Goal: Task Accomplishment & Management: Use online tool/utility

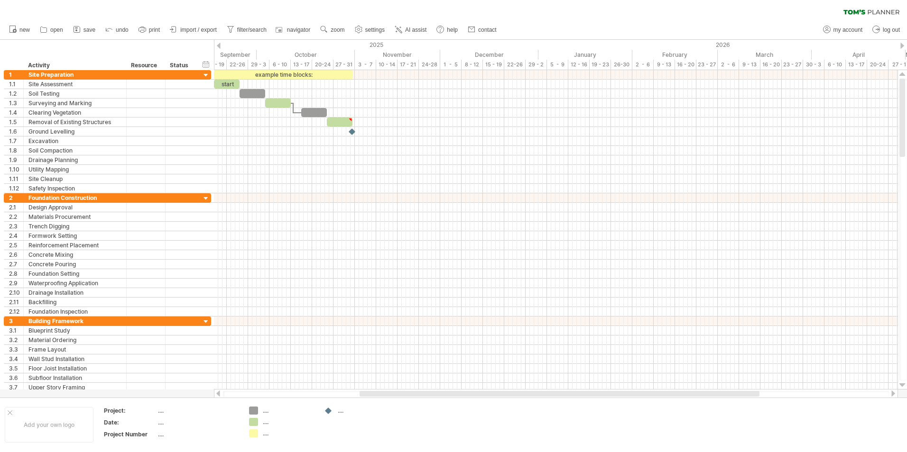
click at [219, 46] on div at bounding box center [219, 46] width 4 height 6
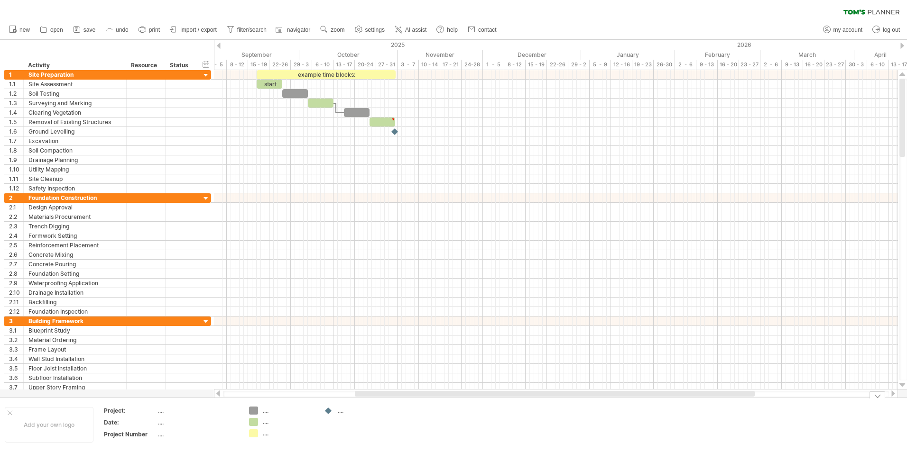
click at [267, 411] on div "...." at bounding box center [289, 411] width 52 height 8
click at [254, 411] on div "Trying to reach [DOMAIN_NAME] Connected again... 0% clear filter new 1" at bounding box center [453, 226] width 907 height 452
click at [253, 416] on td ".... ...." at bounding box center [281, 425] width 75 height 37
click at [252, 419] on div "Trying to reach [DOMAIN_NAME] Connected again... 0% clear filter new 1" at bounding box center [453, 226] width 907 height 452
click at [252, 423] on div "Trying to reach [DOMAIN_NAME] Connected again... 0% clear filter new 1" at bounding box center [453, 226] width 907 height 452
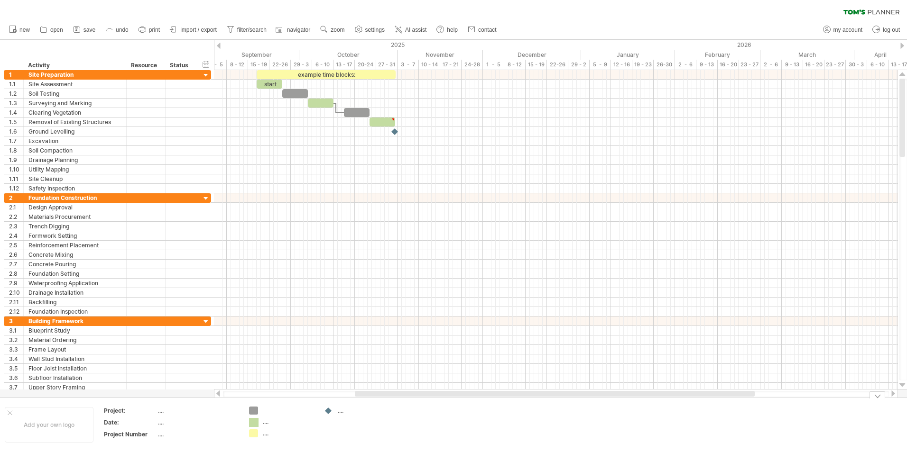
click at [251, 432] on div at bounding box center [253, 434] width 9 height 8
click at [330, 410] on div at bounding box center [328, 411] width 9 height 9
drag, startPoint x: 330, startPoint y: 410, endPoint x: 322, endPoint y: 414, distance: 8.9
click at [327, 412] on div at bounding box center [328, 411] width 9 height 9
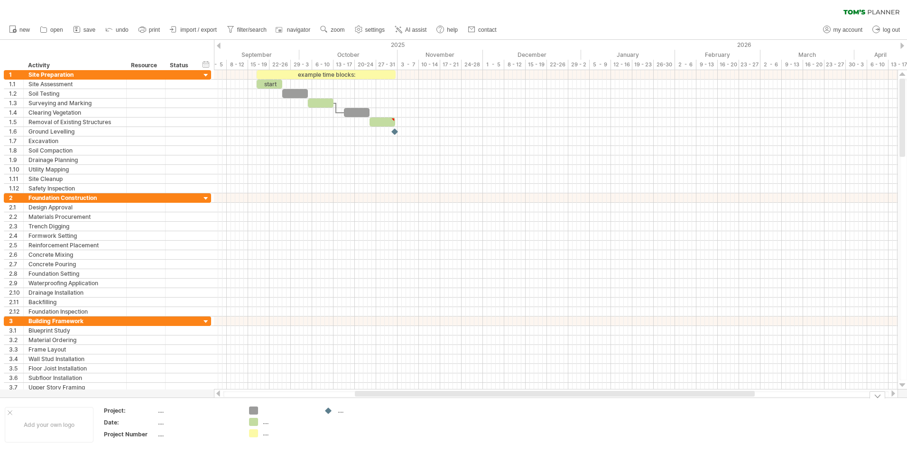
click at [255, 412] on div "Trying to reach [DOMAIN_NAME] Connected again... 0% clear filter new 1" at bounding box center [453, 226] width 907 height 452
click at [251, 423] on div "Trying to reach [DOMAIN_NAME] Connected again... 0% clear filter new 1" at bounding box center [453, 226] width 907 height 452
click at [251, 429] on td ".... ...." at bounding box center [281, 425] width 75 height 37
drag, startPoint x: 252, startPoint y: 420, endPoint x: 252, endPoint y: 411, distance: 9.5
drag, startPoint x: 252, startPoint y: 418, endPoint x: 252, endPoint y: 402, distance: 16.1
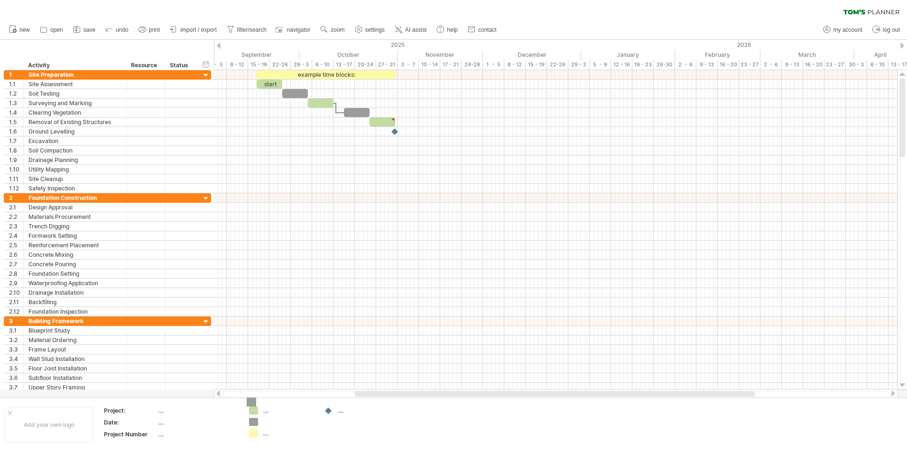
drag, startPoint x: 255, startPoint y: 423, endPoint x: 255, endPoint y: 402, distance: 20.4
click at [255, 402] on div "Trying to reach [DOMAIN_NAME] Connected again... 0% clear filter new 1" at bounding box center [453, 226] width 907 height 452
drag, startPoint x: 255, startPoint y: 424, endPoint x: 258, endPoint y: 407, distance: 17.0
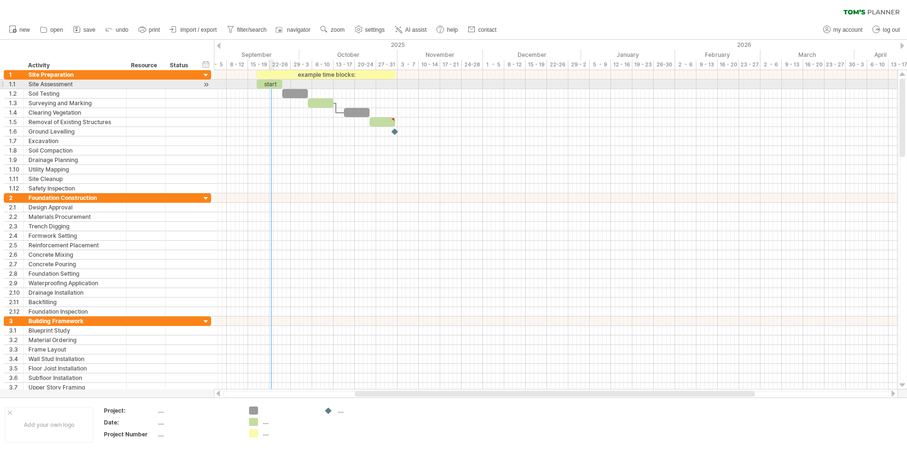
click at [272, 83] on div "start" at bounding box center [270, 84] width 26 height 9
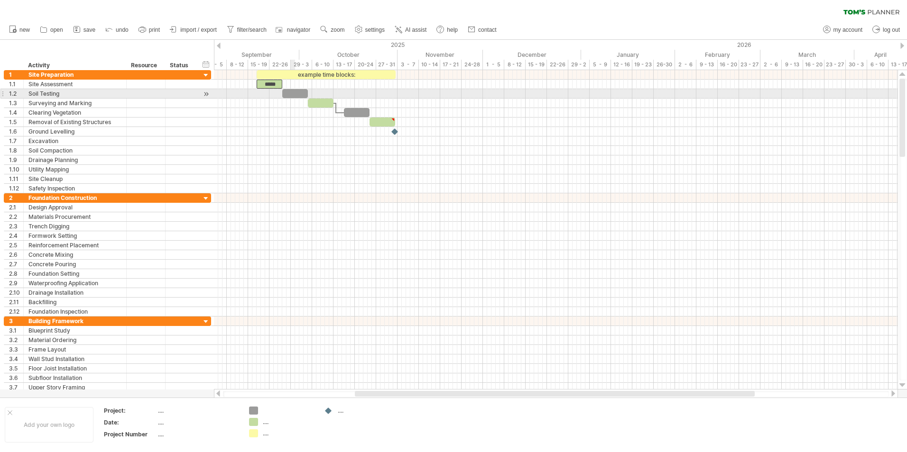
click at [295, 93] on div at bounding box center [295, 93] width 26 height 9
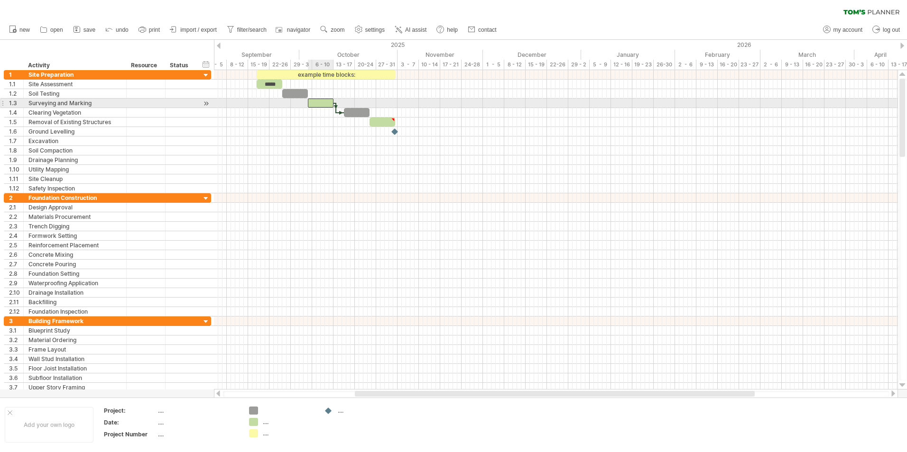
click at [314, 103] on div at bounding box center [321, 103] width 26 height 9
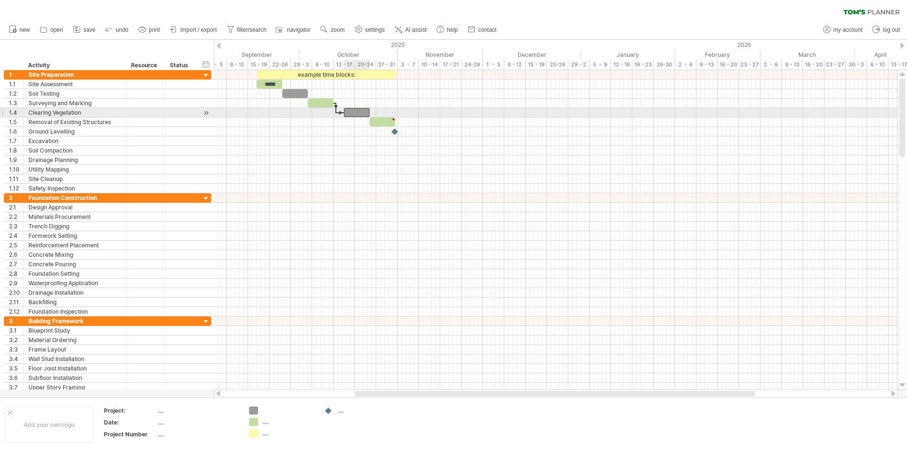
click at [351, 114] on div at bounding box center [357, 112] width 26 height 9
type textarea "**********"
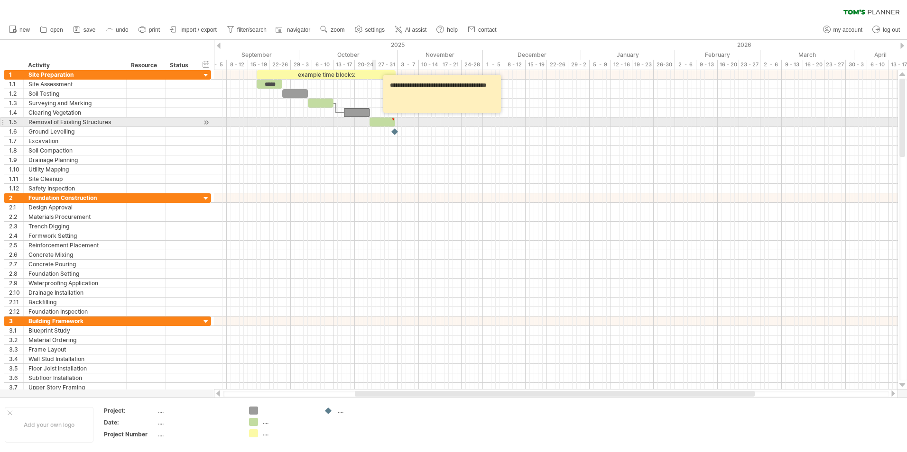
click at [372, 124] on div at bounding box center [382, 122] width 26 height 9
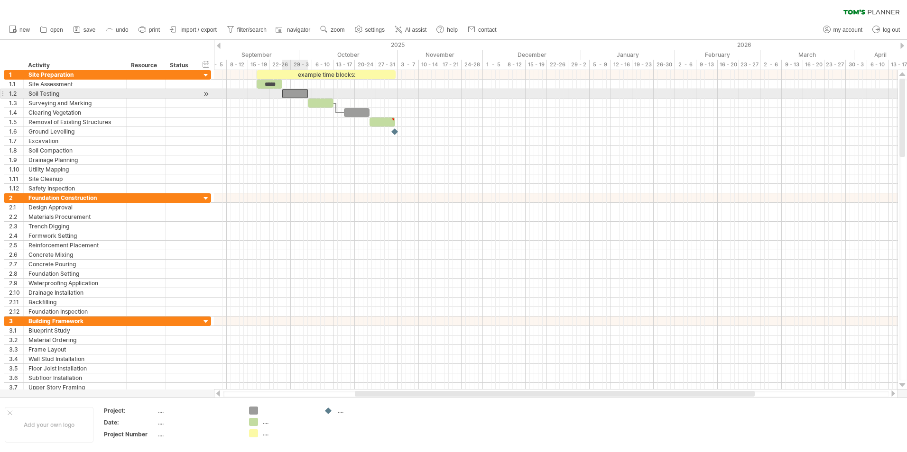
click at [295, 93] on div at bounding box center [295, 93] width 26 height 9
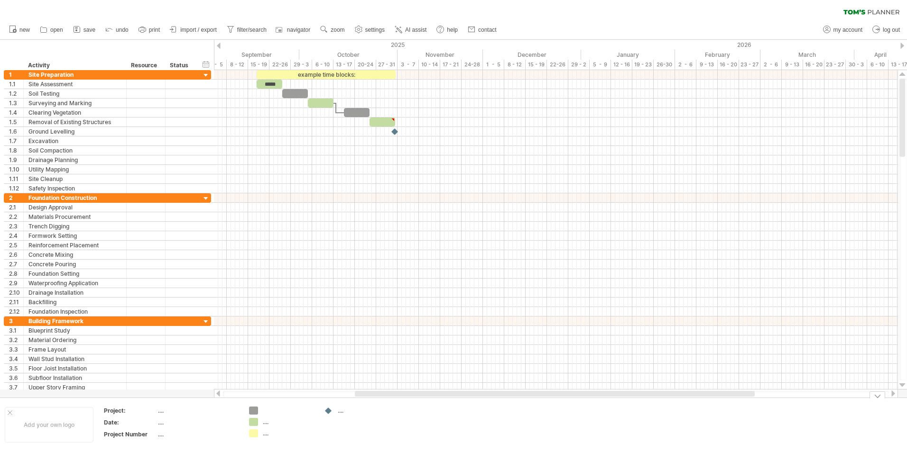
click at [245, 439] on td ".... ...." at bounding box center [281, 425] width 75 height 37
click at [233, 416] on td "...." at bounding box center [198, 412] width 81 height 11
click at [401, 402] on div "Add your own logo Project: .... Date: .... Project Number .... .... .... ...." at bounding box center [453, 425] width 907 height 54
click at [339, 112] on div at bounding box center [340, 112] width 8 height 3
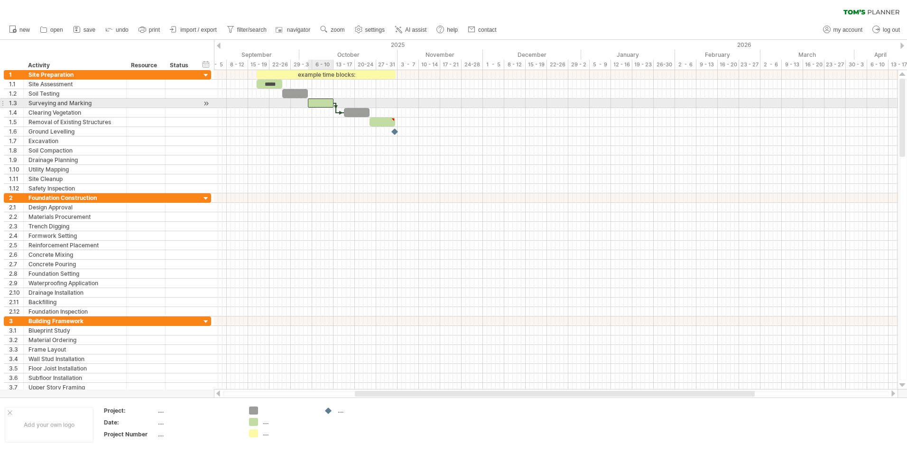
click at [331, 103] on div at bounding box center [321, 103] width 26 height 9
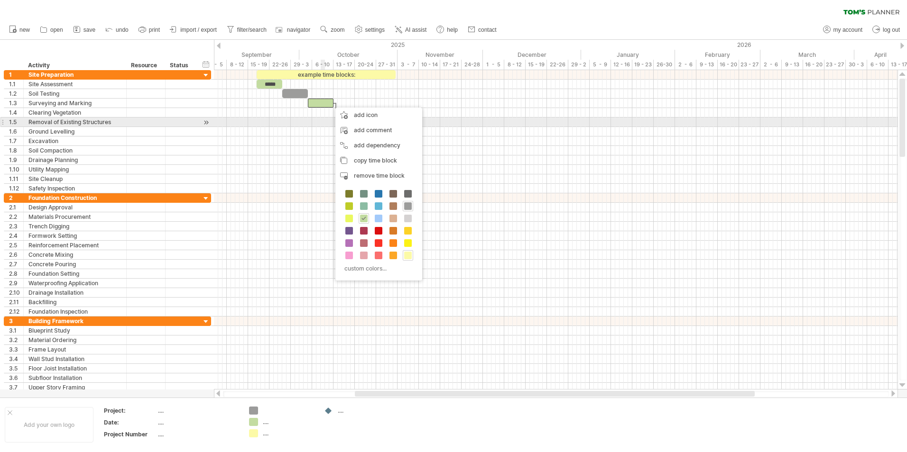
click at [322, 119] on div at bounding box center [555, 122] width 683 height 9
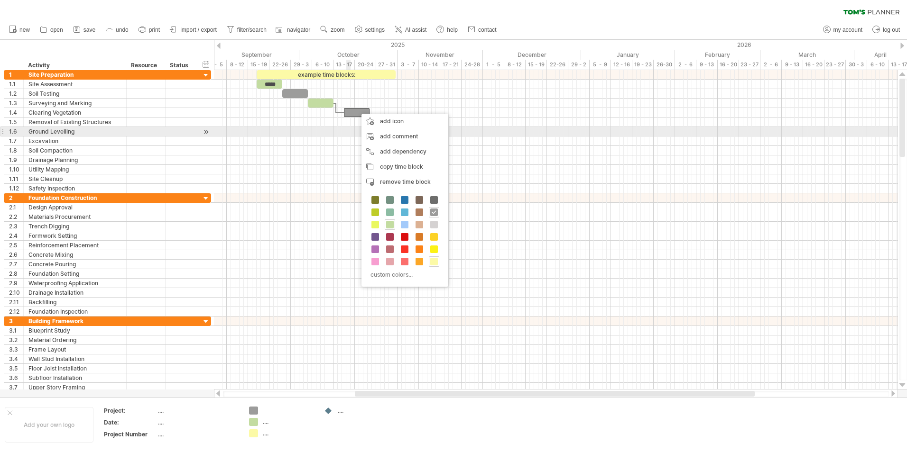
click at [346, 134] on div at bounding box center [555, 131] width 683 height 9
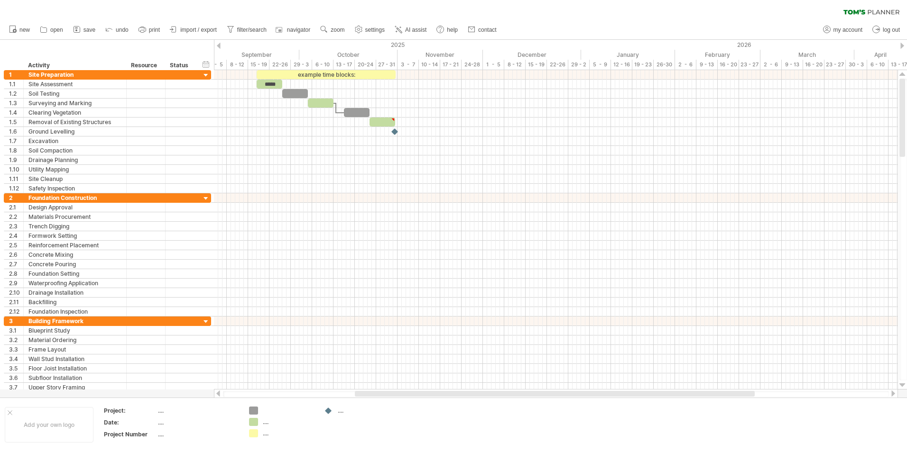
drag, startPoint x: 484, startPoint y: 397, endPoint x: 517, endPoint y: 394, distance: 32.4
click at [517, 394] on div at bounding box center [556, 394] width 666 height 6
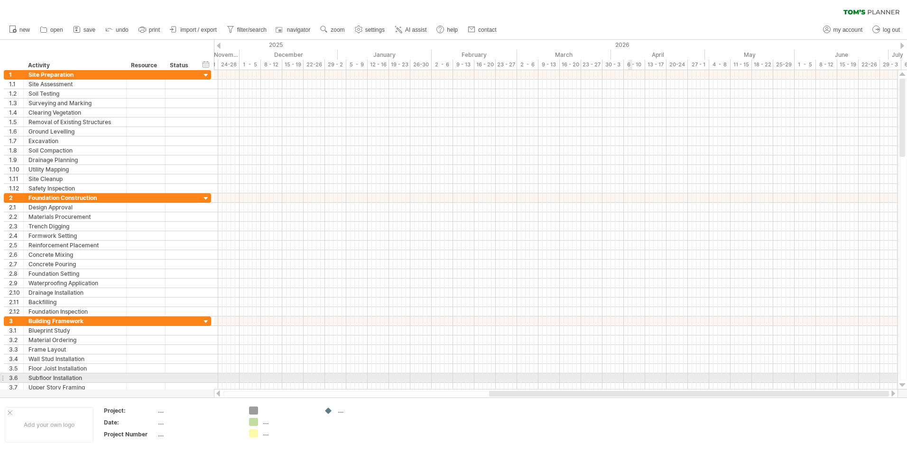
drag, startPoint x: 483, startPoint y: 395, endPoint x: 629, endPoint y: 383, distance: 147.1
click at [629, 383] on div "Trying to reach [DOMAIN_NAME] Connected again... 0% clear filter new 1" at bounding box center [453, 226] width 907 height 452
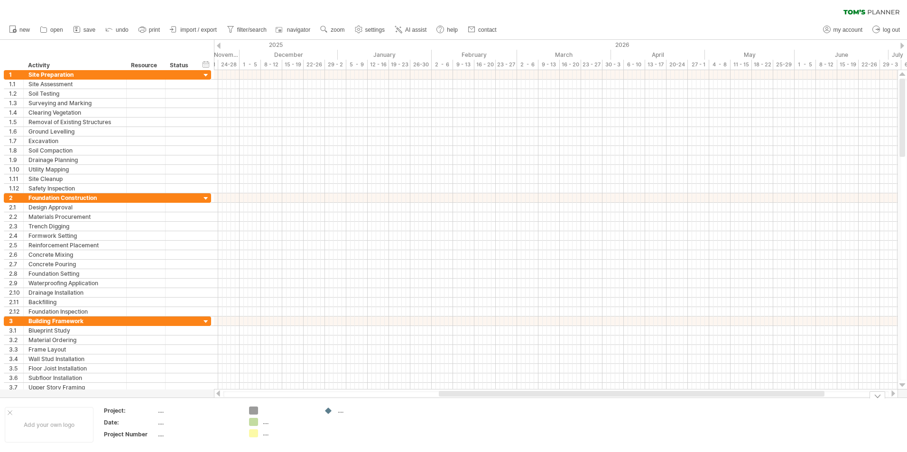
click at [251, 422] on div "Trying to reach [DOMAIN_NAME] Connected again... 0% clear filter new 1" at bounding box center [453, 226] width 907 height 452
click at [252, 411] on div "Trying to reach [DOMAIN_NAME] Connected again... 0% clear filter new 1" at bounding box center [453, 226] width 907 height 452
drag, startPoint x: 451, startPoint y: 392, endPoint x: 450, endPoint y: 385, distance: 7.3
click at [450, 385] on div "Trying to reach [DOMAIN_NAME] Connected again... 0% clear filter new 1" at bounding box center [453, 226] width 907 height 452
click at [251, 423] on div "Trying to reach [DOMAIN_NAME] Connected again... 0% clear filter new 1" at bounding box center [453, 226] width 907 height 452
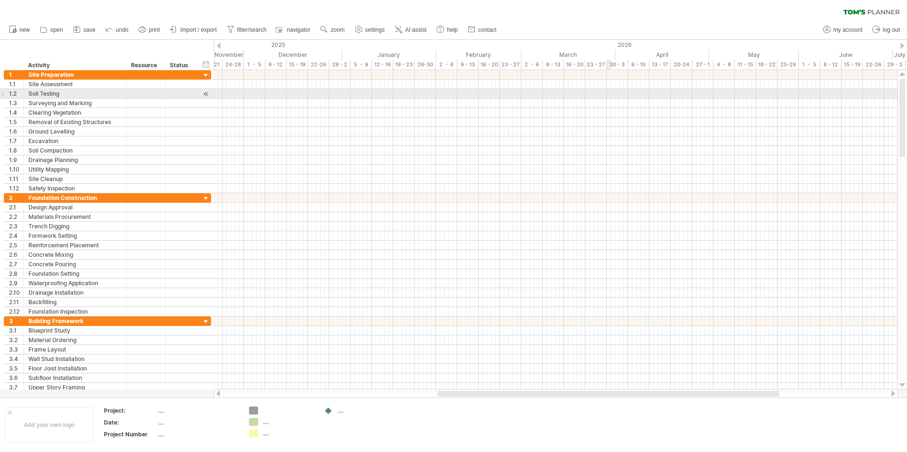
click at [609, 92] on div at bounding box center [555, 93] width 683 height 9
drag, startPoint x: 609, startPoint y: 92, endPoint x: 626, endPoint y: 92, distance: 17.6
click at [626, 92] on div at bounding box center [555, 93] width 683 height 9
click at [620, 94] on div at bounding box center [555, 93] width 683 height 9
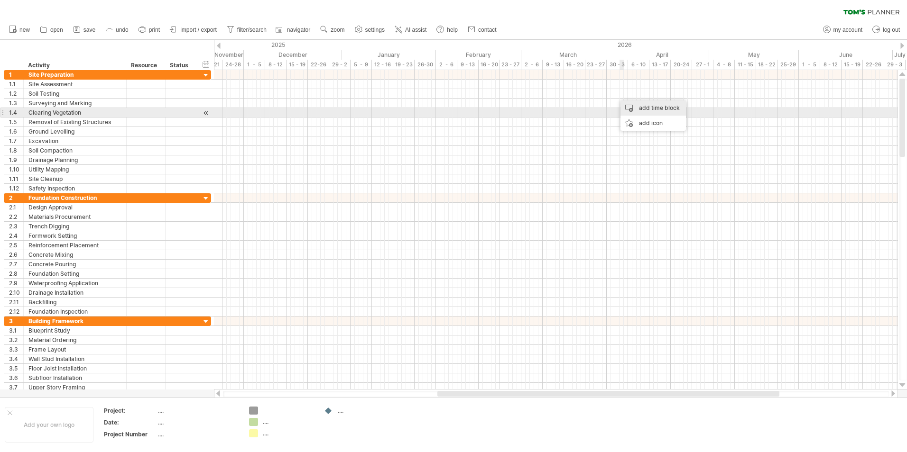
click at [644, 110] on div "add time block" at bounding box center [652, 108] width 65 height 15
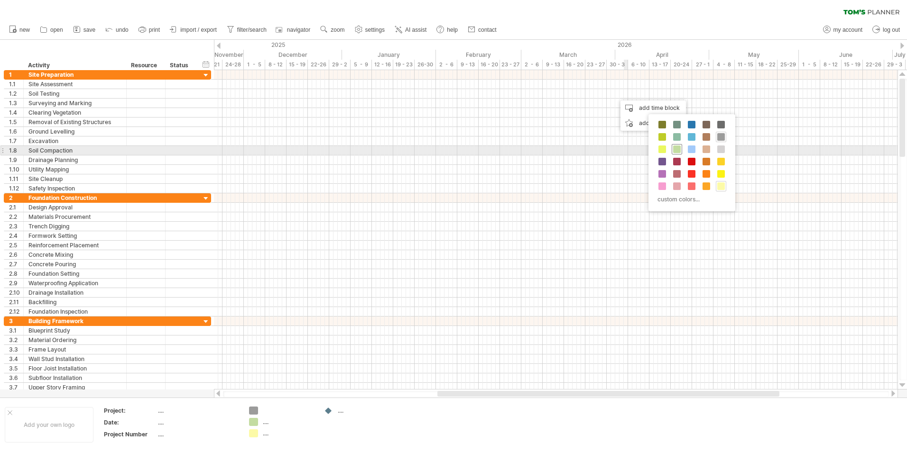
click at [675, 151] on span at bounding box center [677, 150] width 8 height 8
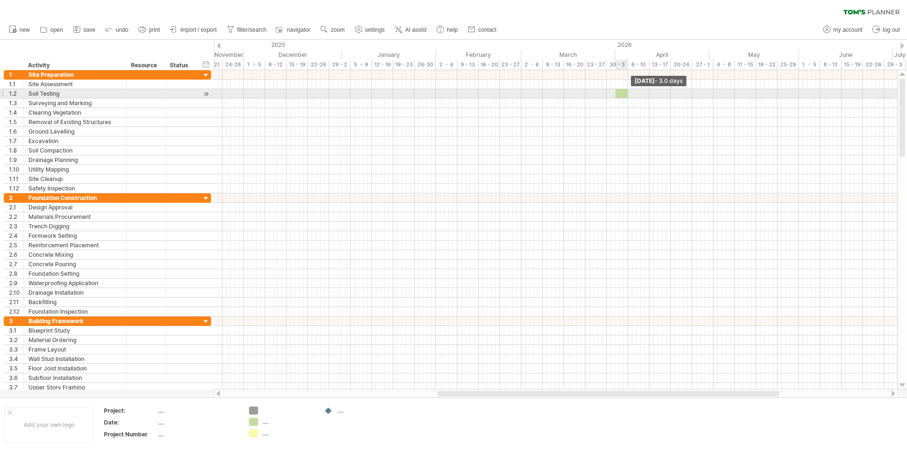
drag, startPoint x: 618, startPoint y: 94, endPoint x: 627, endPoint y: 95, distance: 8.6
click at [627, 95] on span at bounding box center [628, 93] width 4 height 9
drag, startPoint x: 616, startPoint y: 95, endPoint x: 608, endPoint y: 96, distance: 8.1
click at [608, 96] on span at bounding box center [607, 93] width 4 height 9
click at [613, 94] on div at bounding box center [617, 93] width 21 height 9
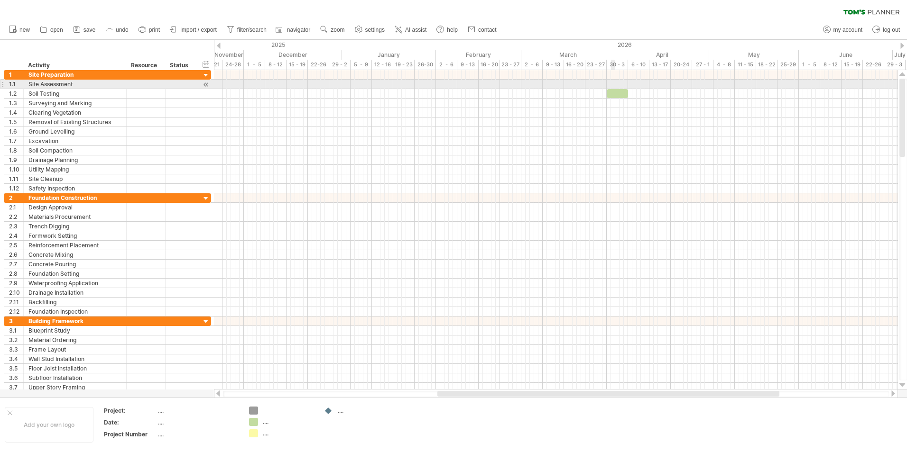
click at [614, 83] on div at bounding box center [555, 84] width 683 height 9
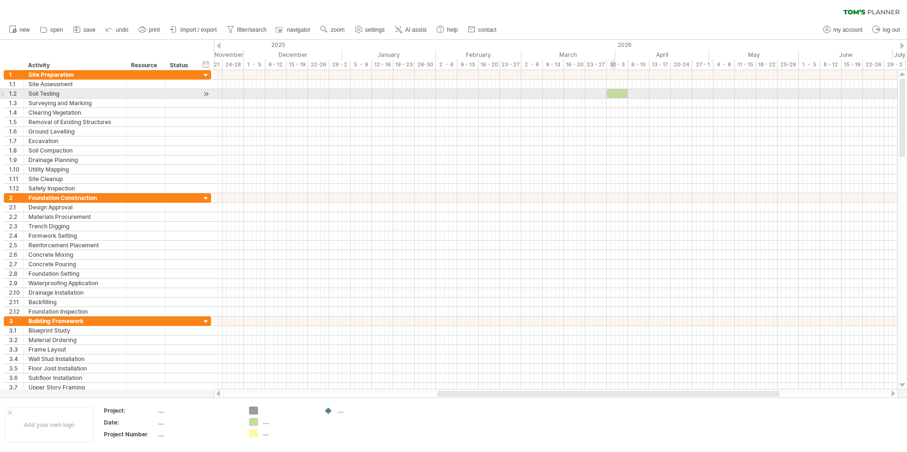
click at [613, 93] on div at bounding box center [617, 93] width 21 height 9
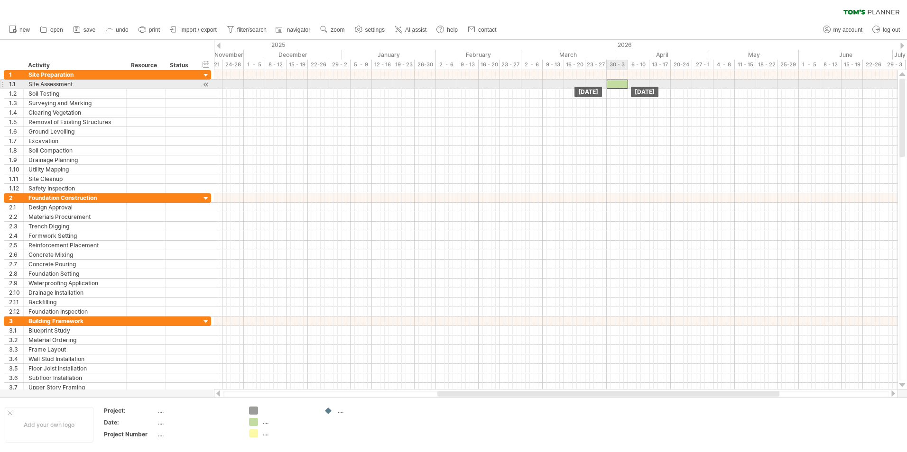
drag, startPoint x: 609, startPoint y: 94, endPoint x: 610, endPoint y: 81, distance: 12.8
click at [612, 82] on div at bounding box center [617, 84] width 21 height 9
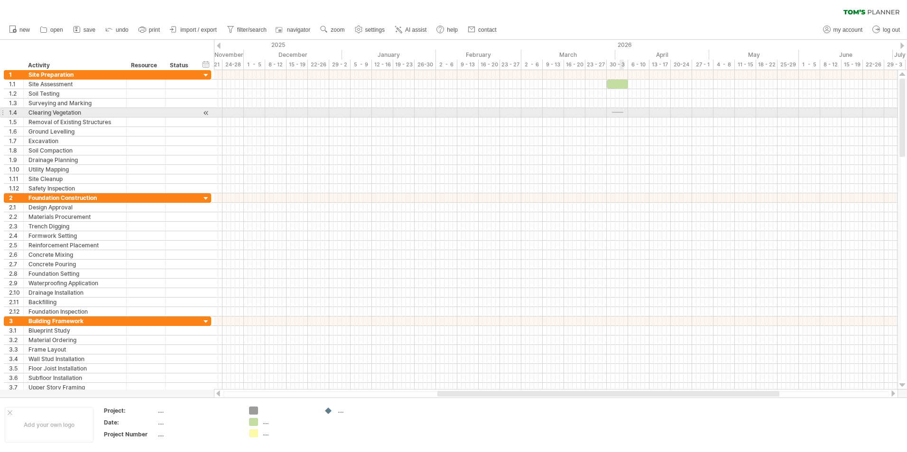
drag, startPoint x: 612, startPoint y: 112, endPoint x: 624, endPoint y: 113, distance: 11.9
click at [624, 113] on div at bounding box center [555, 112] width 683 height 9
click at [612, 111] on div at bounding box center [555, 112] width 683 height 9
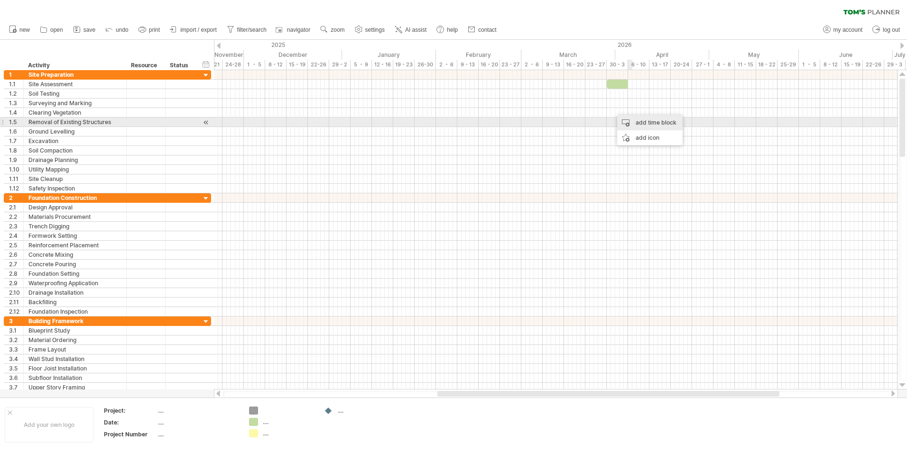
click at [646, 120] on div "add time block" at bounding box center [649, 122] width 65 height 15
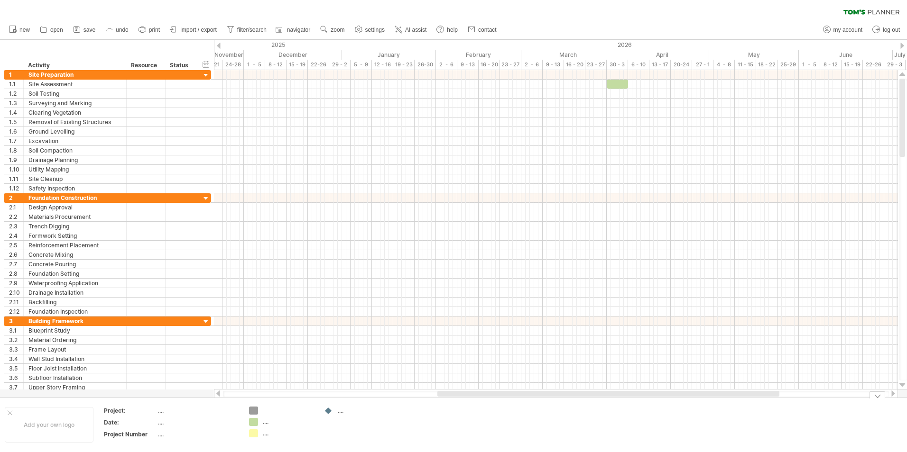
click at [254, 421] on div "Trying to reach [DOMAIN_NAME] Connected again... 0% clear filter new 1" at bounding box center [453, 226] width 907 height 452
drag, startPoint x: 613, startPoint y: 114, endPoint x: 626, endPoint y: 113, distance: 12.8
click at [626, 113] on div at bounding box center [555, 112] width 683 height 9
click at [640, 125] on div "add time block" at bounding box center [651, 125] width 65 height 15
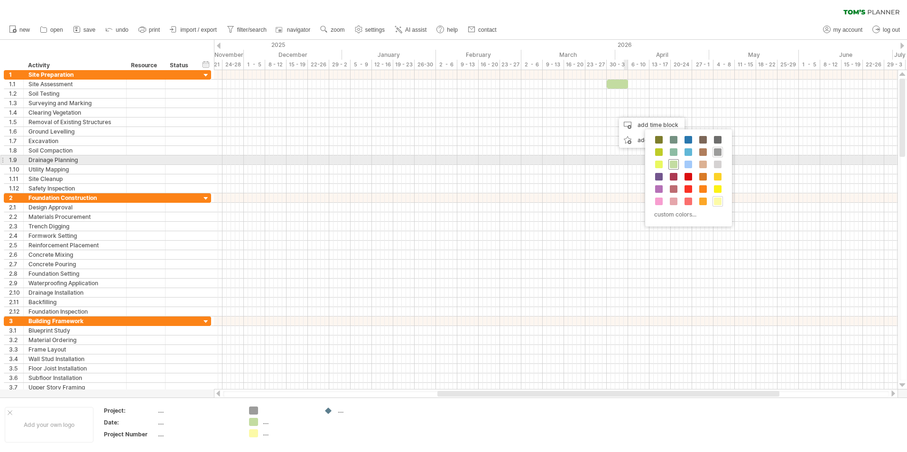
click at [673, 164] on span at bounding box center [674, 165] width 8 height 8
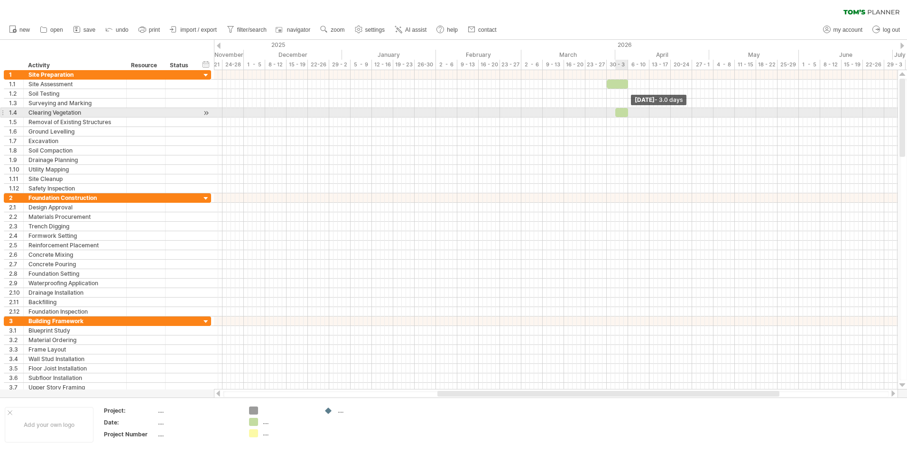
drag, startPoint x: 618, startPoint y: 113, endPoint x: 626, endPoint y: 113, distance: 8.1
click at [626, 113] on span at bounding box center [628, 112] width 4 height 9
click at [615, 112] on span at bounding box center [615, 112] width 4 height 9
click at [676, 114] on div "add time block" at bounding box center [667, 115] width 65 height 15
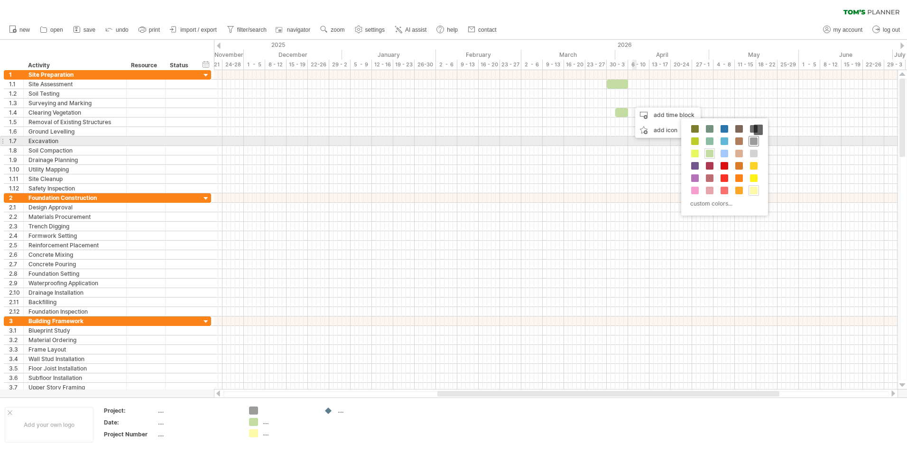
click at [752, 141] on span at bounding box center [754, 142] width 8 height 8
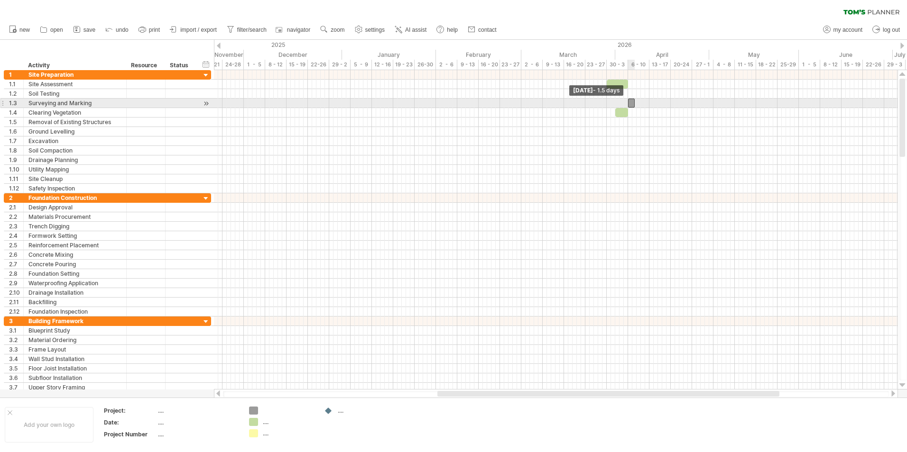
click at [628, 103] on span at bounding box center [628, 103] width 4 height 9
click at [635, 105] on span at bounding box center [635, 103] width 4 height 9
click at [639, 103] on div at bounding box center [555, 103] width 683 height 9
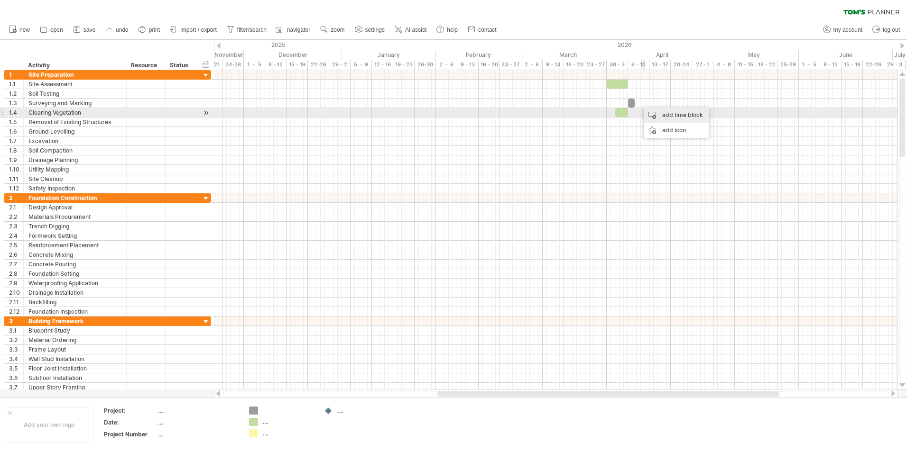
click at [665, 110] on div "add time block" at bounding box center [676, 115] width 65 height 15
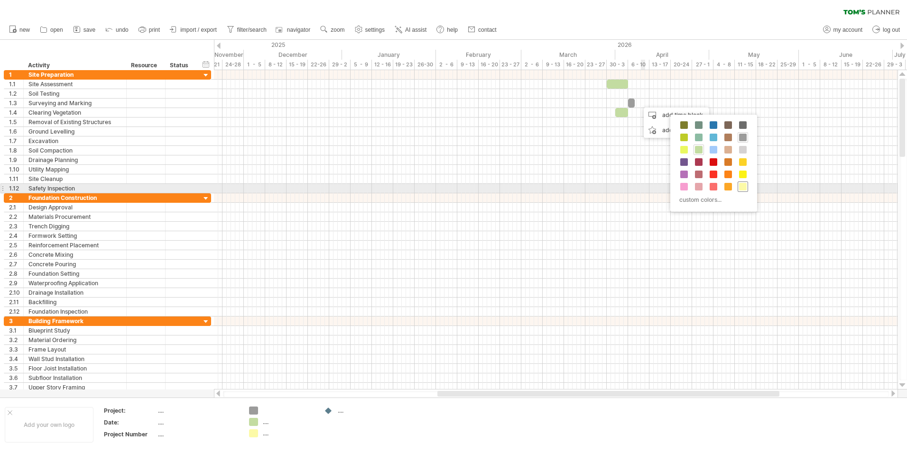
click at [739, 186] on span at bounding box center [743, 187] width 8 height 8
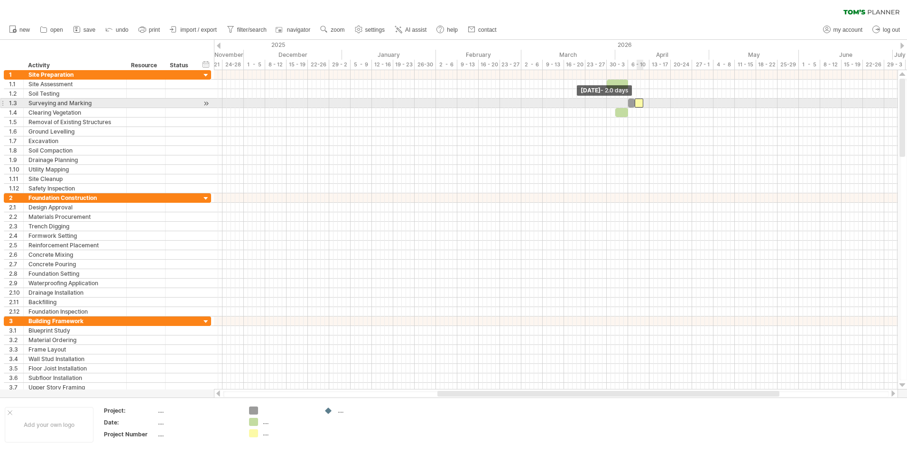
click at [635, 103] on span at bounding box center [635, 103] width 4 height 9
click at [648, 103] on span at bounding box center [648, 103] width 4 height 9
click at [643, 103] on div at bounding box center [641, 103] width 13 height 9
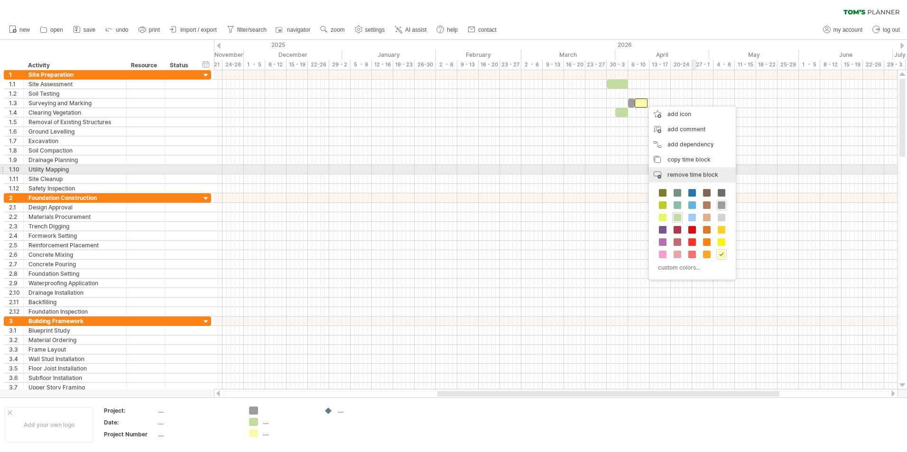
click at [671, 170] on div "remove time block remove selected items" at bounding box center [692, 174] width 87 height 15
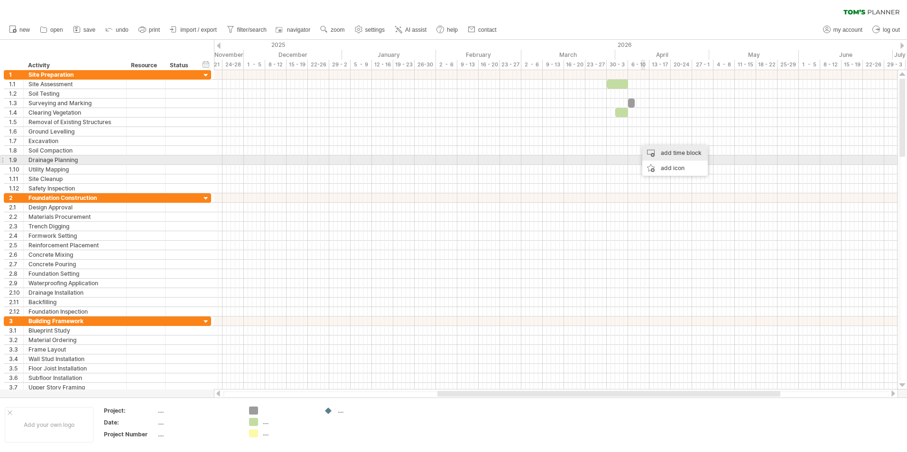
click at [680, 156] on div "add time block" at bounding box center [674, 153] width 65 height 15
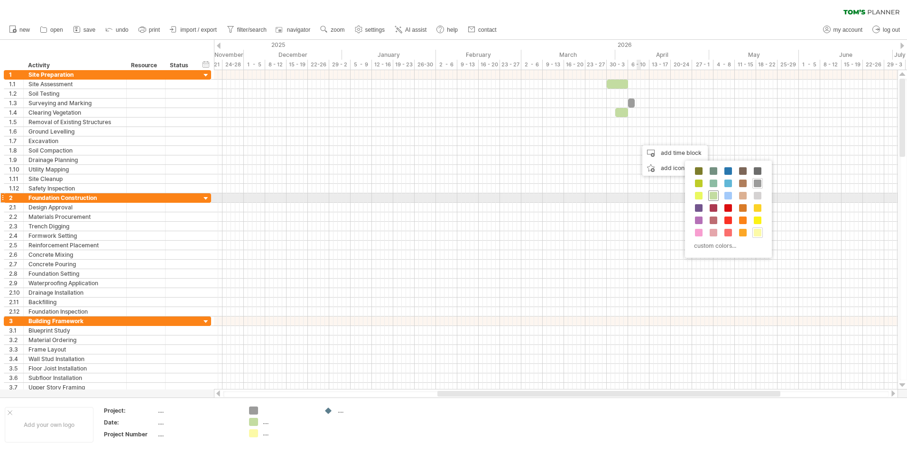
click at [717, 197] on div at bounding box center [713, 196] width 10 height 10
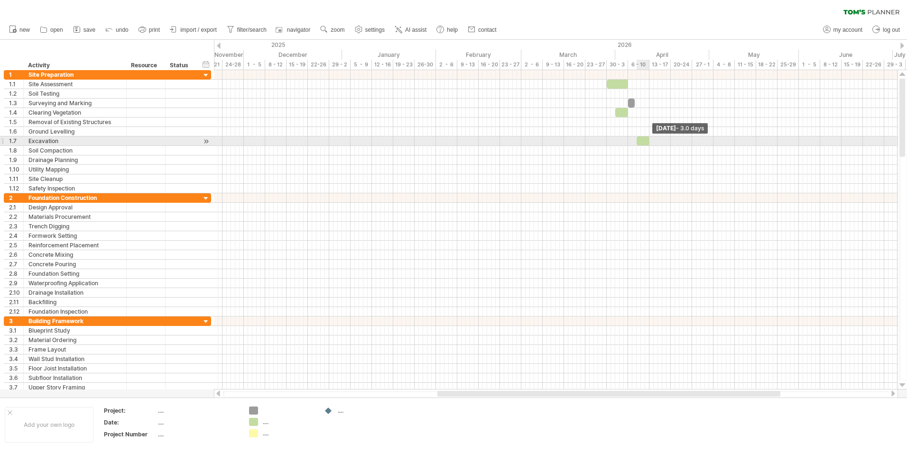
drag, startPoint x: 641, startPoint y: 138, endPoint x: 650, endPoint y: 138, distance: 8.6
click at [650, 138] on span at bounding box center [649, 141] width 4 height 9
click at [635, 139] on span at bounding box center [635, 141] width 4 height 9
drag, startPoint x: 649, startPoint y: 139, endPoint x: 671, endPoint y: 140, distance: 21.8
click at [671, 140] on span at bounding box center [671, 141] width 4 height 9
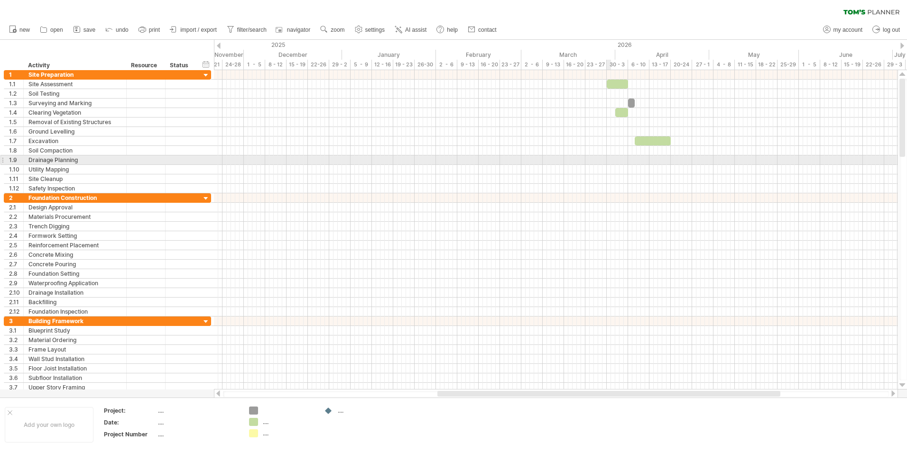
click at [609, 162] on div at bounding box center [555, 160] width 683 height 9
drag, startPoint x: 649, startPoint y: 157, endPoint x: 661, endPoint y: 156, distance: 12.4
click at [661, 156] on div at bounding box center [555, 160] width 683 height 9
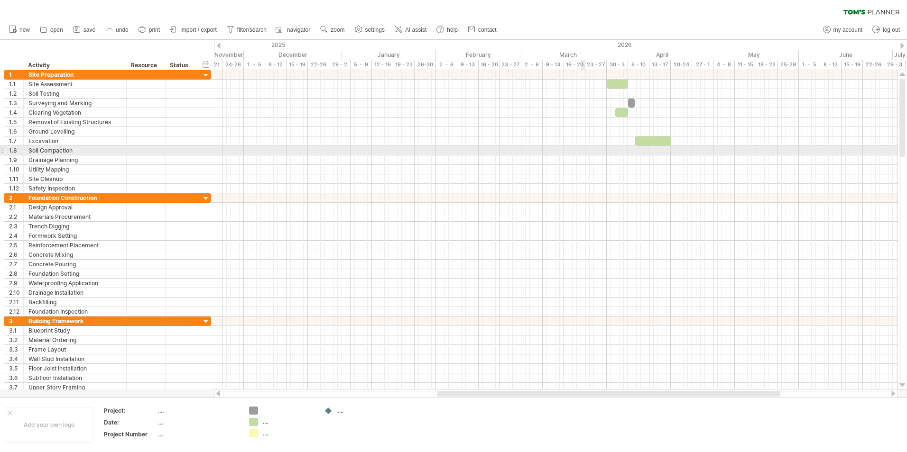
click at [582, 148] on div at bounding box center [555, 150] width 683 height 9
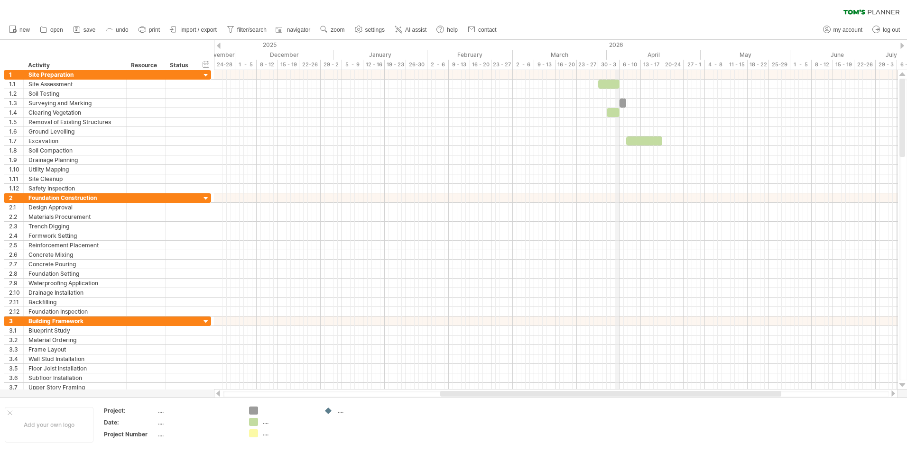
drag, startPoint x: 627, startPoint y: 56, endPoint x: 618, endPoint y: 58, distance: 8.7
click at [618, 58] on div "April" at bounding box center [654, 55] width 94 height 10
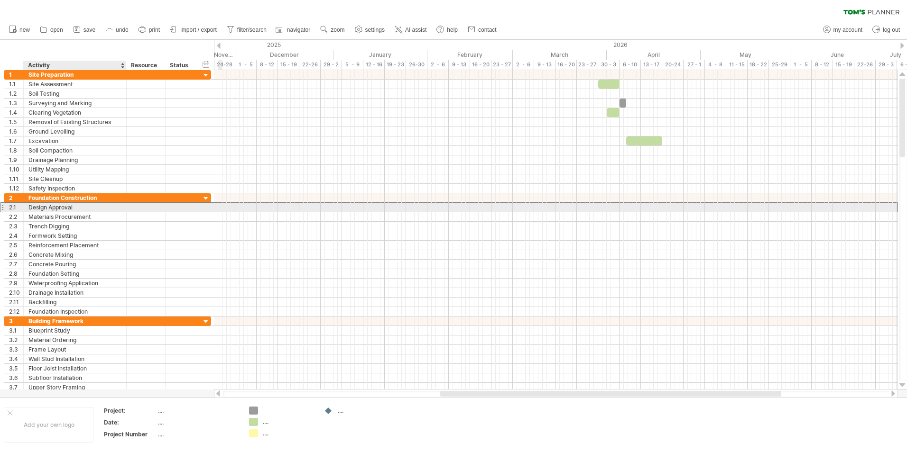
click at [184, 205] on div at bounding box center [180, 207] width 21 height 9
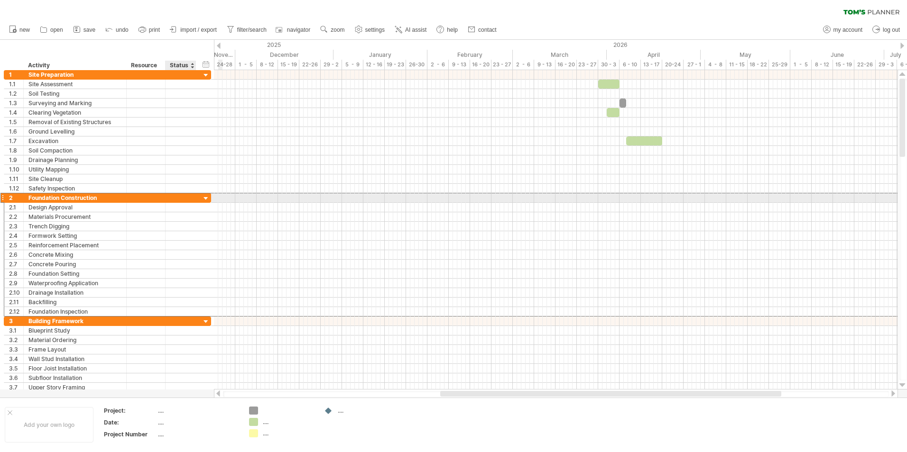
click at [187, 200] on div at bounding box center [180, 198] width 21 height 9
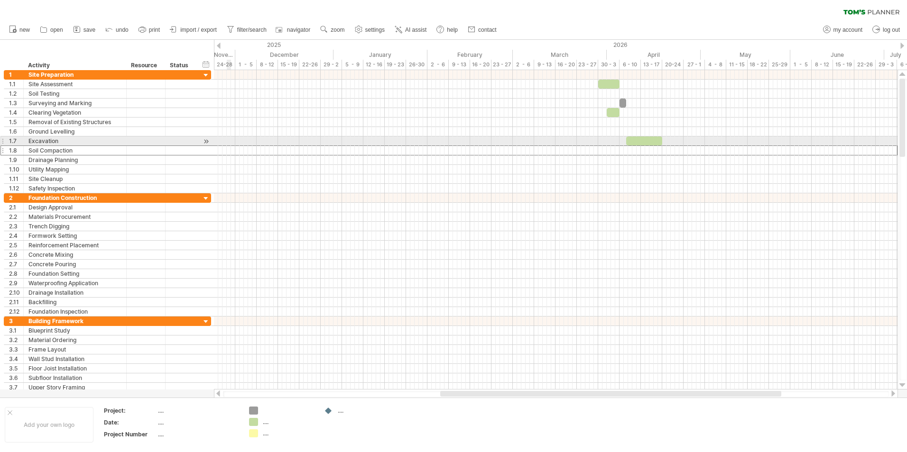
click at [5, 143] on div "1.7" at bounding box center [13, 141] width 19 height 9
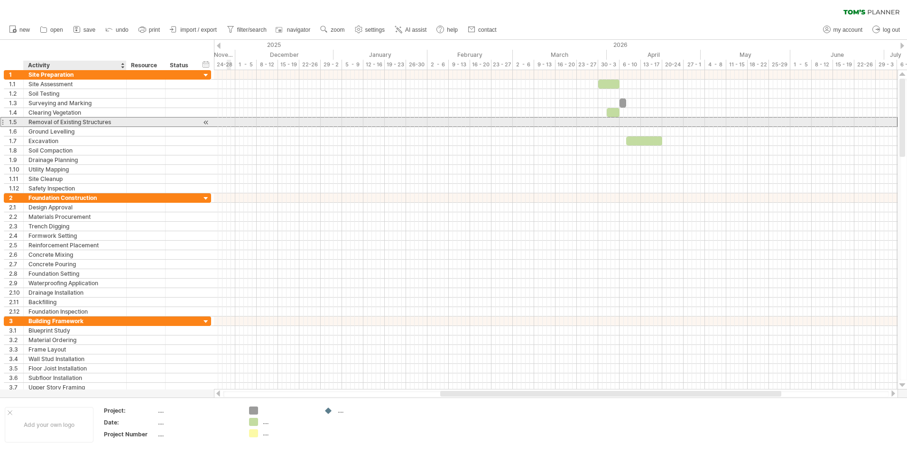
click at [53, 121] on div "Removal of Existing Structures" at bounding box center [74, 122] width 93 height 9
click at [111, 122] on input "**********" at bounding box center [74, 122] width 93 height 9
drag, startPoint x: 111, startPoint y: 122, endPoint x: 118, endPoint y: 123, distance: 6.7
click at [118, 123] on input "**********" at bounding box center [74, 122] width 93 height 9
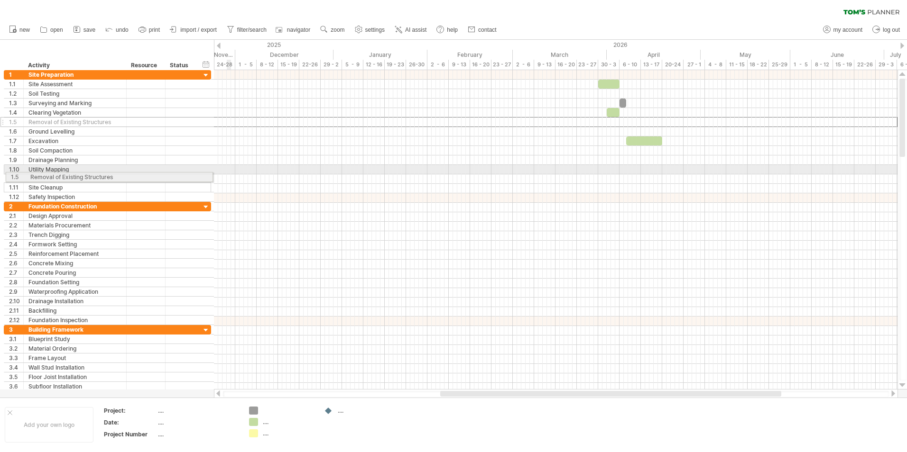
drag, startPoint x: 3, startPoint y: 123, endPoint x: 2, endPoint y: 175, distance: 52.7
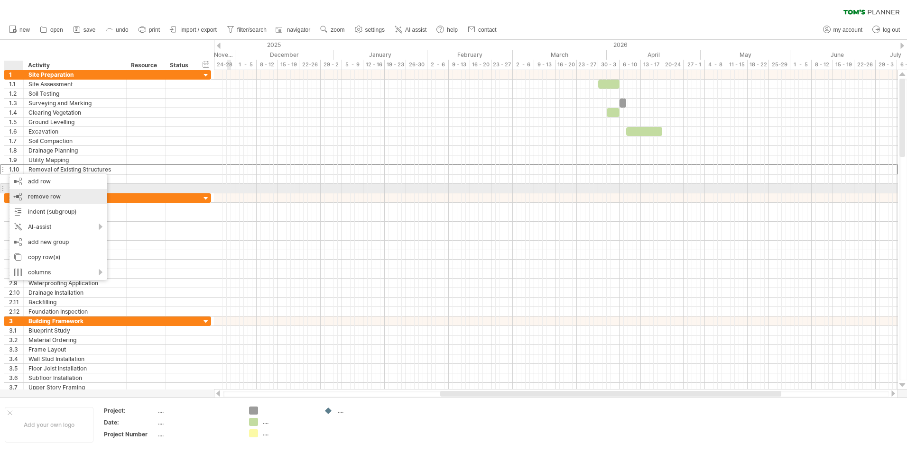
click at [32, 192] on div "remove row remove selected rows" at bounding box center [58, 196] width 98 height 15
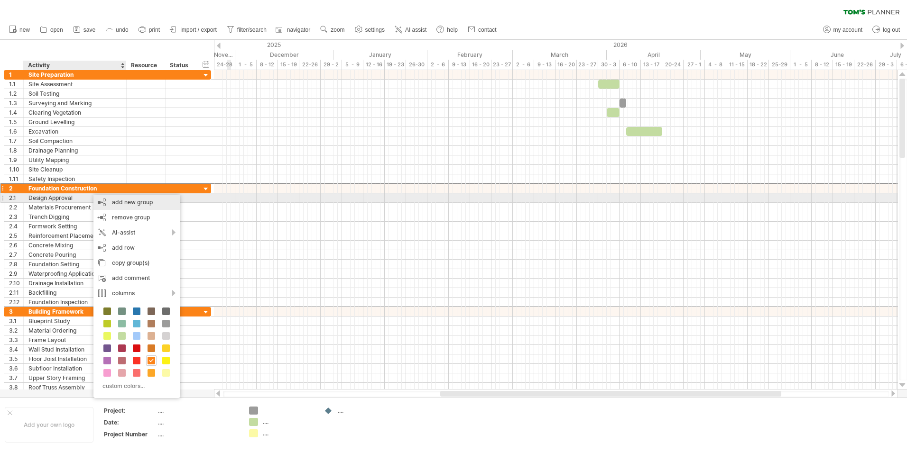
click at [141, 203] on div "add new group" at bounding box center [136, 202] width 87 height 15
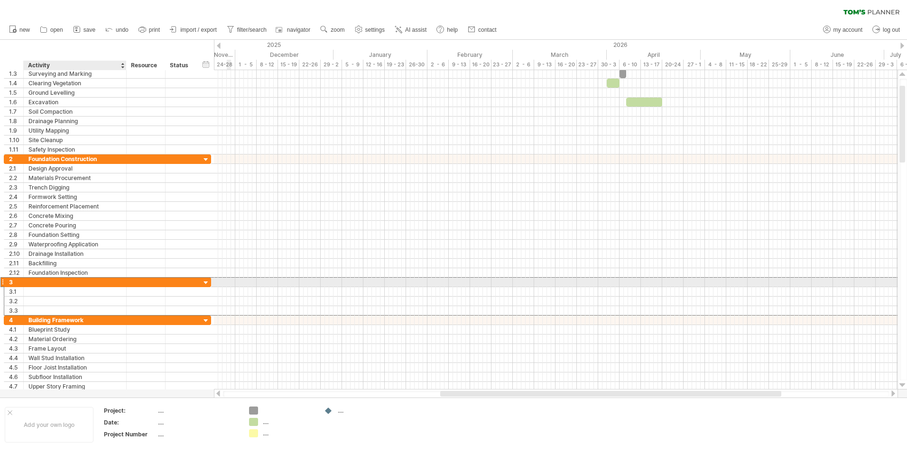
click at [37, 282] on div at bounding box center [74, 282] width 93 height 9
type input "**********"
click at [55, 295] on div at bounding box center [74, 291] width 93 height 9
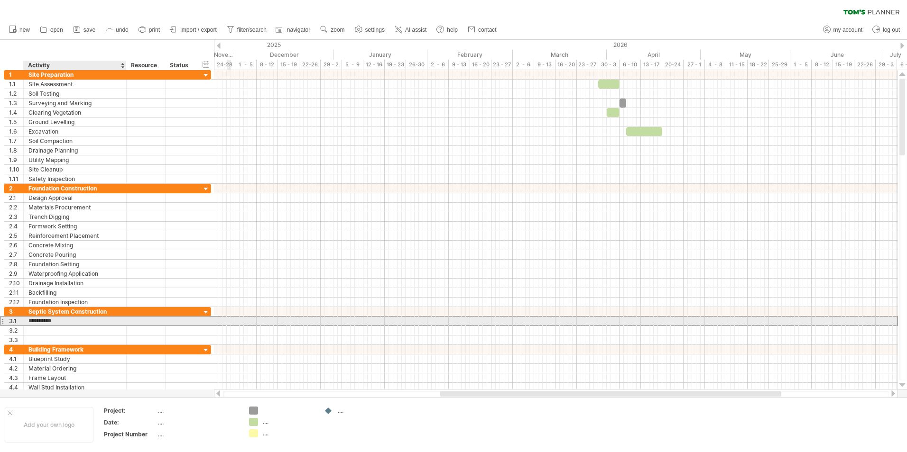
click at [31, 323] on input "**********" at bounding box center [74, 321] width 93 height 9
type input "**********"
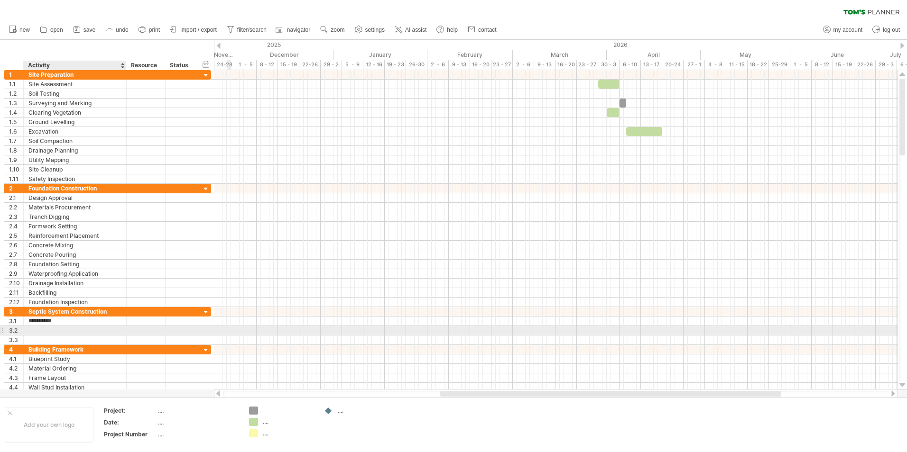
click at [36, 330] on div at bounding box center [74, 330] width 93 height 9
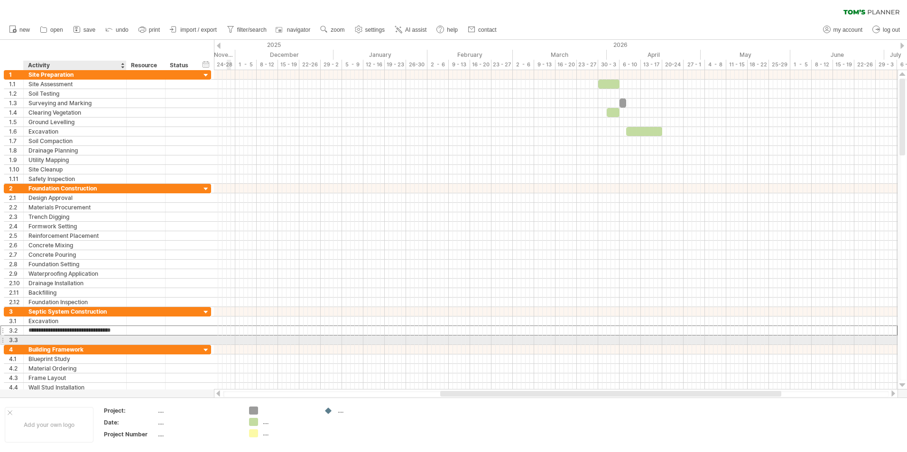
click at [33, 340] on div at bounding box center [74, 340] width 93 height 9
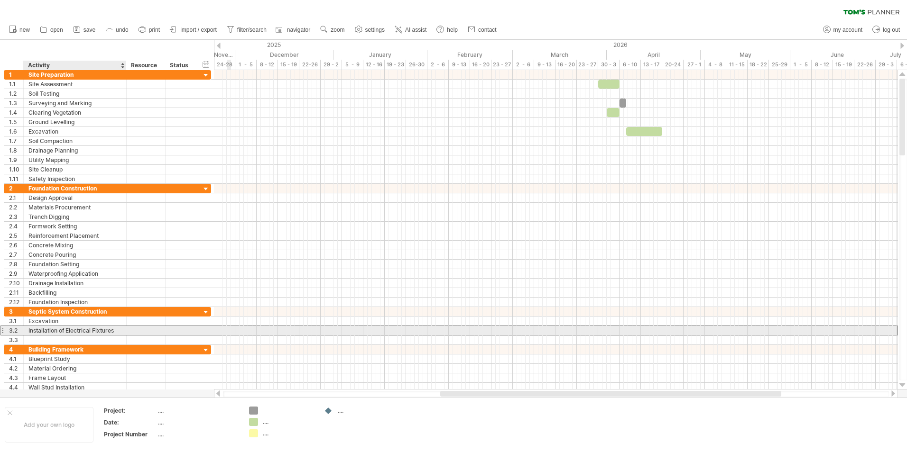
drag, startPoint x: 118, startPoint y: 332, endPoint x: 74, endPoint y: 333, distance: 43.7
click at [74, 333] on div "Installation of Electrical Fixtures" at bounding box center [74, 330] width 93 height 9
drag, startPoint x: 74, startPoint y: 332, endPoint x: 90, endPoint y: 329, distance: 15.9
click at [75, 331] on input "**********" at bounding box center [74, 330] width 93 height 9
click at [112, 331] on input "**********" at bounding box center [74, 330] width 93 height 9
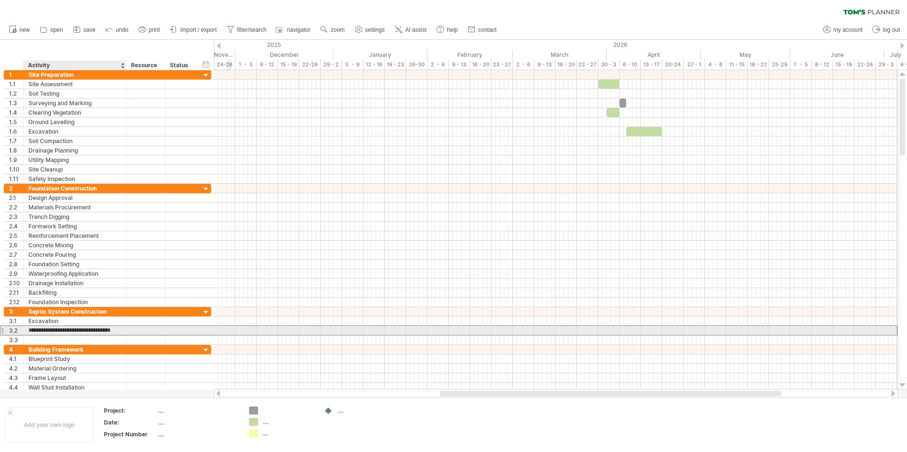
click at [114, 331] on input "**********" at bounding box center [74, 330] width 93 height 9
drag, startPoint x: 114, startPoint y: 331, endPoint x: 57, endPoint y: 333, distance: 57.4
click at [57, 333] on input "**********" at bounding box center [74, 330] width 93 height 9
type input "**********"
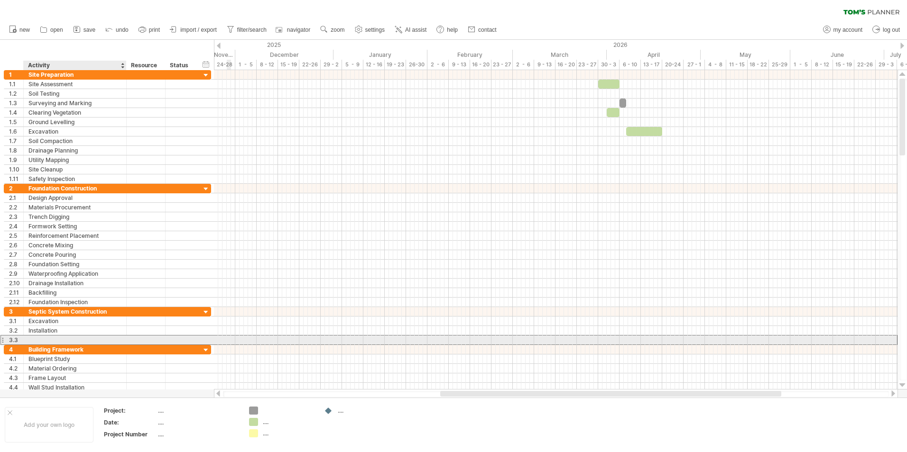
click at [36, 339] on div at bounding box center [74, 340] width 93 height 9
type input "**********"
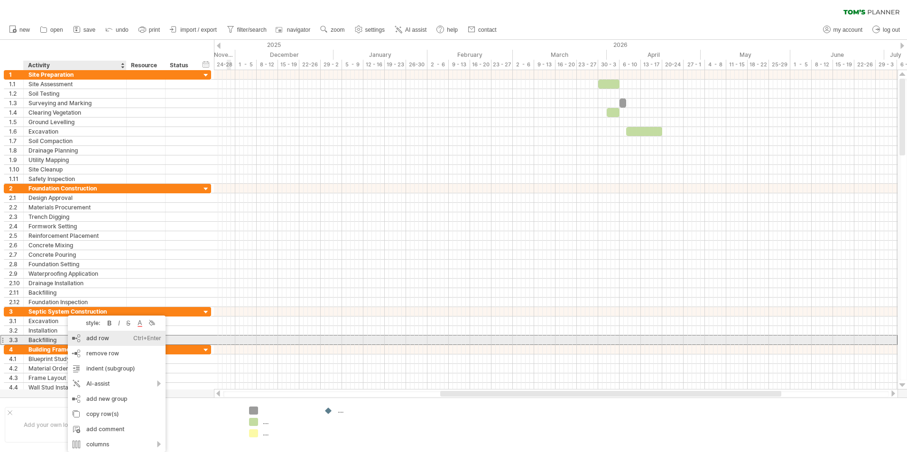
click at [94, 337] on div "add row Ctrl+Enter Cmd+Enter" at bounding box center [117, 338] width 98 height 15
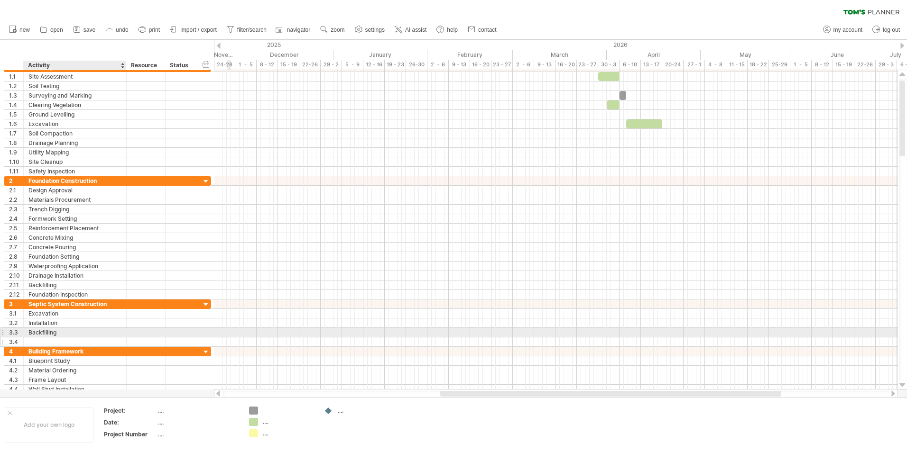
click at [46, 338] on div "**********" at bounding box center [107, 323] width 207 height 47
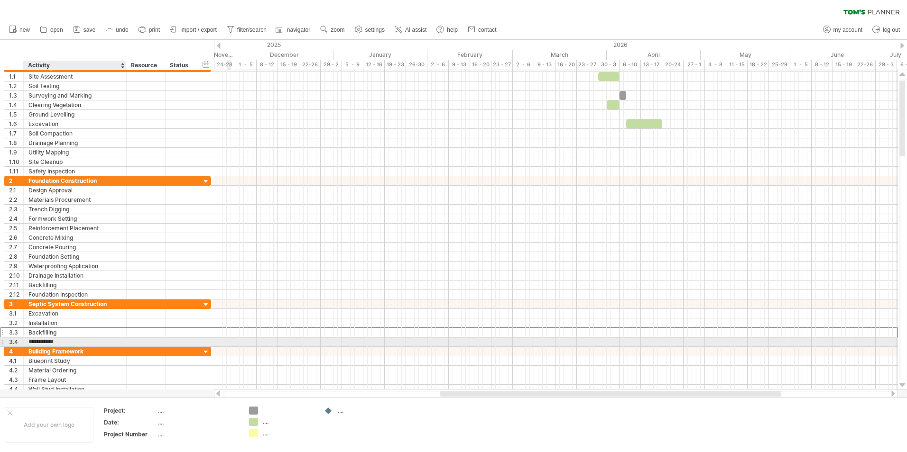
type input "**********"
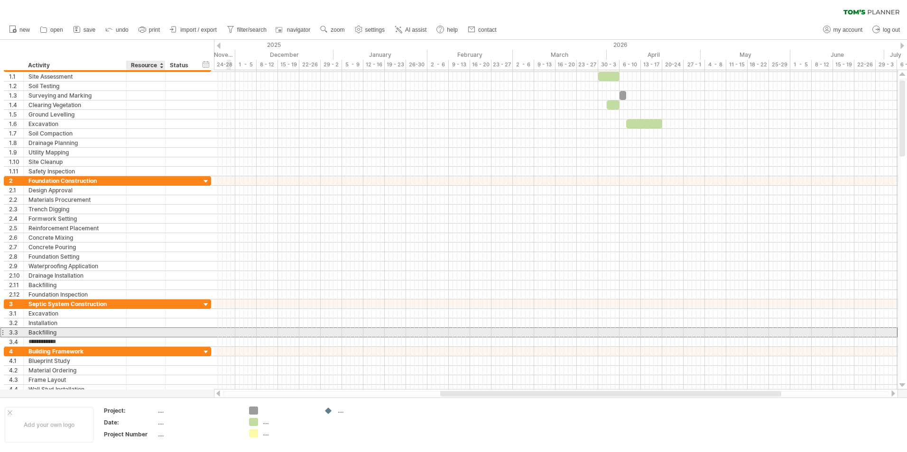
click at [152, 332] on div at bounding box center [145, 332] width 29 height 9
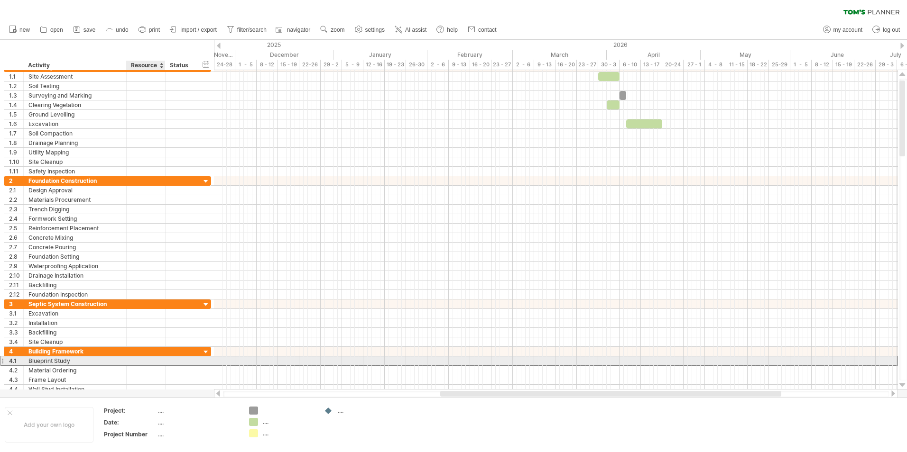
click at [137, 361] on div at bounding box center [145, 361] width 29 height 9
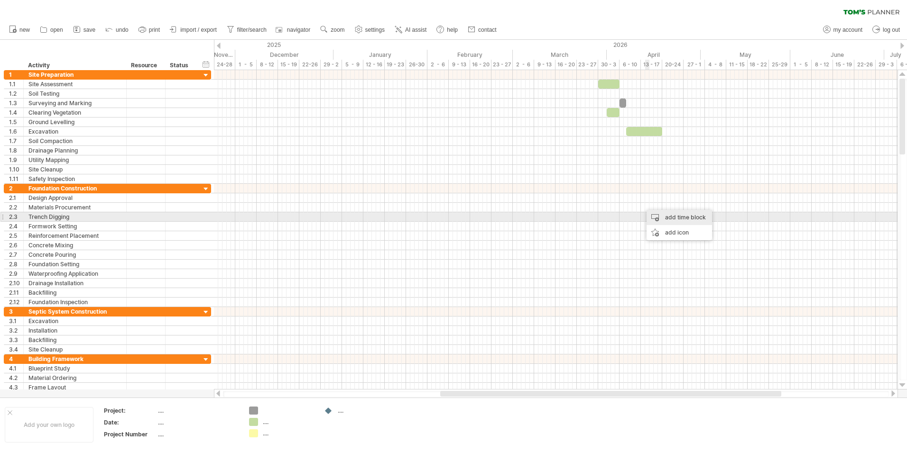
click at [659, 215] on div "add time block" at bounding box center [678, 217] width 65 height 15
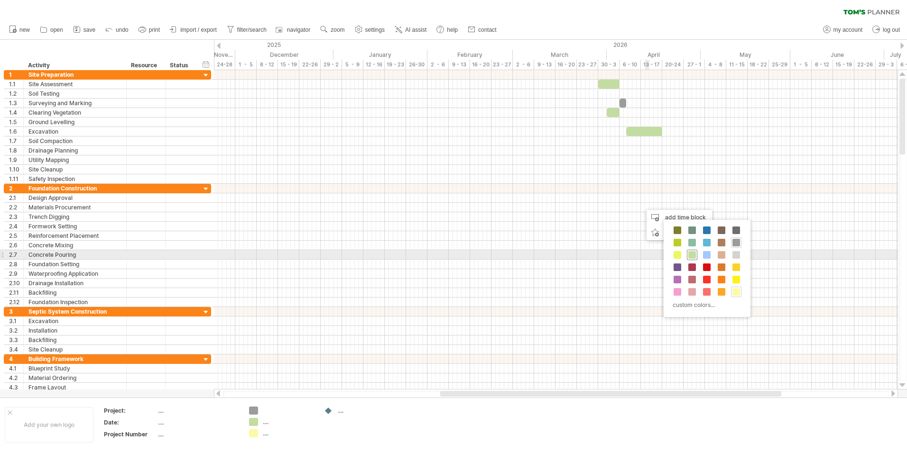
click at [690, 253] on span at bounding box center [692, 255] width 8 height 8
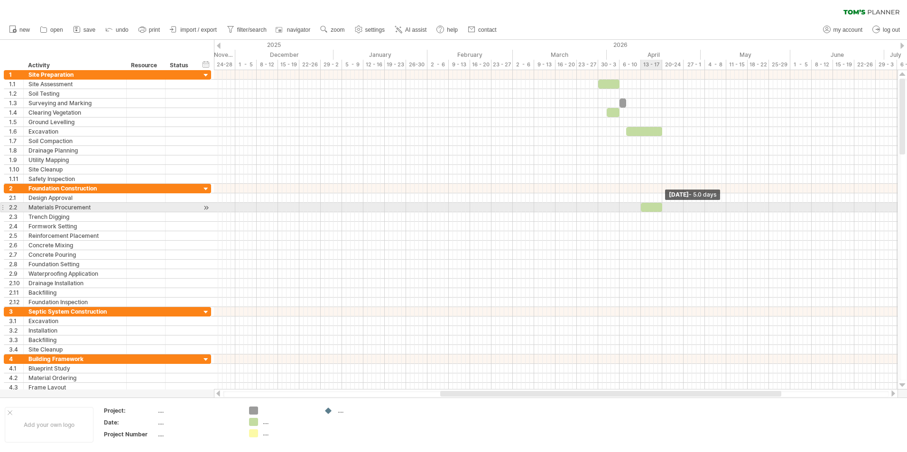
drag, startPoint x: 645, startPoint y: 208, endPoint x: 661, endPoint y: 208, distance: 16.6
click at [661, 208] on span at bounding box center [662, 207] width 4 height 9
click at [253, 422] on div "Trying to reach [DOMAIN_NAME] Connected again... 0% clear filter new 1" at bounding box center [453, 226] width 907 height 452
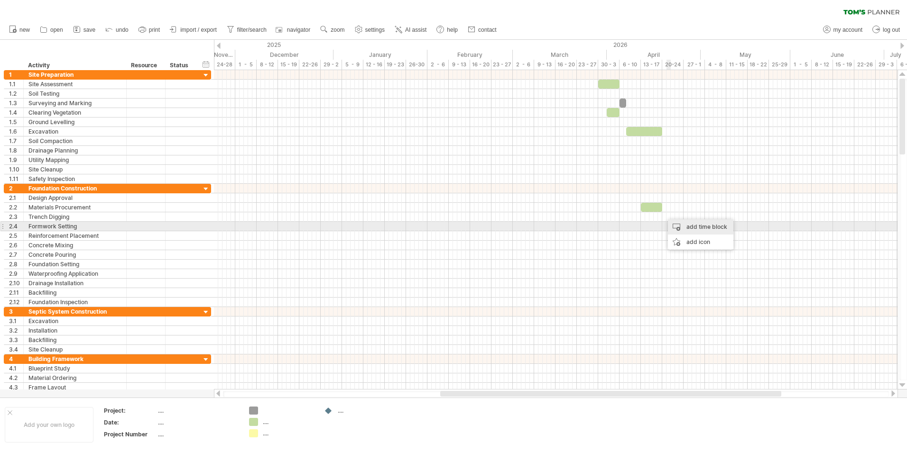
click at [681, 225] on div "add time block" at bounding box center [700, 227] width 65 height 15
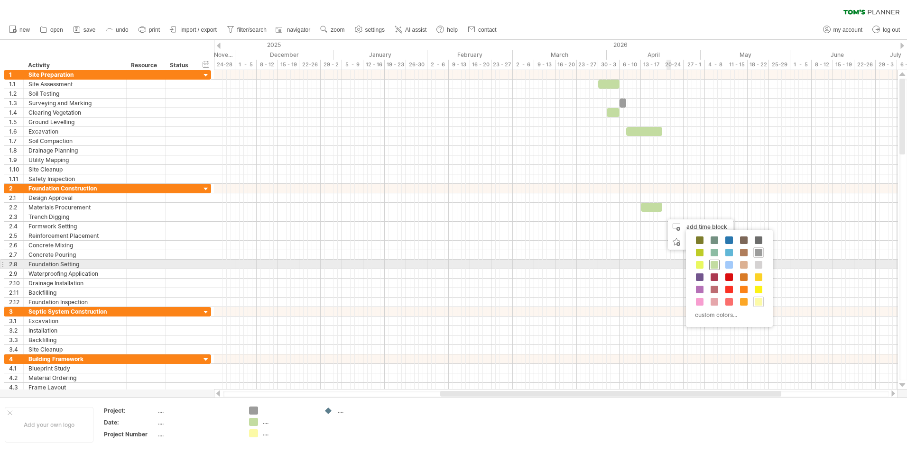
click at [711, 265] on span at bounding box center [714, 265] width 8 height 8
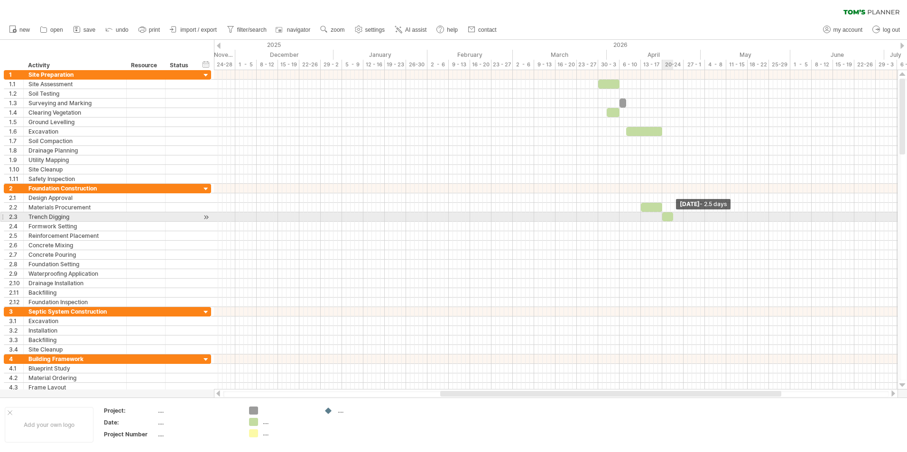
drag, startPoint x: 665, startPoint y: 216, endPoint x: 672, endPoint y: 216, distance: 6.2
click at [672, 216] on span at bounding box center [673, 216] width 4 height 9
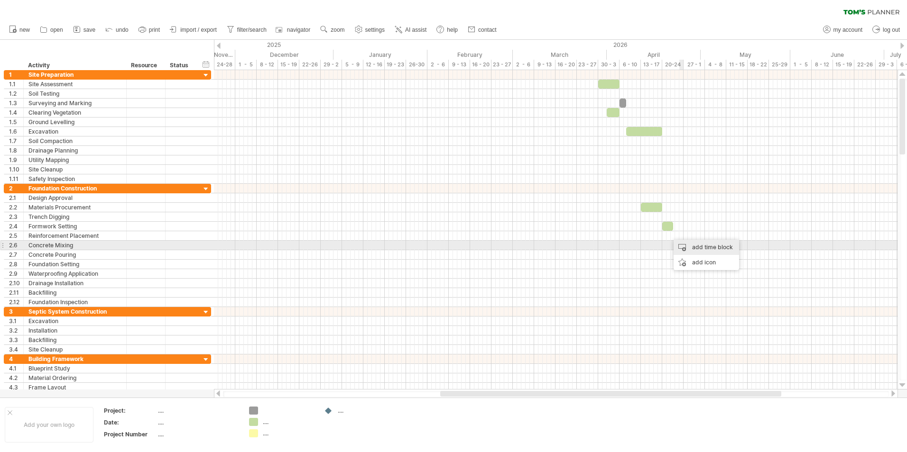
click at [697, 245] on div "add time block" at bounding box center [705, 247] width 65 height 15
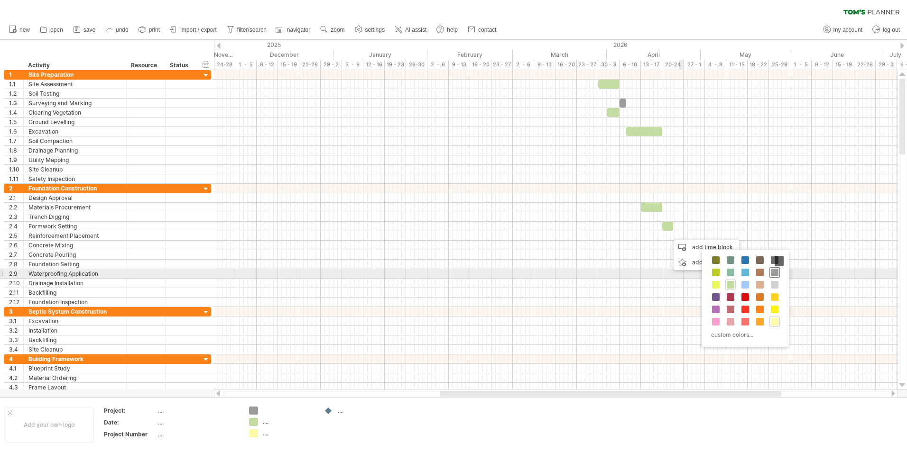
click at [776, 276] on span at bounding box center [775, 273] width 8 height 8
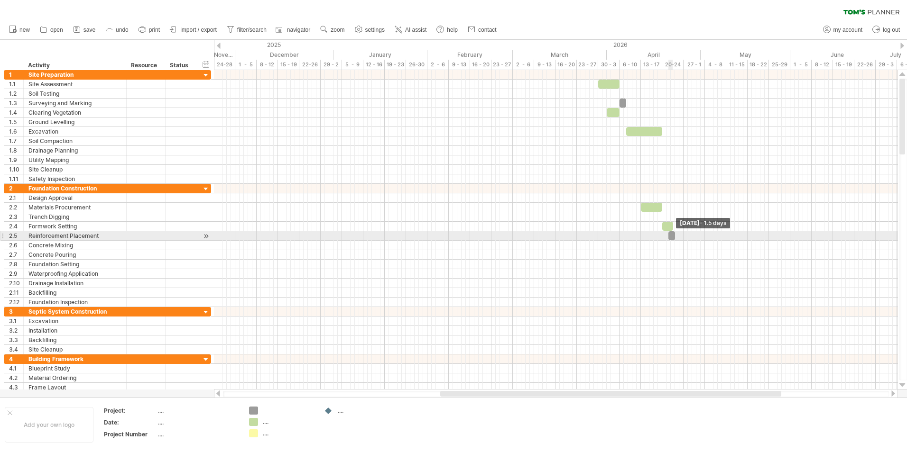
click at [675, 237] on span at bounding box center [675, 235] width 4 height 9
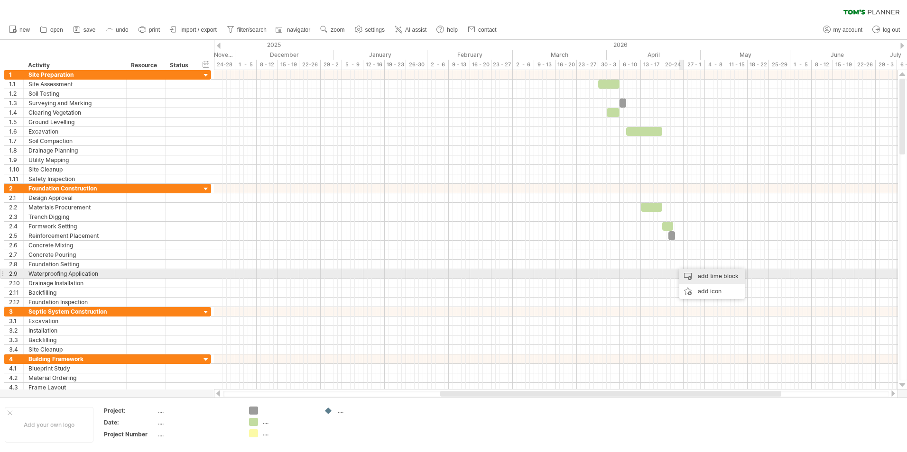
click at [693, 273] on div "add time block" at bounding box center [711, 276] width 65 height 15
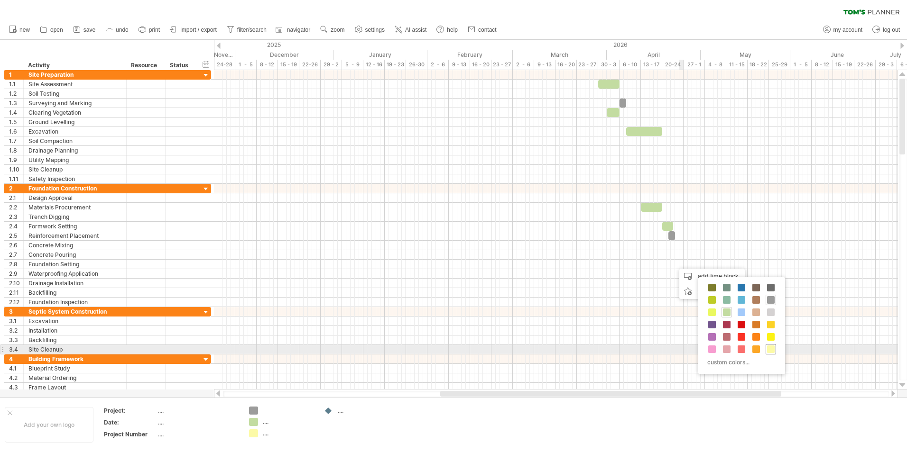
click at [768, 348] on span at bounding box center [771, 350] width 8 height 8
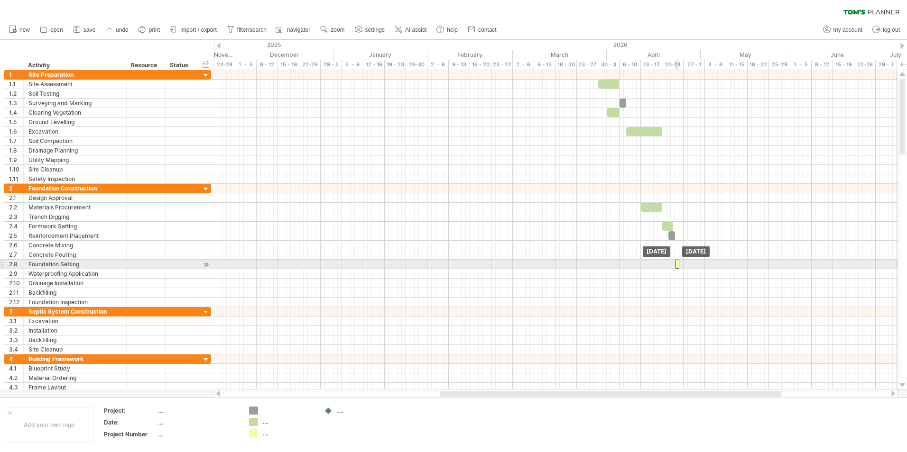
click at [676, 265] on div at bounding box center [677, 264] width 4 height 9
click at [683, 264] on span at bounding box center [684, 264] width 4 height 9
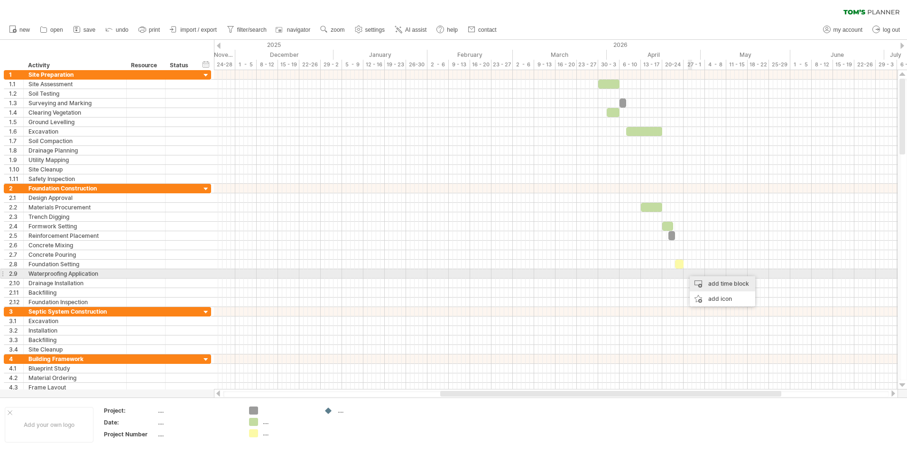
click at [697, 278] on div "add time block" at bounding box center [722, 284] width 65 height 15
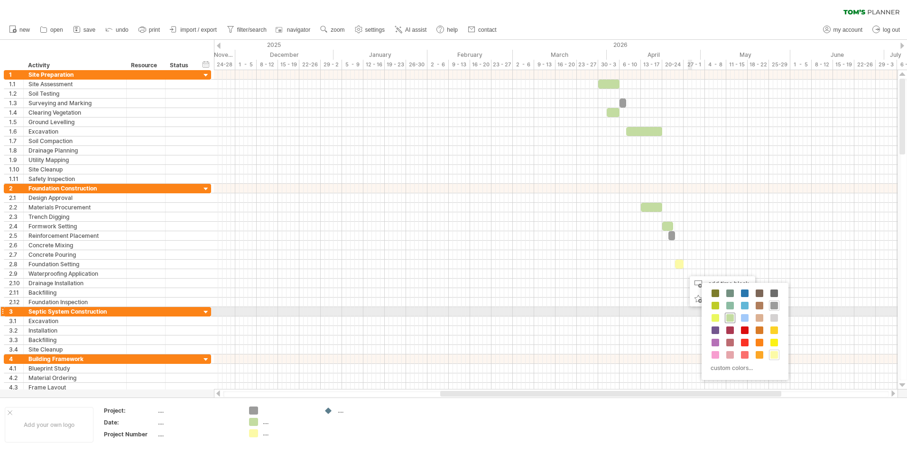
click at [729, 314] on span at bounding box center [730, 318] width 8 height 8
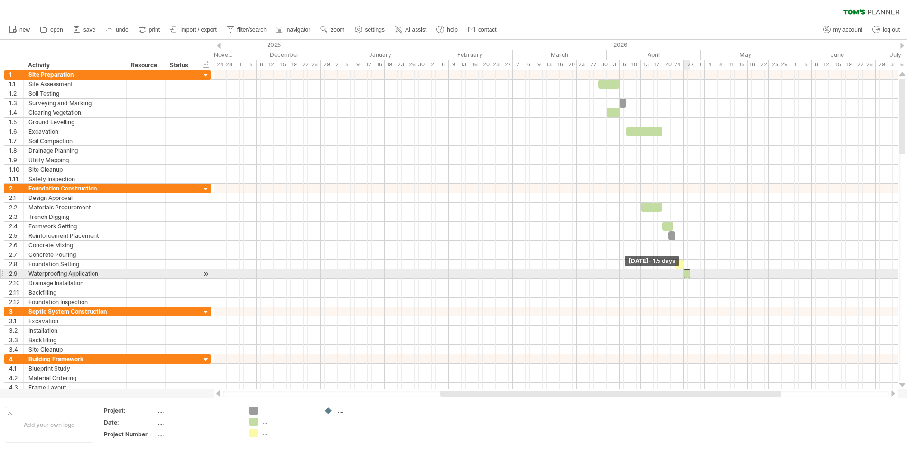
click at [684, 276] on span at bounding box center [684, 273] width 4 height 9
drag, startPoint x: 690, startPoint y: 274, endPoint x: 695, endPoint y: 275, distance: 5.3
click at [695, 275] on span at bounding box center [696, 273] width 4 height 9
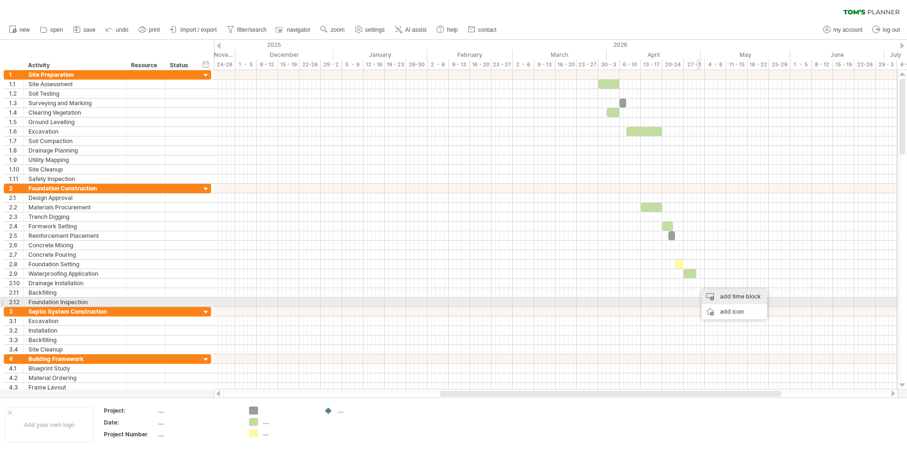
click at [736, 296] on div "add time block" at bounding box center [733, 296] width 65 height 15
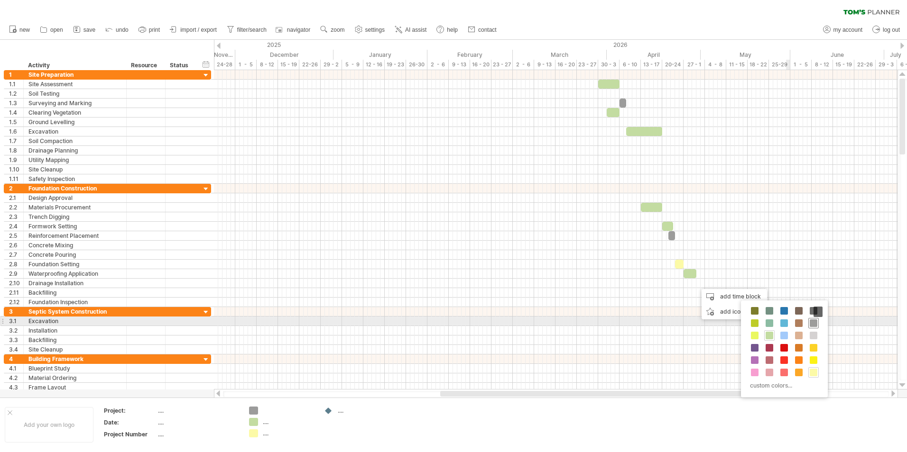
click at [812, 324] on span at bounding box center [814, 324] width 8 height 8
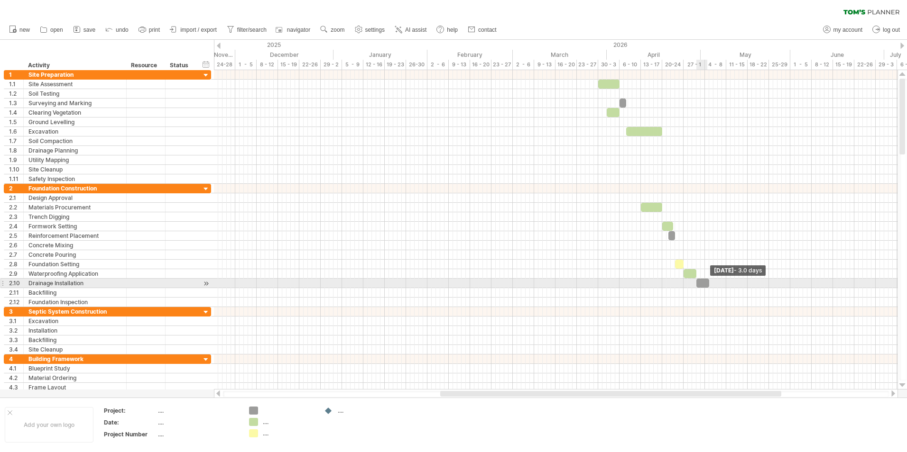
drag, startPoint x: 701, startPoint y: 285, endPoint x: 708, endPoint y: 285, distance: 7.6
click at [708, 285] on span at bounding box center [709, 283] width 4 height 9
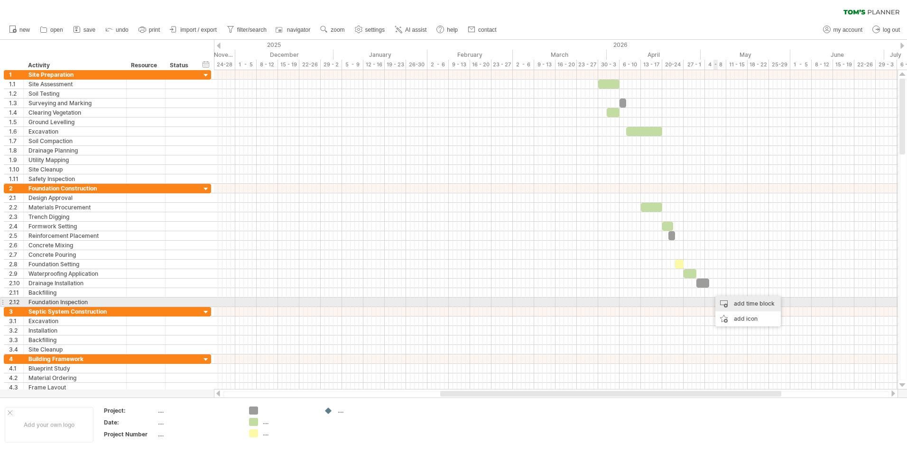
click at [727, 303] on div "add time block" at bounding box center [747, 303] width 65 height 15
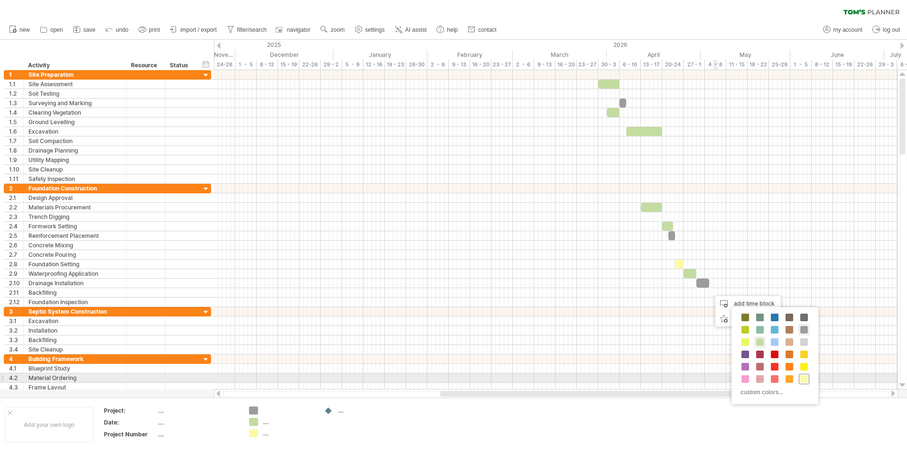
click at [803, 378] on span at bounding box center [804, 380] width 8 height 8
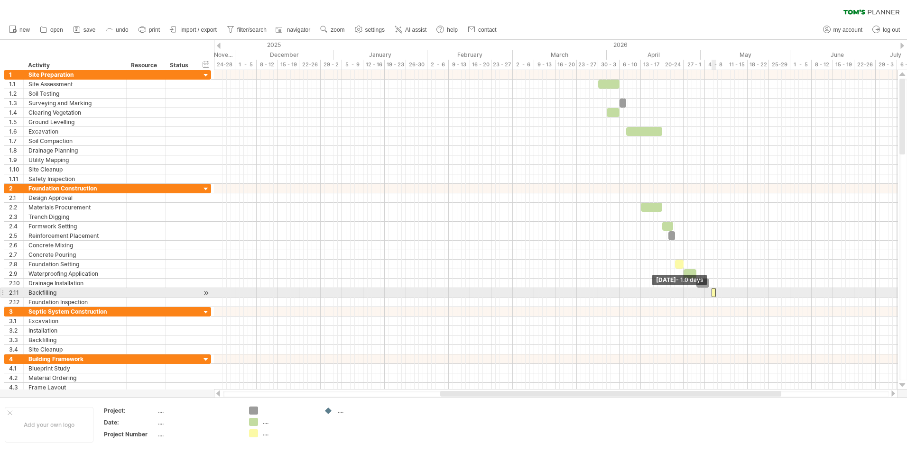
click at [710, 296] on span at bounding box center [712, 292] width 4 height 9
click at [709, 295] on span at bounding box center [709, 292] width 4 height 9
drag, startPoint x: 715, startPoint y: 293, endPoint x: 709, endPoint y: 296, distance: 7.2
click at [709, 296] on div at bounding box center [710, 292] width 2 height 9
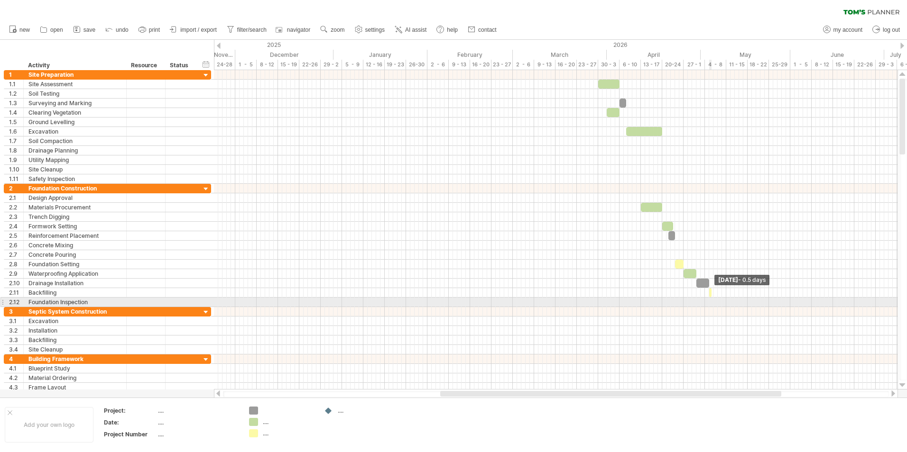
drag, startPoint x: 710, startPoint y: 294, endPoint x: 711, endPoint y: 304, distance: 10.4
click at [711, 304] on div "example time blocks: start [DATE] - 0.5 days [DATE] - 1.5 days" at bounding box center [555, 230] width 683 height 320
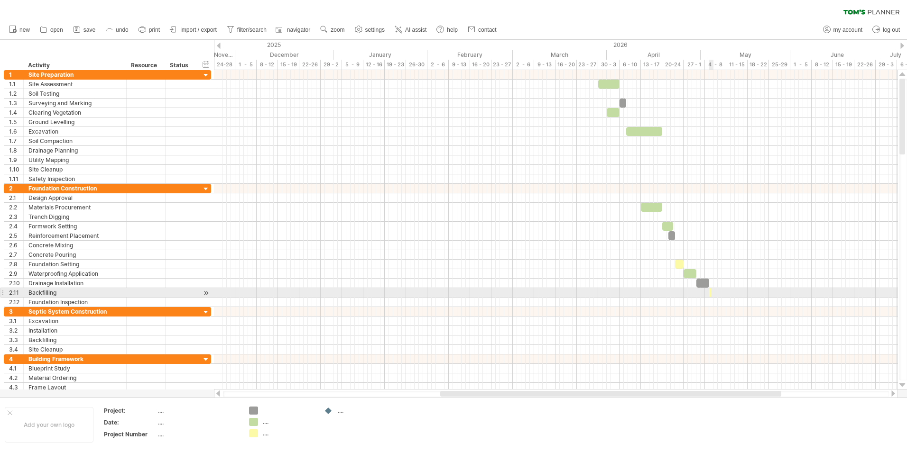
click at [710, 294] on span at bounding box center [712, 292] width 4 height 9
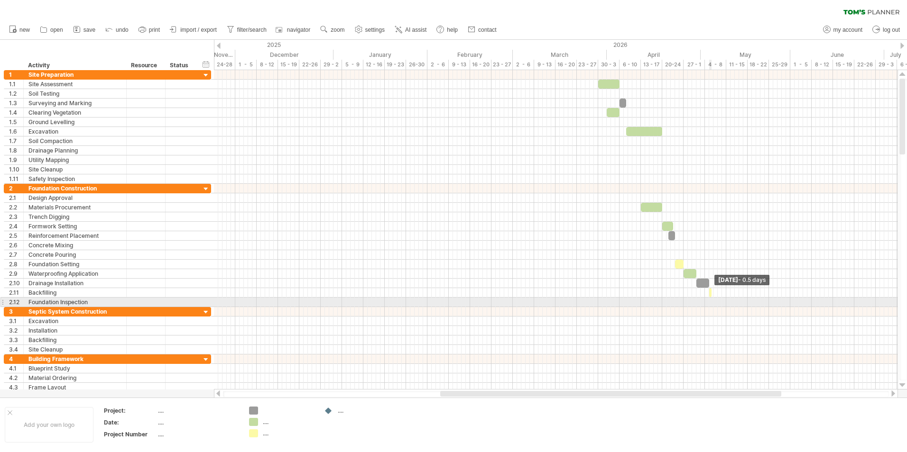
drag, startPoint x: 710, startPoint y: 294, endPoint x: 710, endPoint y: 304, distance: 10.4
click at [710, 304] on div "example time blocks: start [DATE] - 0.5 days [DATE] - 1.5 days" at bounding box center [555, 230] width 683 height 320
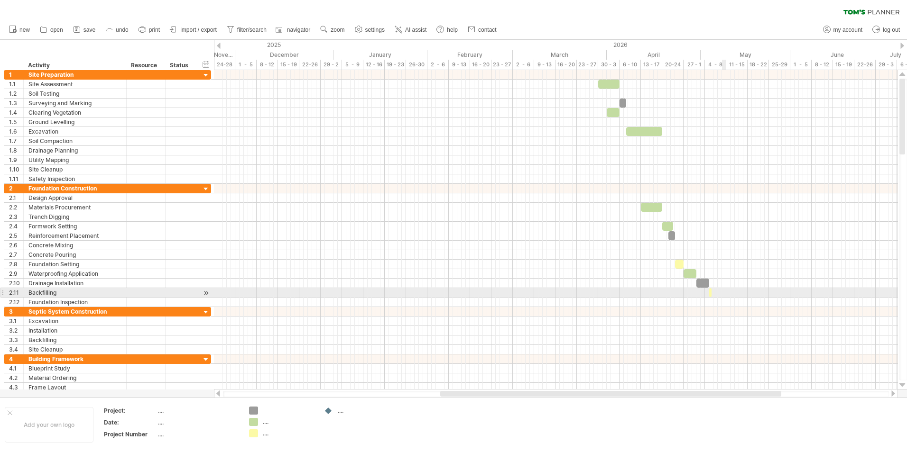
click at [722, 294] on div at bounding box center [555, 292] width 683 height 9
click at [707, 292] on span at bounding box center [709, 292] width 4 height 9
click at [711, 291] on span at bounding box center [713, 292] width 4 height 9
drag, startPoint x: 711, startPoint y: 291, endPoint x: 712, endPoint y: 308, distance: 16.6
click at [712, 308] on div "example time blocks: start [DATE] - 1.0 days [DATE] - 0.5 days" at bounding box center [555, 230] width 683 height 320
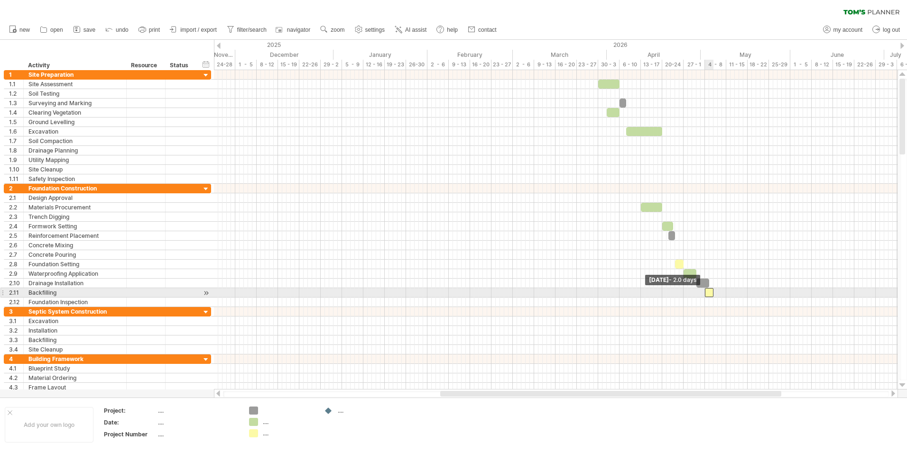
drag, startPoint x: 710, startPoint y: 294, endPoint x: 706, endPoint y: 297, distance: 5.1
click at [706, 297] on span at bounding box center [705, 292] width 4 height 9
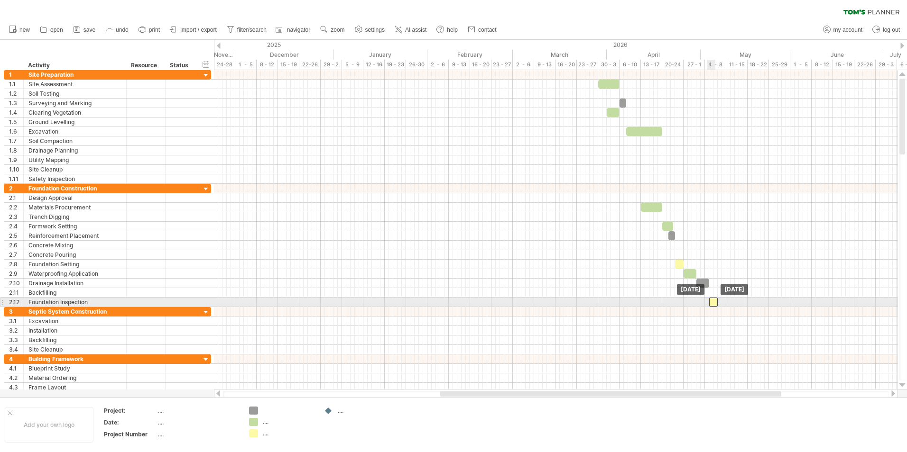
drag, startPoint x: 707, startPoint y: 292, endPoint x: 710, endPoint y: 302, distance: 10.1
click at [736, 300] on div "add time block" at bounding box center [754, 304] width 65 height 15
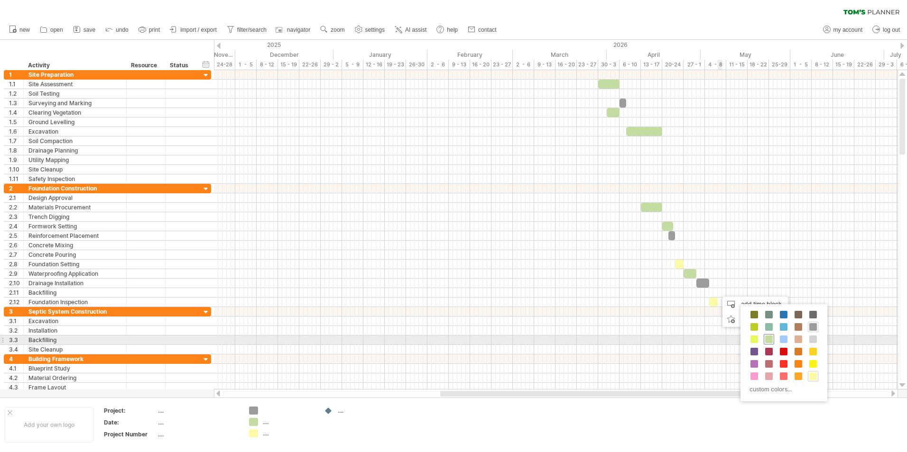
click at [768, 336] on span at bounding box center [769, 340] width 8 height 8
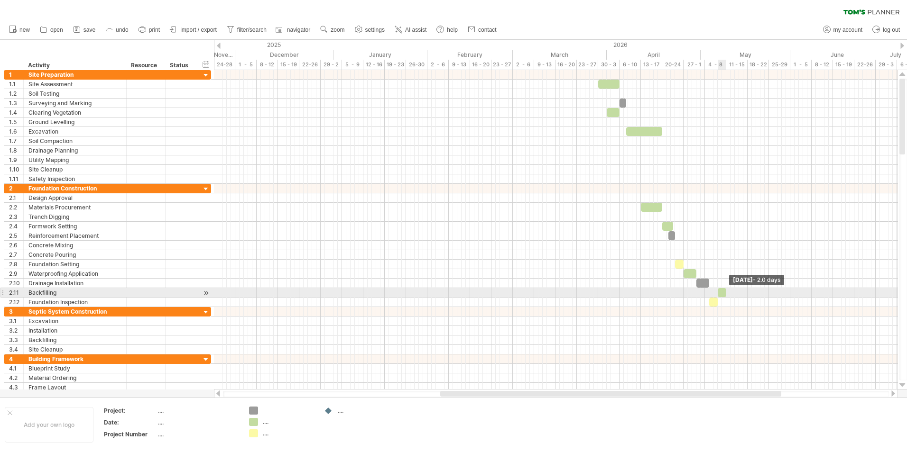
drag, startPoint x: 722, startPoint y: 292, endPoint x: 727, endPoint y: 292, distance: 5.2
click at [727, 292] on span at bounding box center [726, 292] width 4 height 9
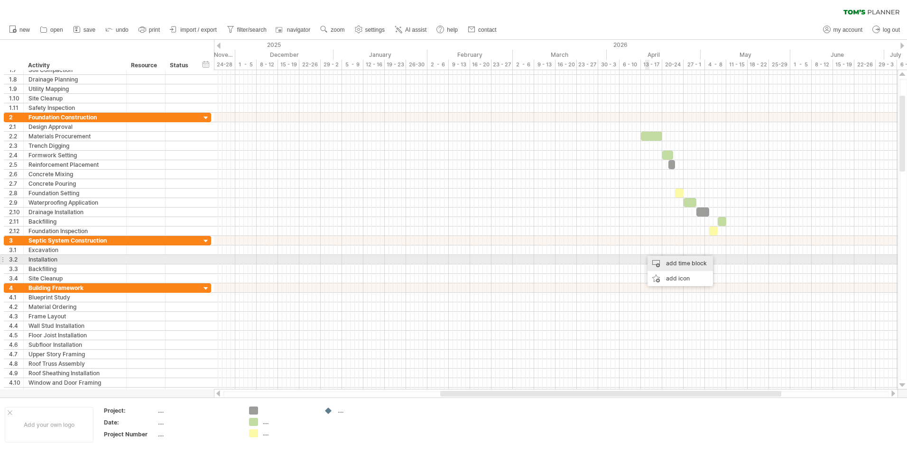
click at [661, 264] on div "add time block" at bounding box center [679, 263] width 65 height 15
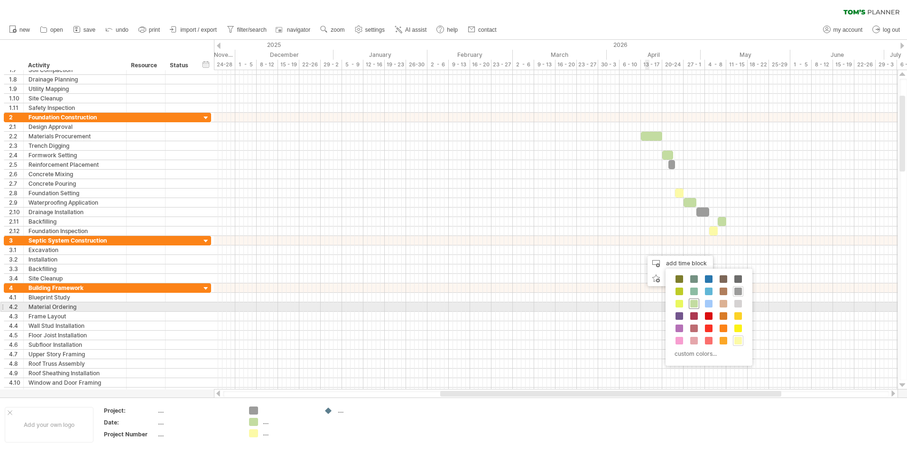
click at [694, 304] on span at bounding box center [694, 304] width 8 height 8
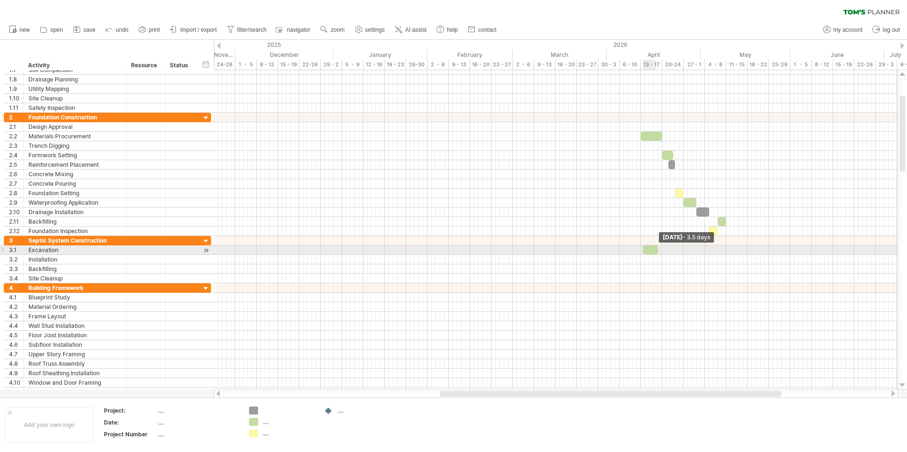
drag, startPoint x: 645, startPoint y: 250, endPoint x: 655, endPoint y: 250, distance: 10.0
click at [655, 250] on div at bounding box center [650, 250] width 15 height 9
drag, startPoint x: 646, startPoint y: 250, endPoint x: 666, endPoint y: 251, distance: 19.5
click at [666, 251] on div at bounding box center [669, 250] width 15 height 9
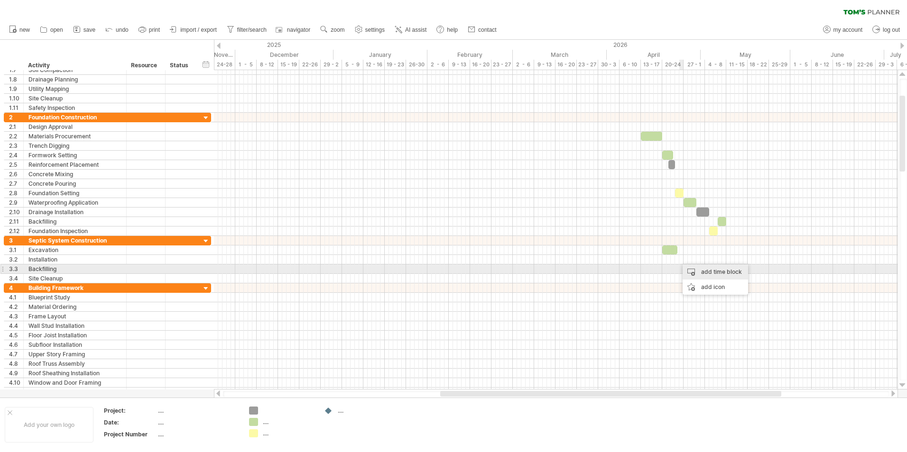
click at [697, 269] on div "add time block" at bounding box center [715, 272] width 65 height 15
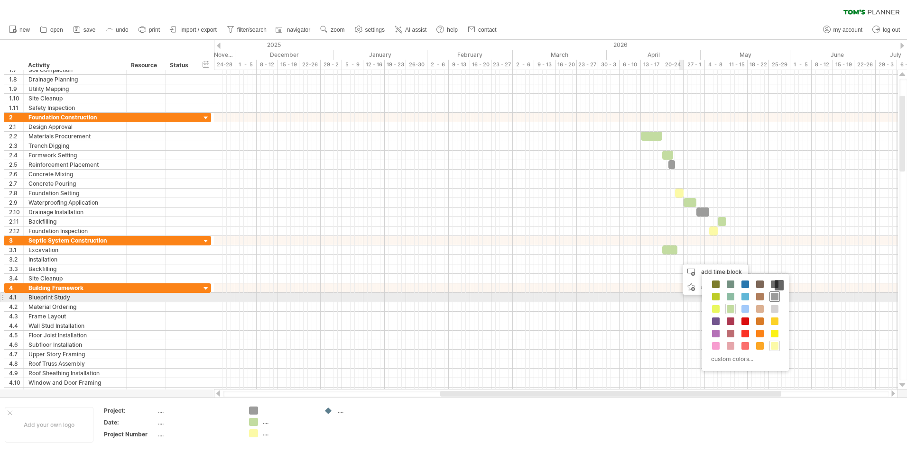
click at [770, 297] on div at bounding box center [774, 297] width 10 height 10
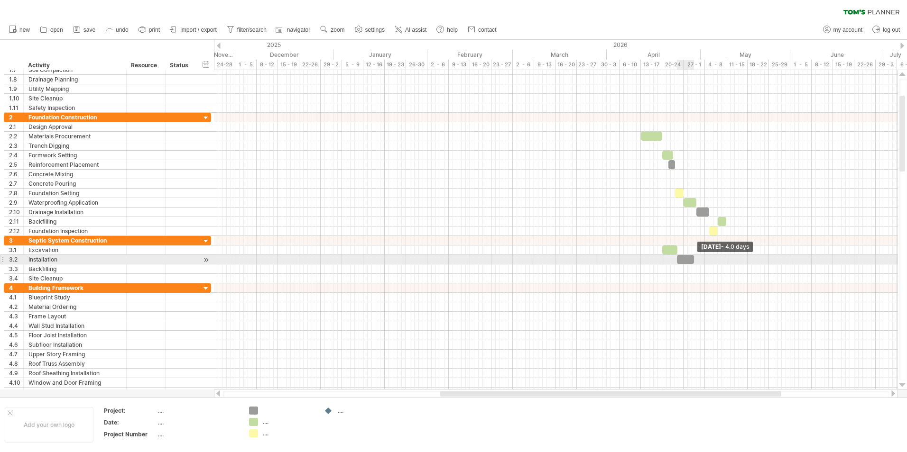
drag, startPoint x: 680, startPoint y: 261, endPoint x: 693, endPoint y: 261, distance: 13.8
click at [693, 261] on span at bounding box center [694, 259] width 4 height 9
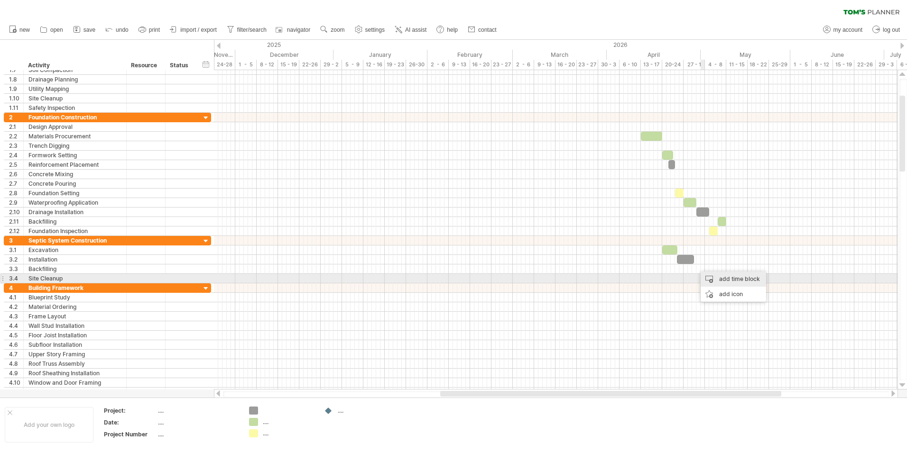
click at [710, 275] on div "add time block" at bounding box center [733, 279] width 65 height 15
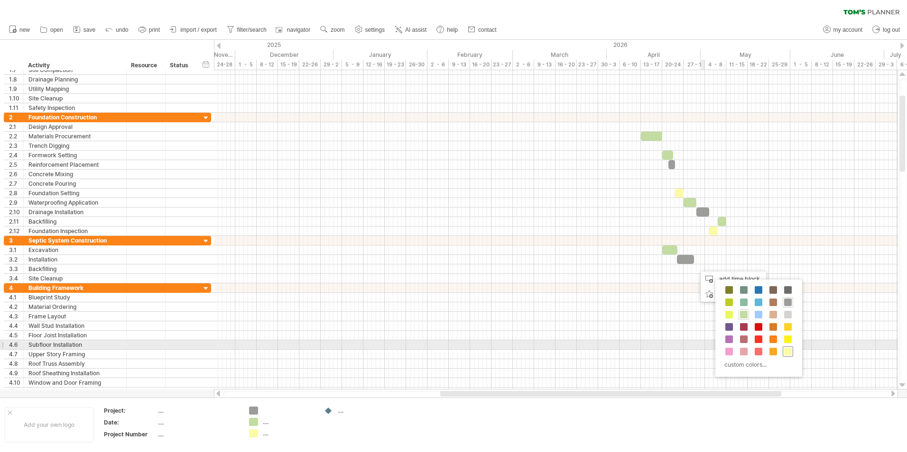
click at [785, 350] on span at bounding box center [788, 352] width 8 height 8
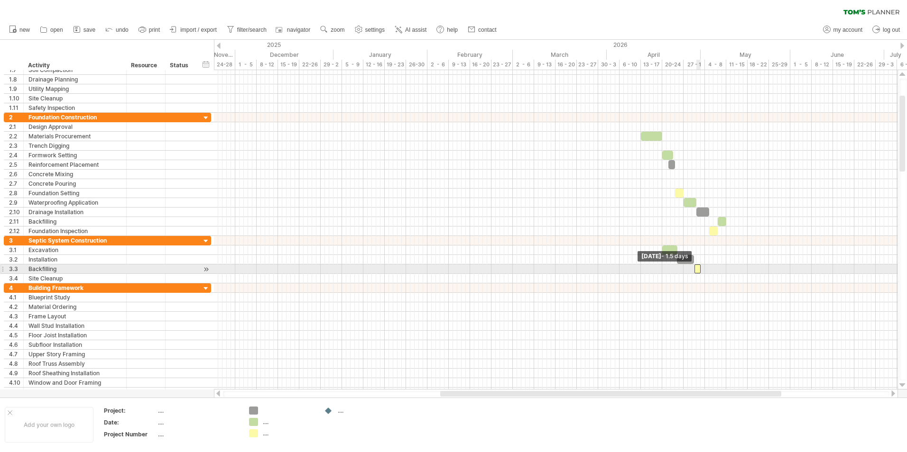
click at [694, 270] on span at bounding box center [694, 269] width 4 height 9
click at [705, 269] on span at bounding box center [705, 269] width 4 height 9
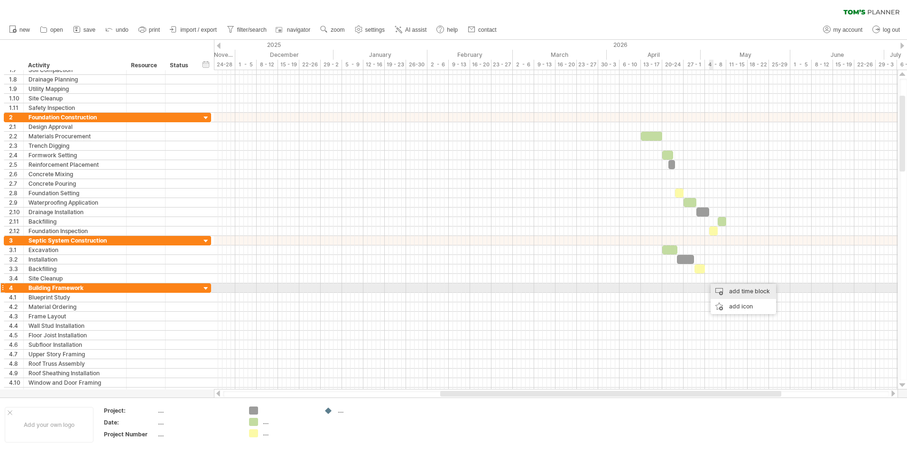
click at [732, 290] on div "add time block" at bounding box center [742, 291] width 65 height 15
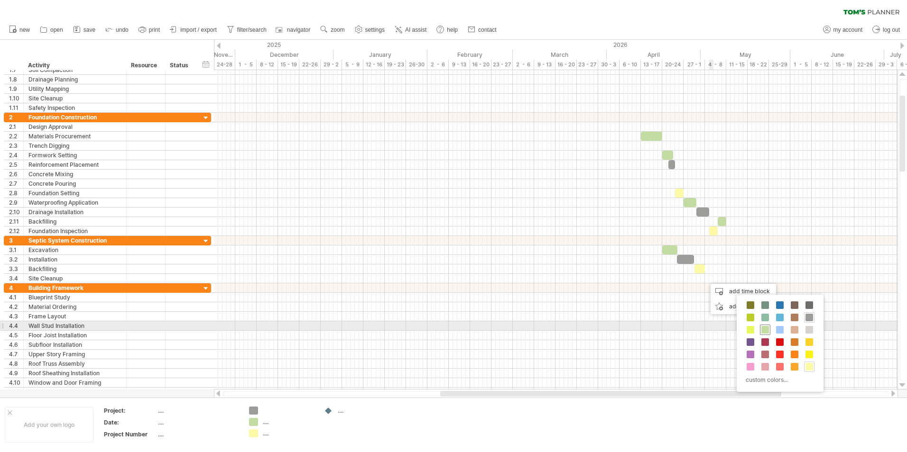
click at [769, 328] on div at bounding box center [765, 330] width 10 height 10
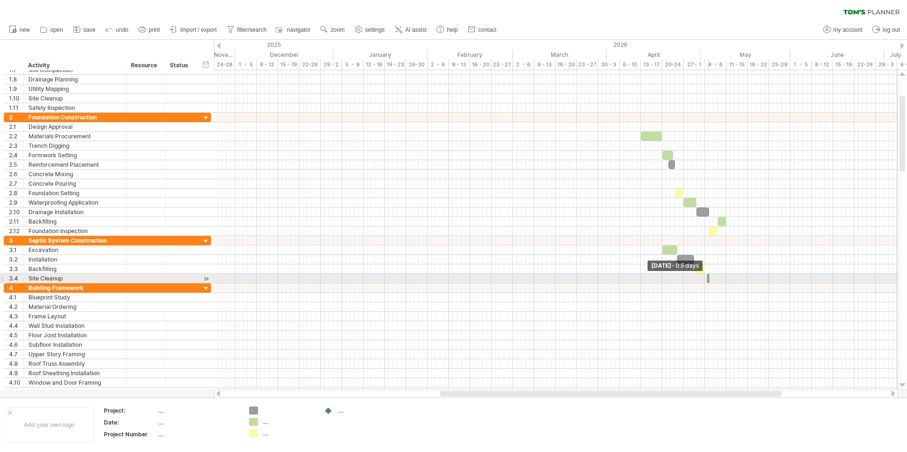
drag, startPoint x: 706, startPoint y: 279, endPoint x: 712, endPoint y: 279, distance: 6.2
click at [712, 279] on div "example time blocks: start [DATE] - 2.5 days [DATE] - 0.5 days" at bounding box center [555, 230] width 683 height 320
click at [703, 280] on span at bounding box center [705, 278] width 4 height 9
click at [711, 277] on span at bounding box center [713, 278] width 4 height 9
click at [616, 276] on div at bounding box center [555, 278] width 683 height 9
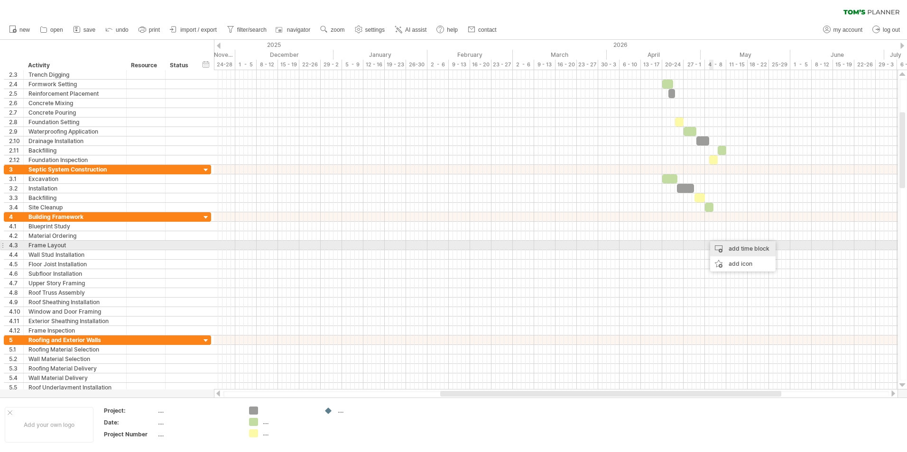
click at [736, 246] on div "add time block" at bounding box center [742, 248] width 65 height 15
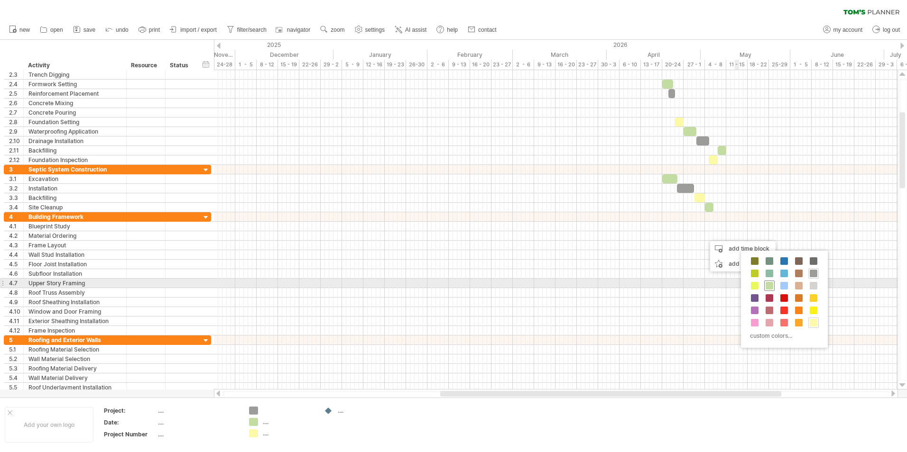
click at [769, 284] on span at bounding box center [770, 286] width 8 height 8
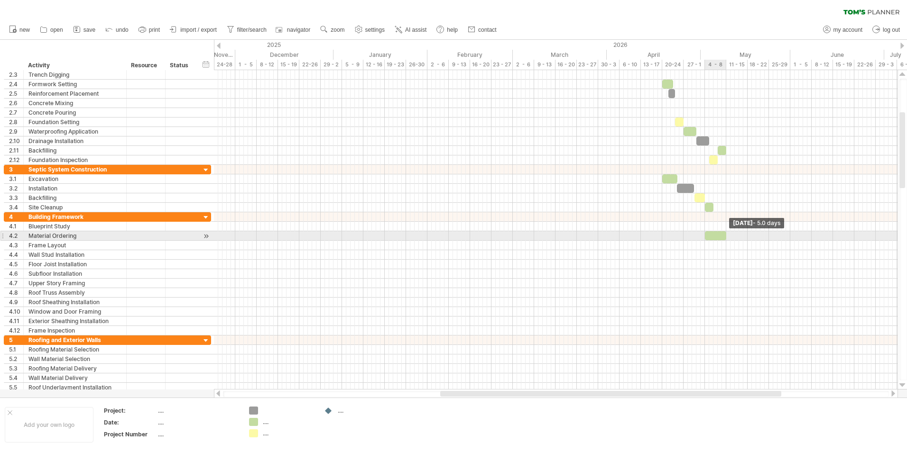
drag, startPoint x: 710, startPoint y: 236, endPoint x: 727, endPoint y: 240, distance: 17.9
click at [727, 240] on span at bounding box center [726, 235] width 4 height 9
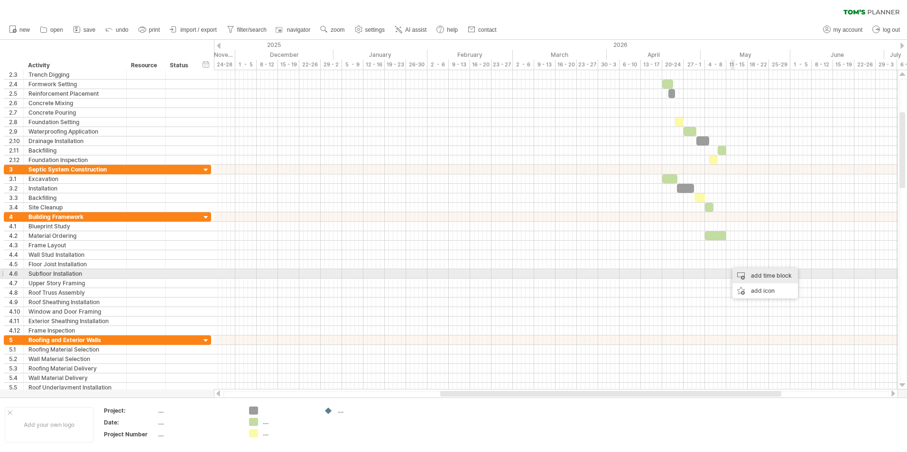
click at [746, 271] on div "add time block" at bounding box center [764, 275] width 65 height 15
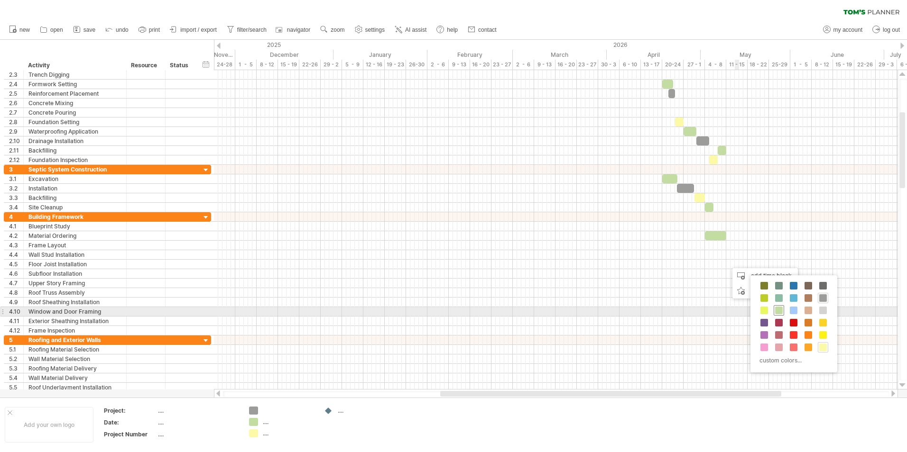
click at [777, 311] on span at bounding box center [779, 311] width 8 height 8
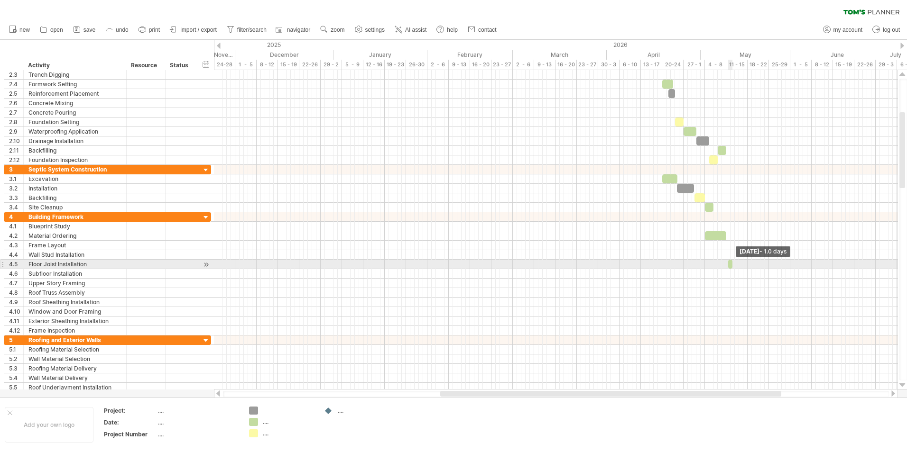
click at [730, 266] on span at bounding box center [732, 264] width 4 height 9
click at [726, 265] on span at bounding box center [726, 264] width 4 height 9
click at [730, 265] on div at bounding box center [729, 264] width 7 height 9
click at [730, 265] on span at bounding box center [731, 264] width 4 height 9
click at [733, 262] on span at bounding box center [735, 264] width 4 height 9
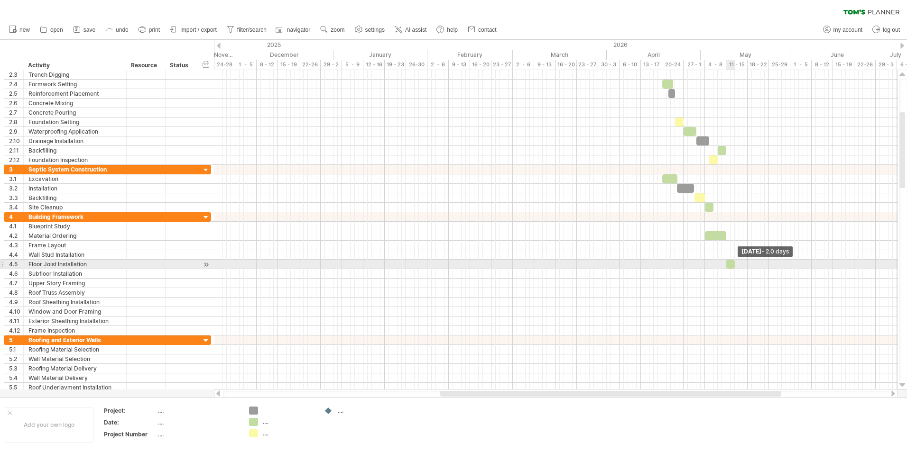
click at [732, 263] on div at bounding box center [730, 264] width 9 height 9
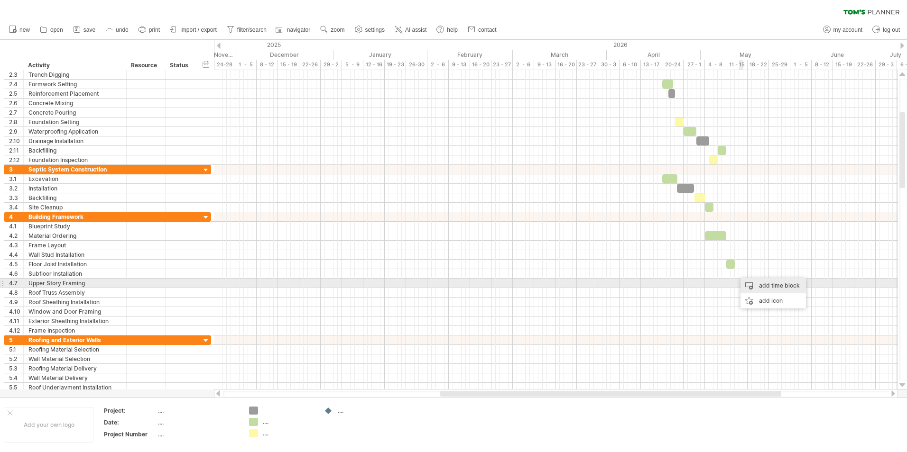
click at [749, 283] on div "add time block" at bounding box center [772, 285] width 65 height 15
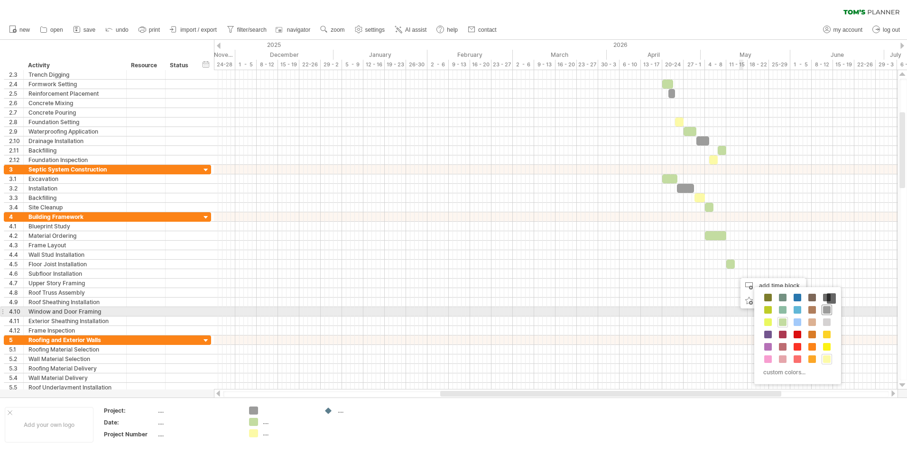
click at [829, 312] on span at bounding box center [827, 310] width 8 height 8
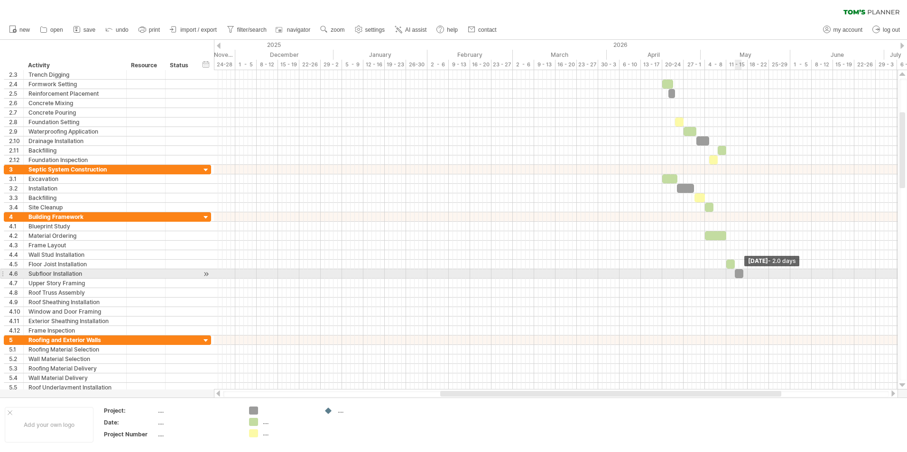
click at [741, 272] on span at bounding box center [743, 273] width 4 height 9
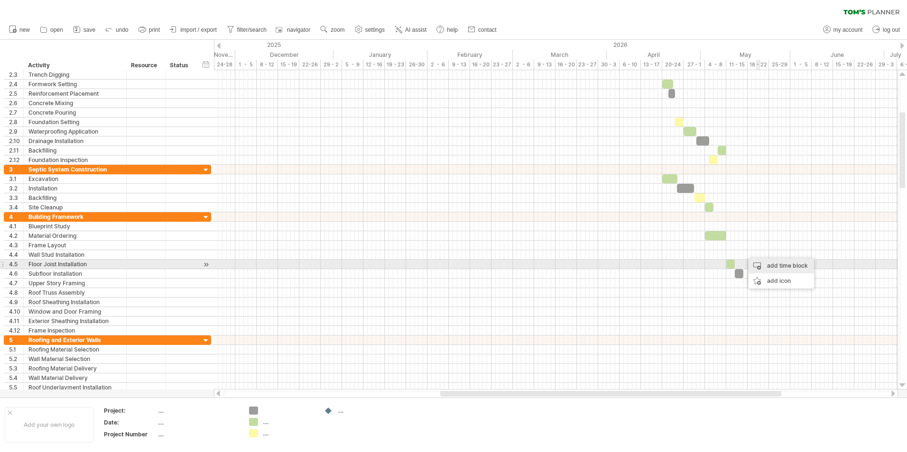
click at [770, 260] on div "add time block" at bounding box center [780, 265] width 65 height 15
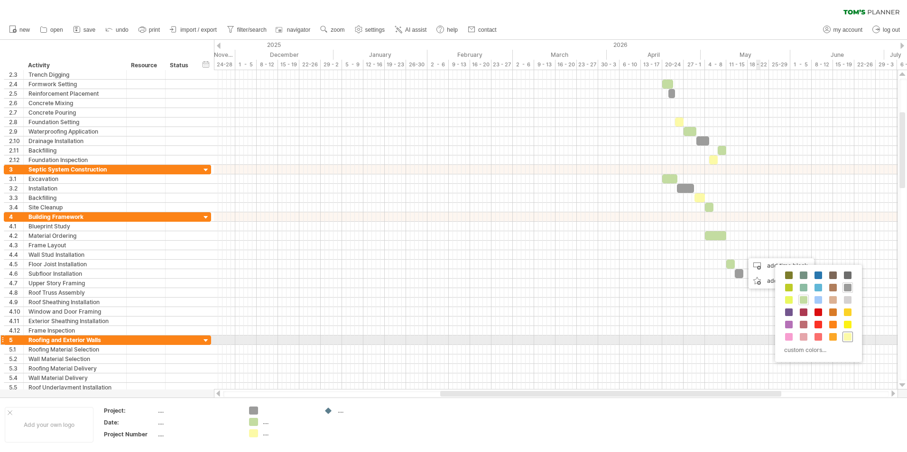
click at [849, 337] on span at bounding box center [848, 337] width 8 height 8
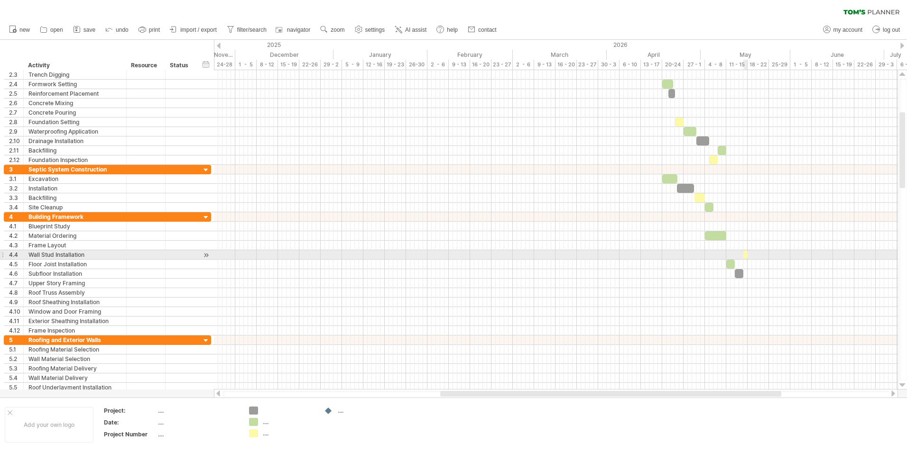
click at [746, 254] on span at bounding box center [748, 254] width 4 height 9
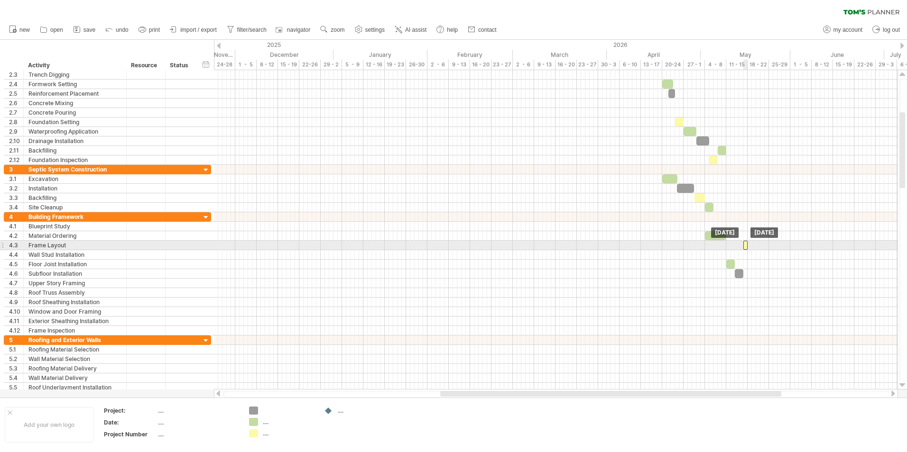
drag, startPoint x: 745, startPoint y: 256, endPoint x: 745, endPoint y: 248, distance: 8.1
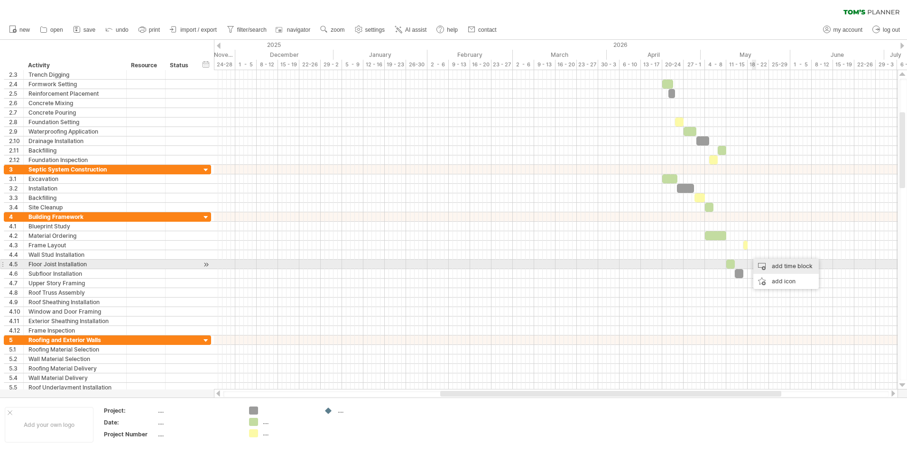
click at [761, 264] on div "add time block" at bounding box center [785, 266] width 65 height 15
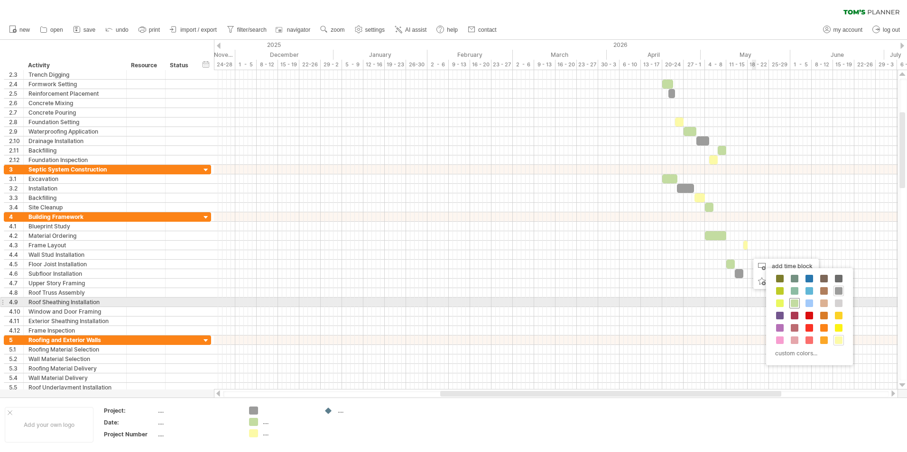
click at [795, 301] on span at bounding box center [795, 304] width 8 height 8
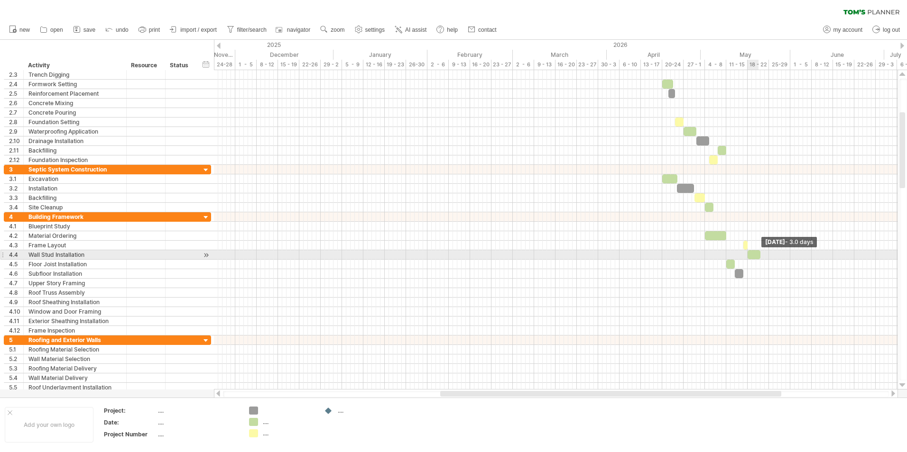
drag, startPoint x: 751, startPoint y: 253, endPoint x: 759, endPoint y: 255, distance: 7.7
click at [759, 255] on span at bounding box center [760, 254] width 4 height 9
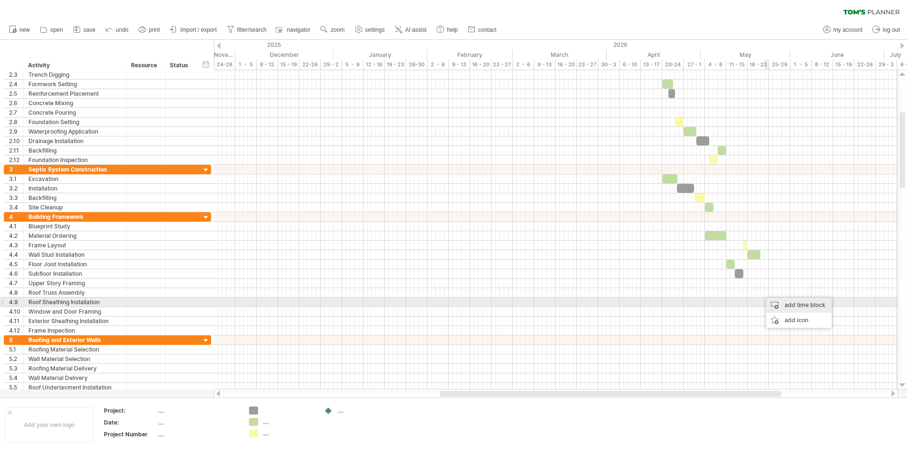
click at [775, 303] on div "add time block" at bounding box center [798, 305] width 65 height 15
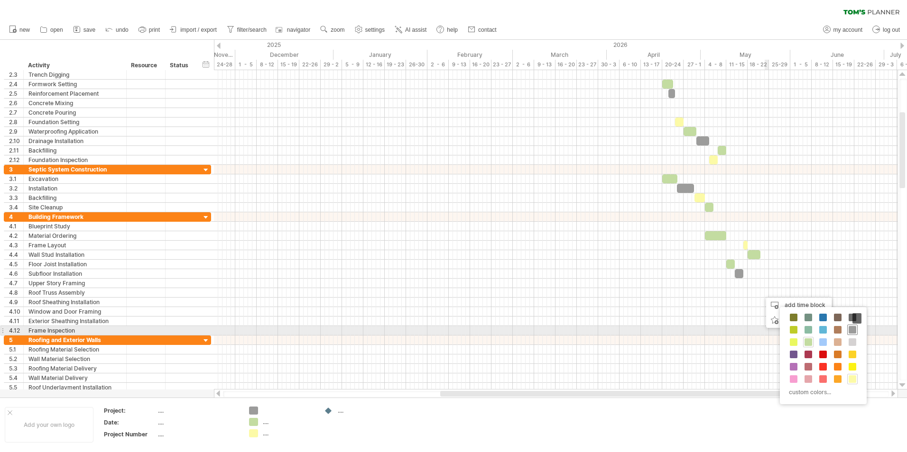
click at [853, 331] on span at bounding box center [853, 330] width 8 height 8
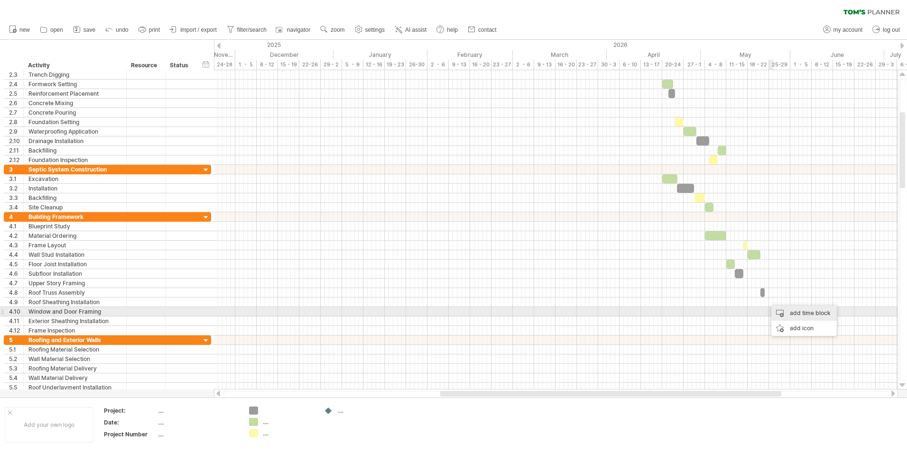
click at [781, 309] on div "add time block" at bounding box center [803, 313] width 65 height 15
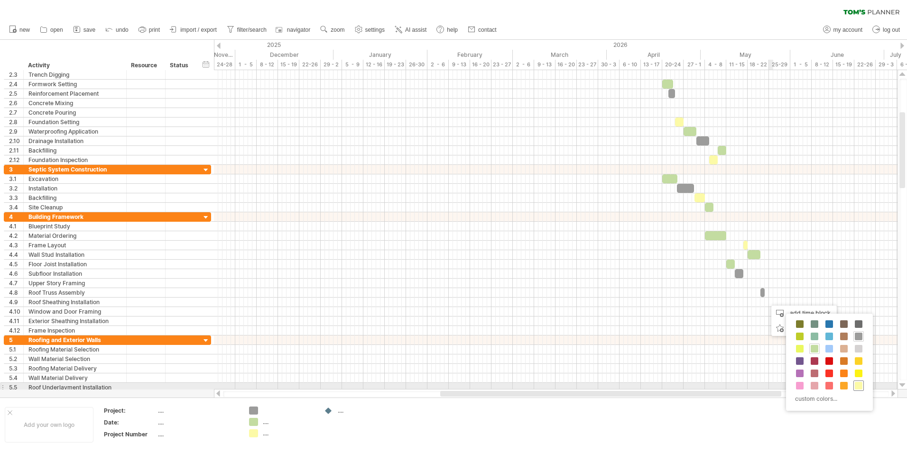
click at [857, 386] on span at bounding box center [859, 386] width 8 height 8
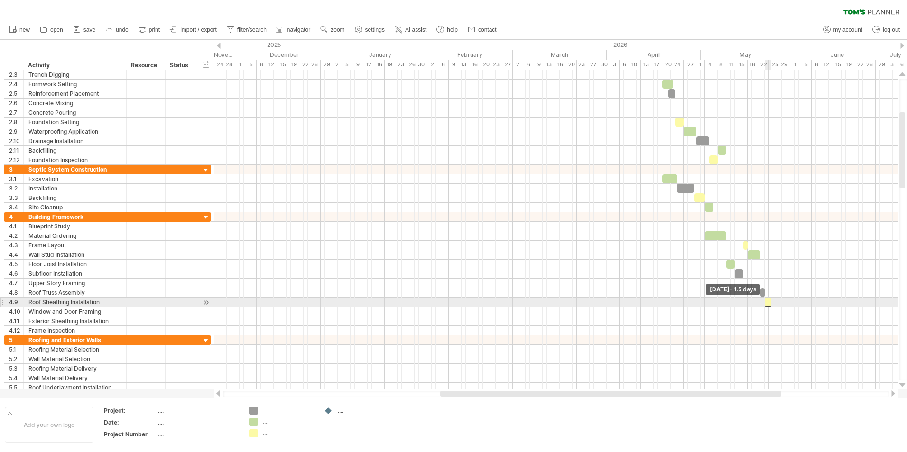
click at [766, 302] on span at bounding box center [765, 302] width 4 height 9
click at [768, 302] on span at bounding box center [769, 302] width 4 height 9
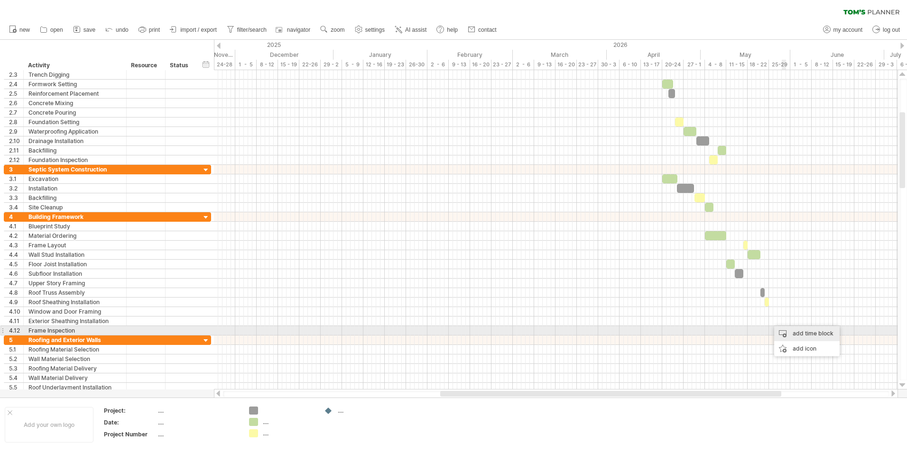
click at [793, 334] on div "add time block" at bounding box center [806, 333] width 65 height 15
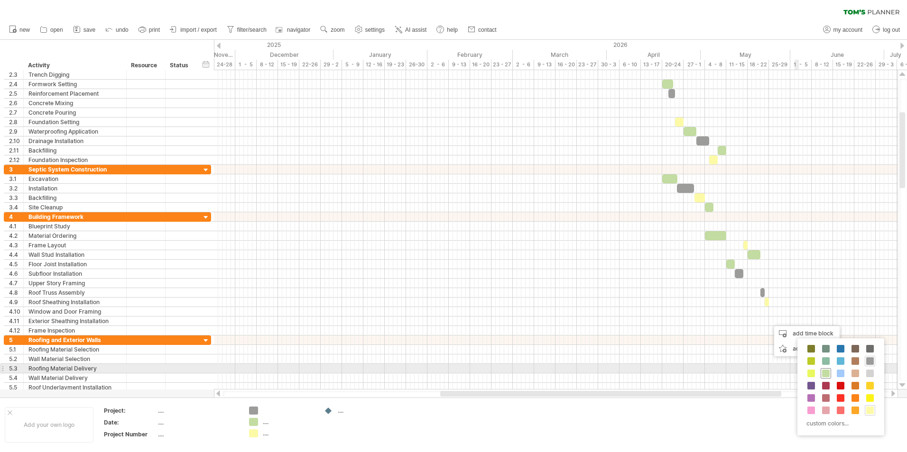
click at [826, 371] on span at bounding box center [826, 374] width 8 height 8
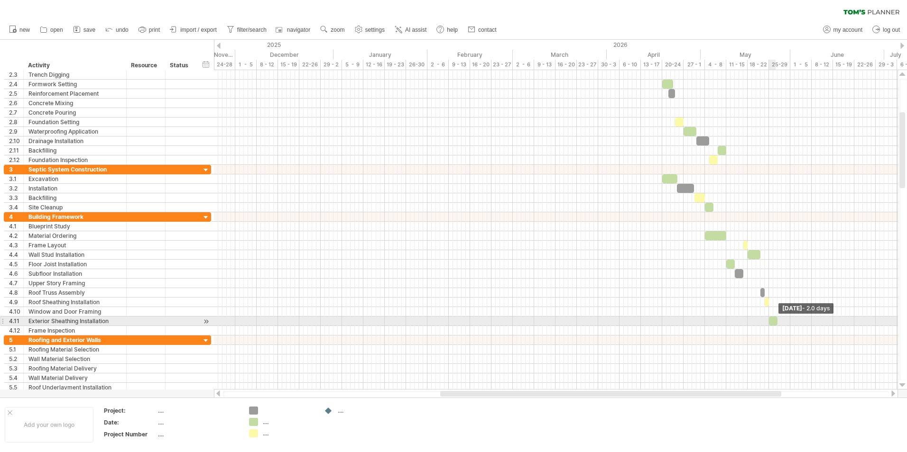
click at [776, 321] on span at bounding box center [777, 321] width 4 height 9
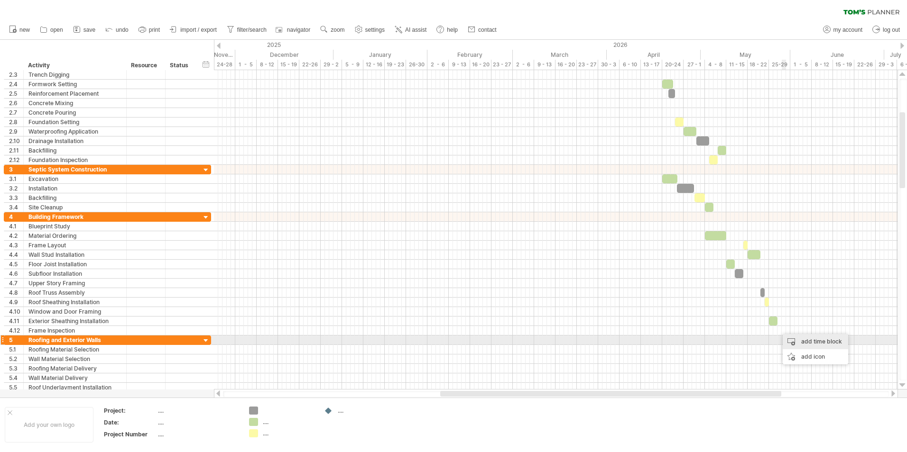
click at [803, 339] on div "add time block" at bounding box center [815, 341] width 65 height 15
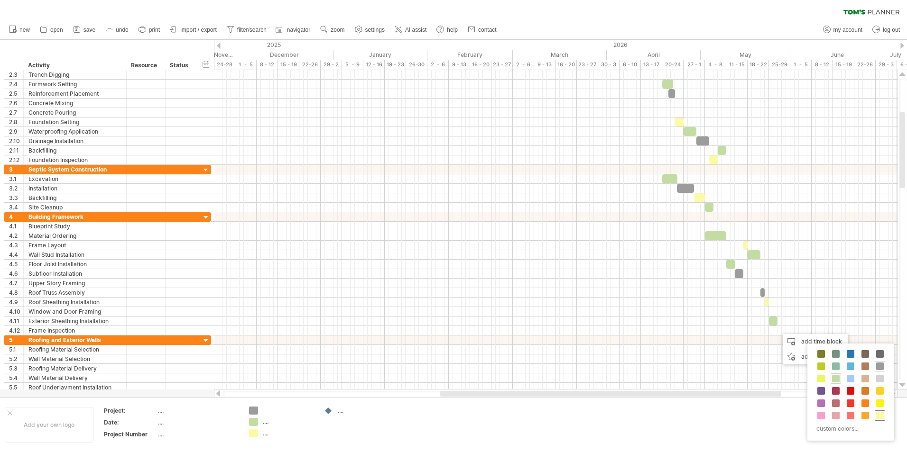
click at [880, 414] on span at bounding box center [880, 416] width 8 height 8
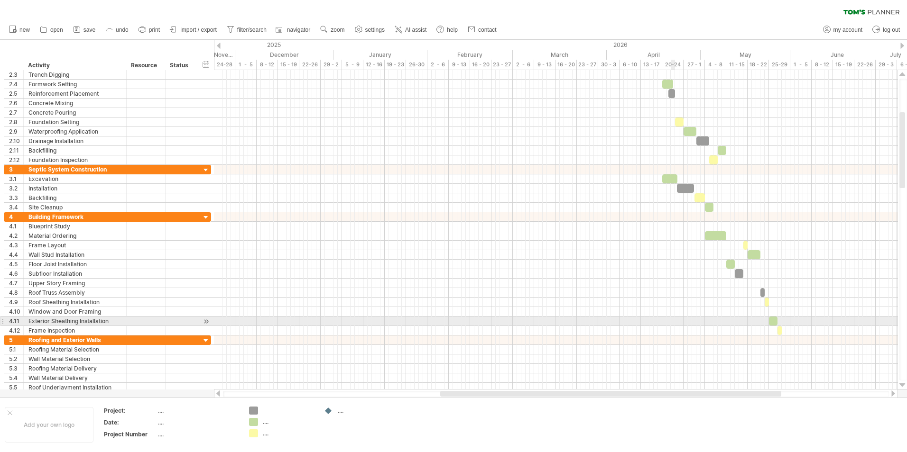
click at [671, 322] on div at bounding box center [555, 321] width 683 height 9
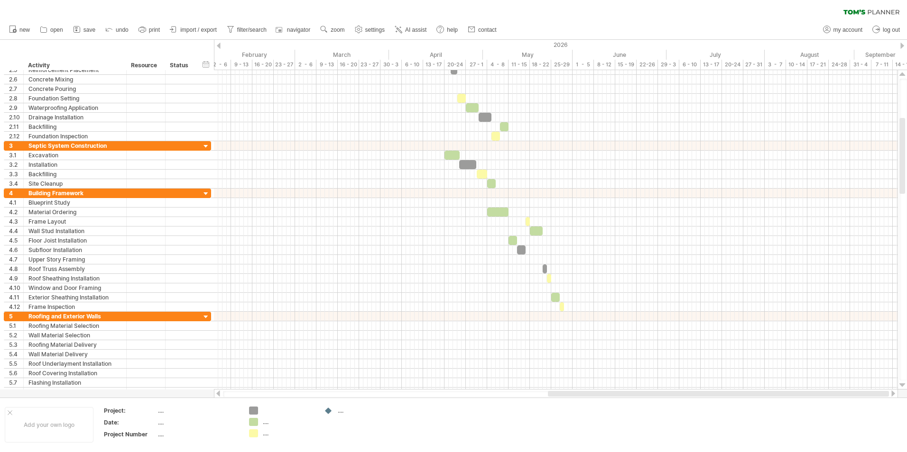
drag, startPoint x: 585, startPoint y: 393, endPoint x: 740, endPoint y: 392, distance: 155.6
click at [740, 392] on div at bounding box center [718, 394] width 341 height 6
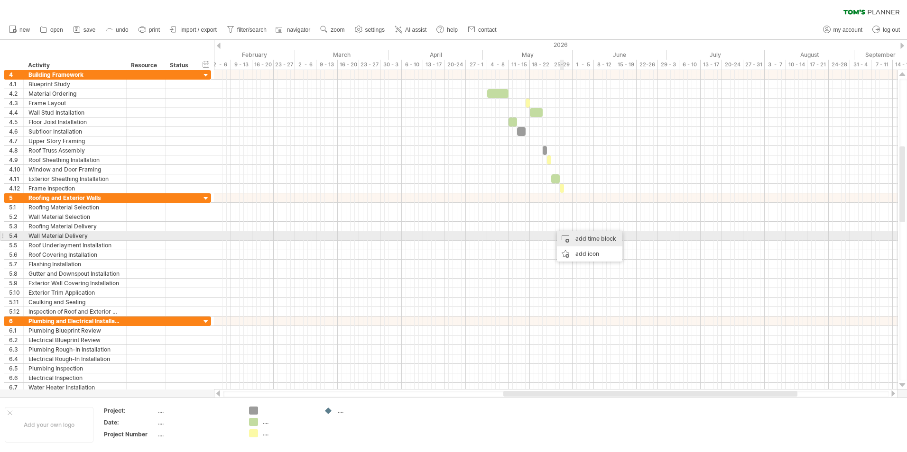
click at [573, 234] on div "add time block" at bounding box center [589, 238] width 65 height 15
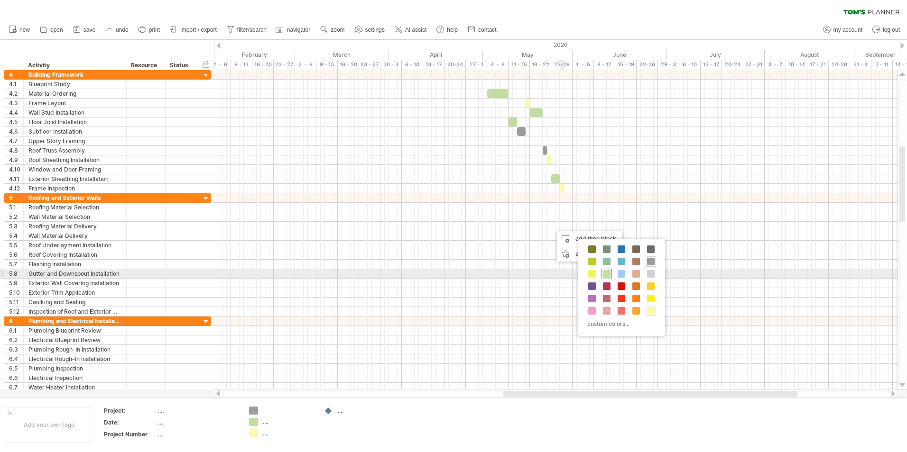
click at [606, 273] on span at bounding box center [607, 274] width 8 height 8
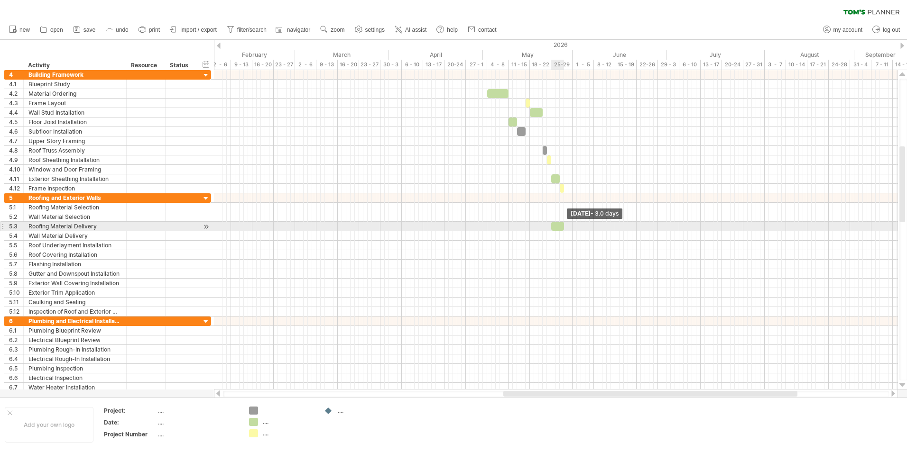
drag, startPoint x: 557, startPoint y: 226, endPoint x: 565, endPoint y: 227, distance: 8.6
click at [565, 227] on span at bounding box center [564, 226] width 4 height 9
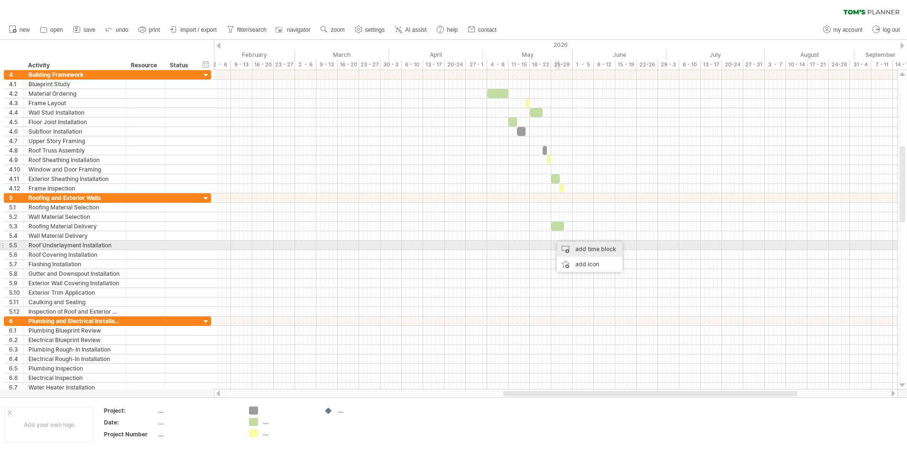
click at [574, 249] on div "add time block" at bounding box center [589, 249] width 65 height 15
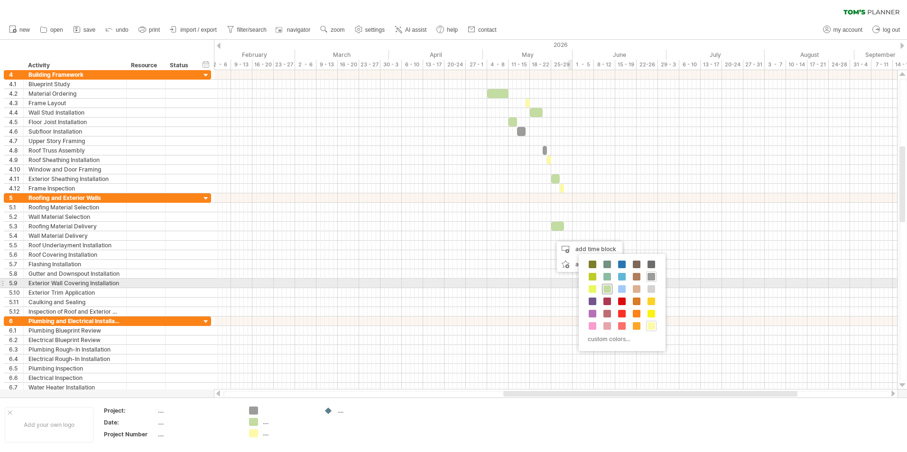
click at [610, 287] on div at bounding box center [607, 289] width 10 height 10
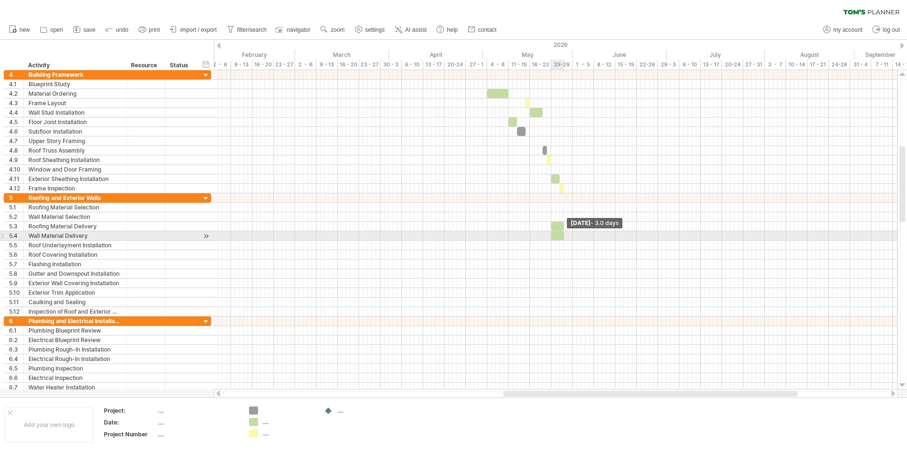
drag, startPoint x: 554, startPoint y: 236, endPoint x: 563, endPoint y: 237, distance: 8.1
click at [563, 237] on span at bounding box center [564, 235] width 4 height 9
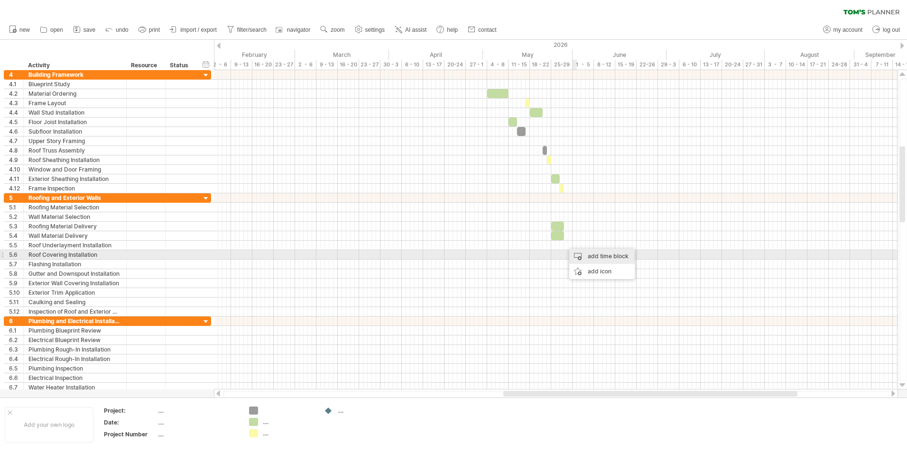
click at [577, 255] on div "add time block" at bounding box center [601, 256] width 65 height 15
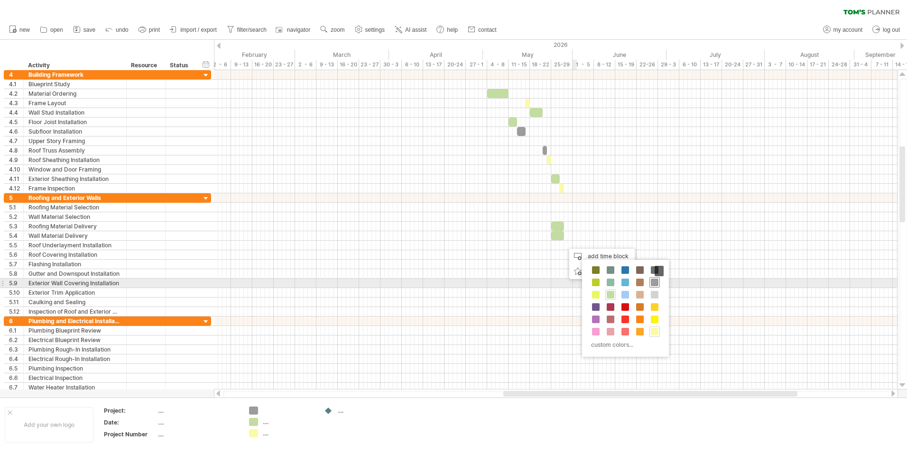
click at [654, 283] on span at bounding box center [655, 283] width 8 height 8
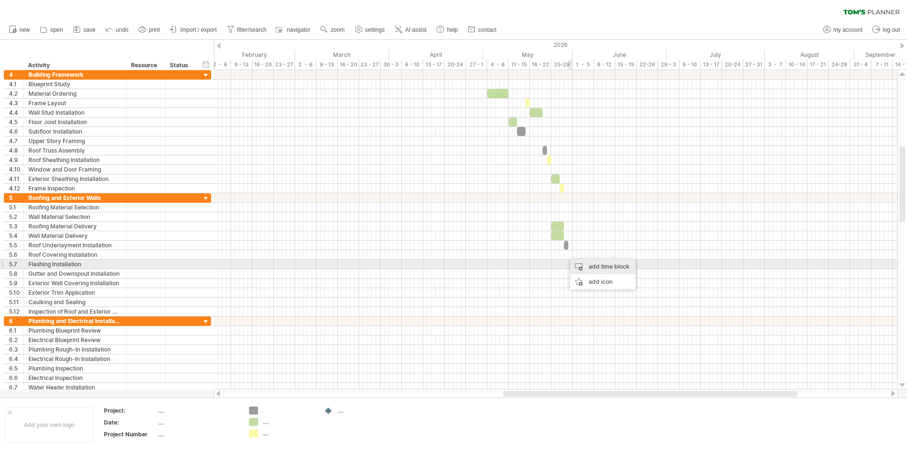
click at [584, 265] on div "add time block" at bounding box center [602, 266] width 65 height 15
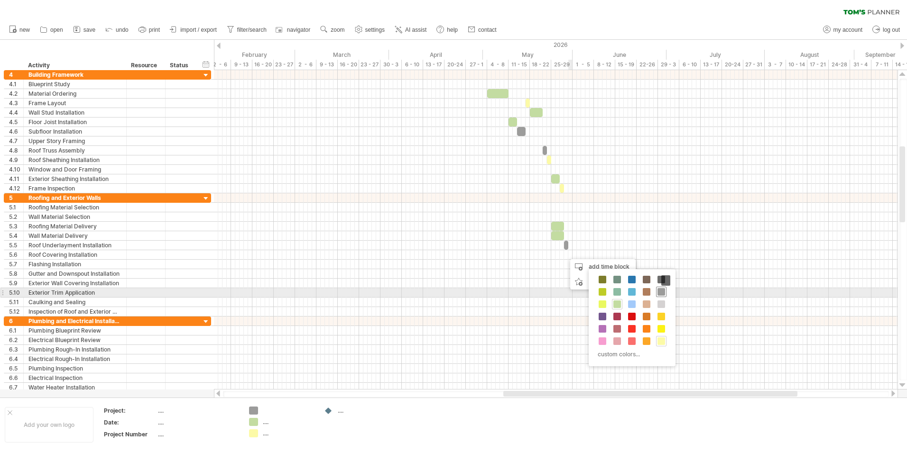
click at [662, 293] on span at bounding box center [661, 292] width 8 height 8
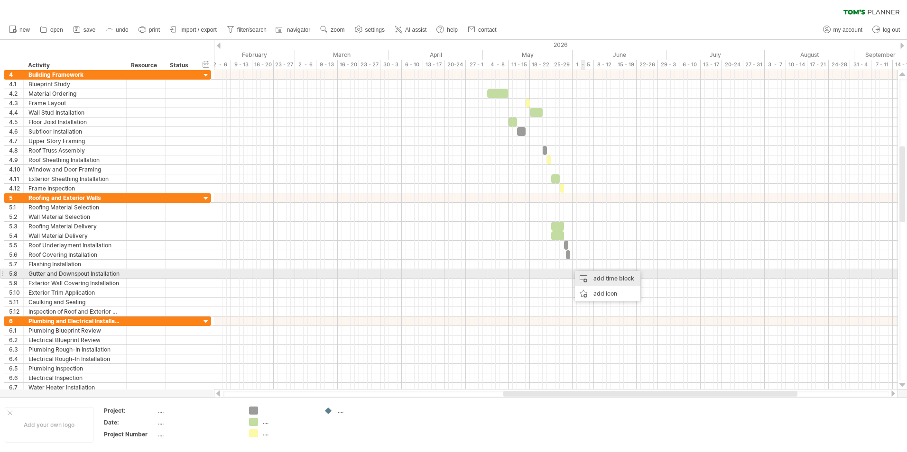
click at [595, 275] on div "add time block" at bounding box center [607, 278] width 65 height 15
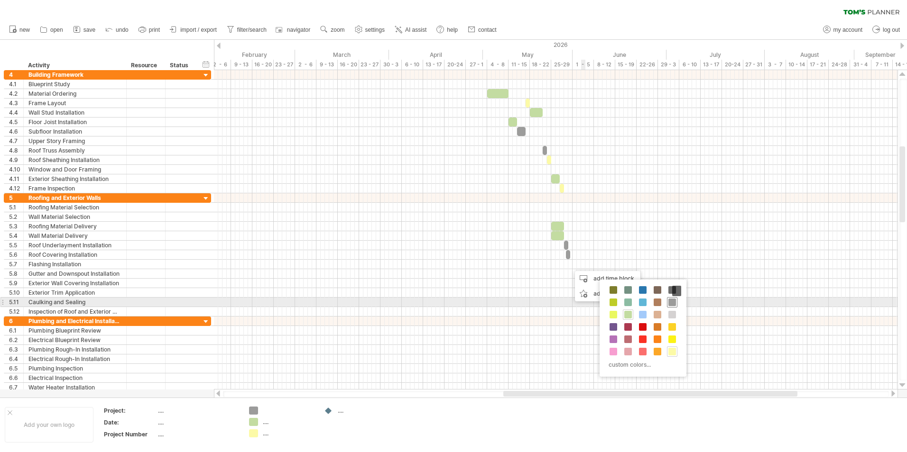
click at [674, 305] on span at bounding box center [672, 303] width 8 height 8
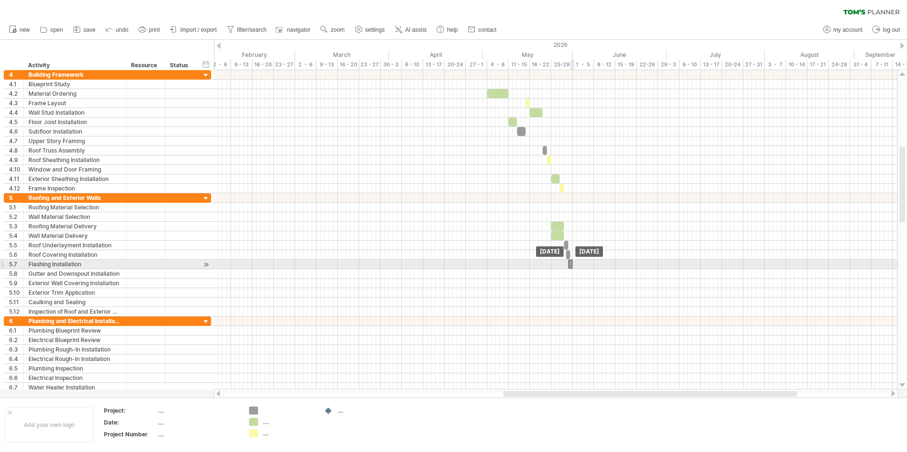
click at [571, 265] on div at bounding box center [570, 264] width 4 height 9
click at [570, 264] on div at bounding box center [570, 264] width 4 height 9
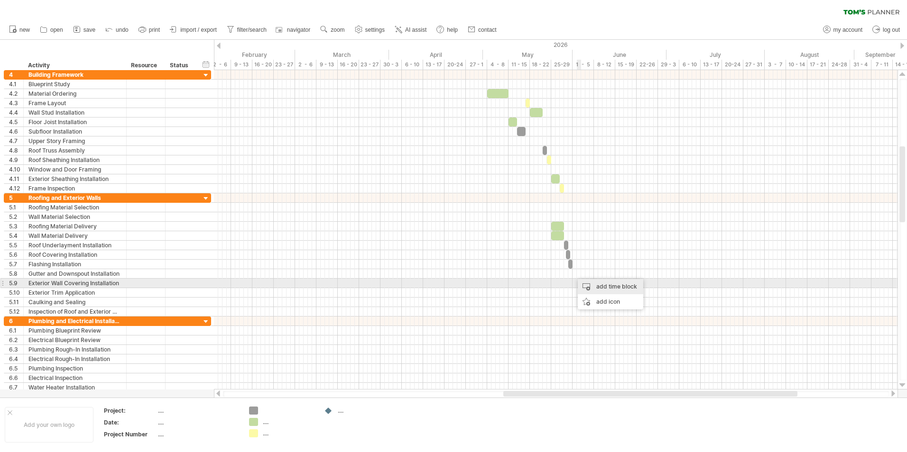
click at [588, 281] on div "add time block" at bounding box center [610, 286] width 65 height 15
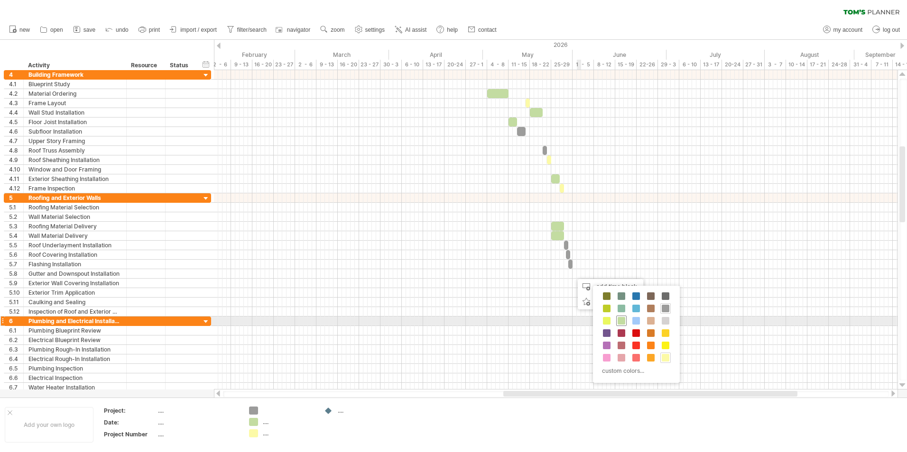
click at [625, 318] on span at bounding box center [622, 321] width 8 height 8
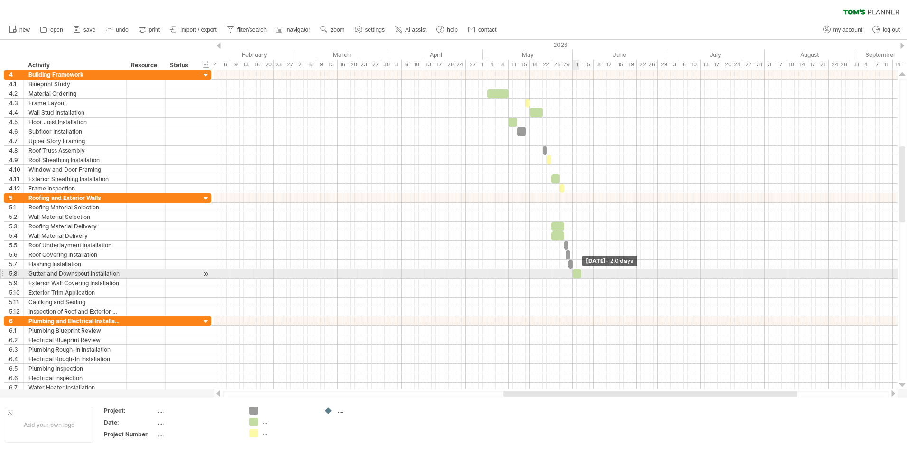
click at [579, 272] on span at bounding box center [581, 273] width 4 height 9
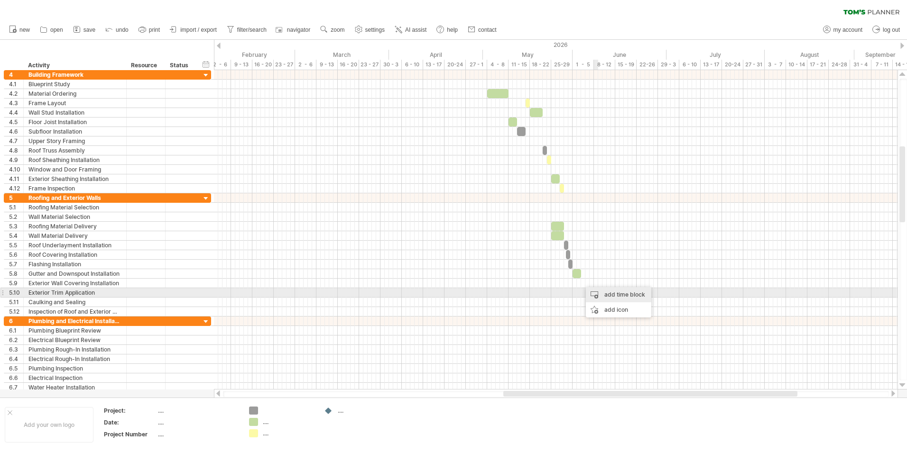
click at [606, 295] on div "add time block" at bounding box center [618, 294] width 65 height 15
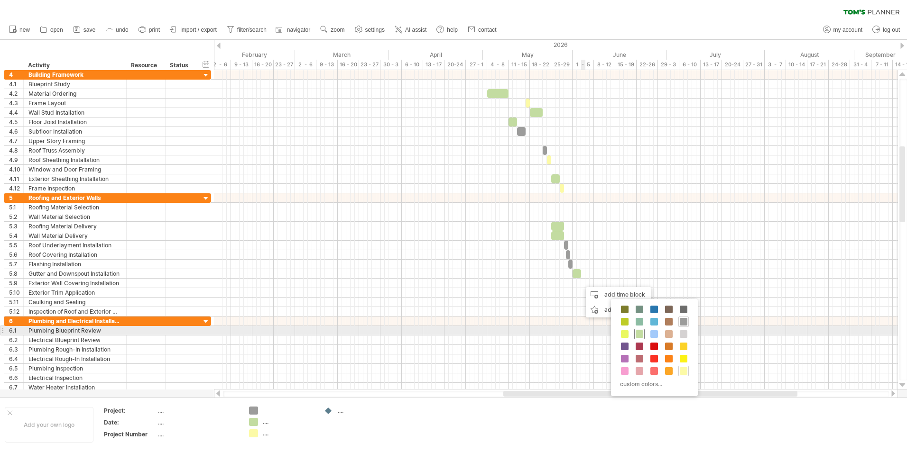
click at [642, 334] on span at bounding box center [640, 335] width 8 height 8
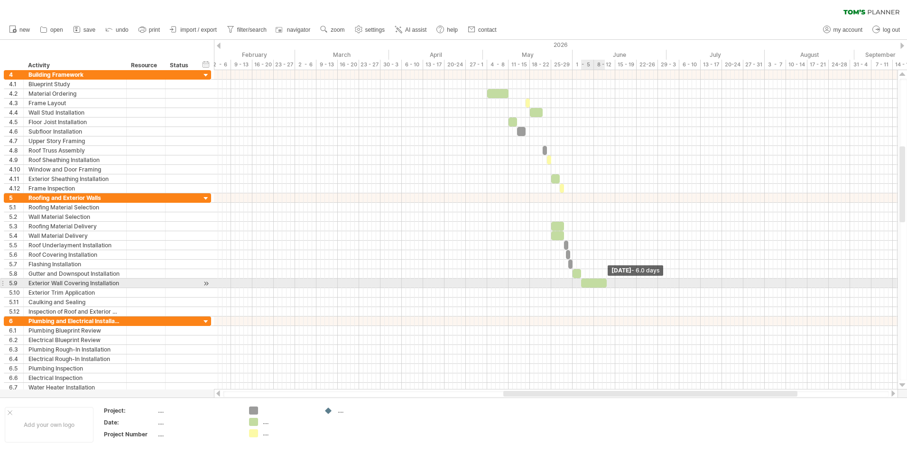
drag, startPoint x: 585, startPoint y: 283, endPoint x: 606, endPoint y: 284, distance: 20.4
click at [606, 284] on span at bounding box center [607, 283] width 4 height 9
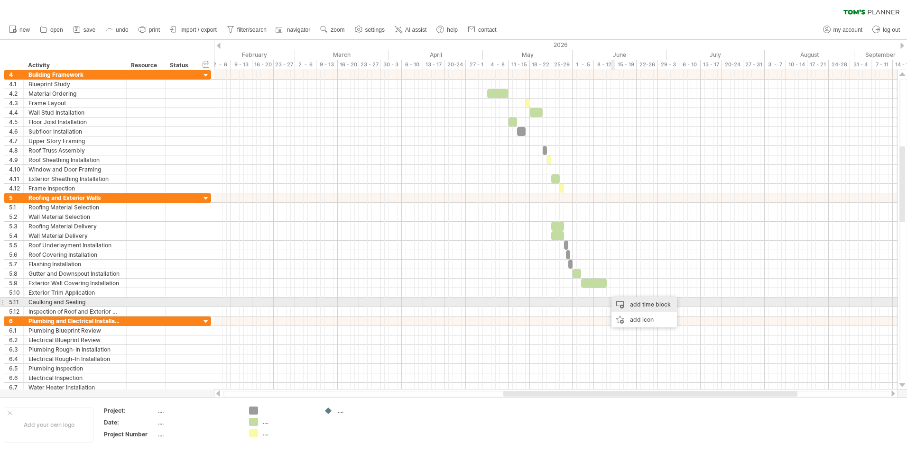
click at [628, 299] on div "add time block" at bounding box center [643, 304] width 65 height 15
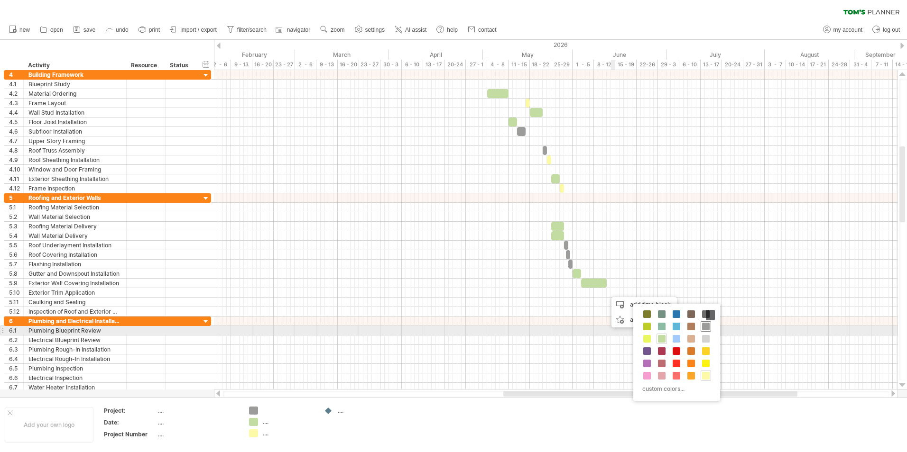
click at [705, 327] on span at bounding box center [706, 327] width 8 height 8
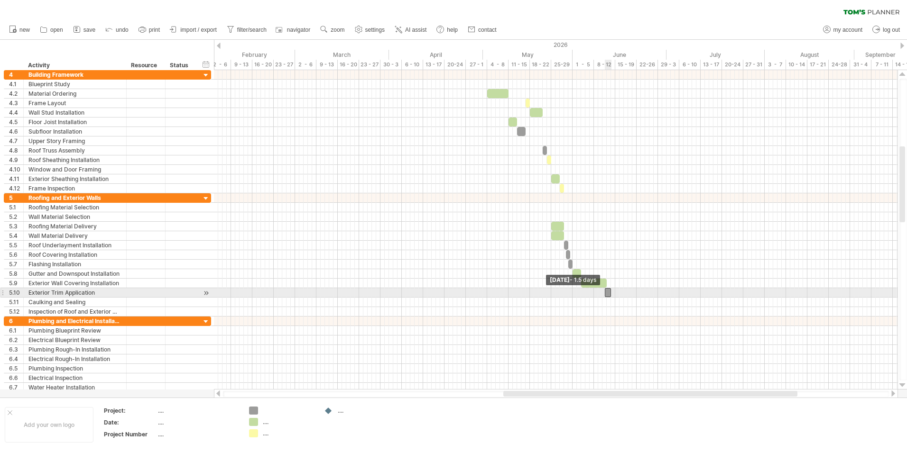
click at [605, 294] on span at bounding box center [605, 292] width 4 height 9
click at [615, 294] on span at bounding box center [615, 292] width 4 height 9
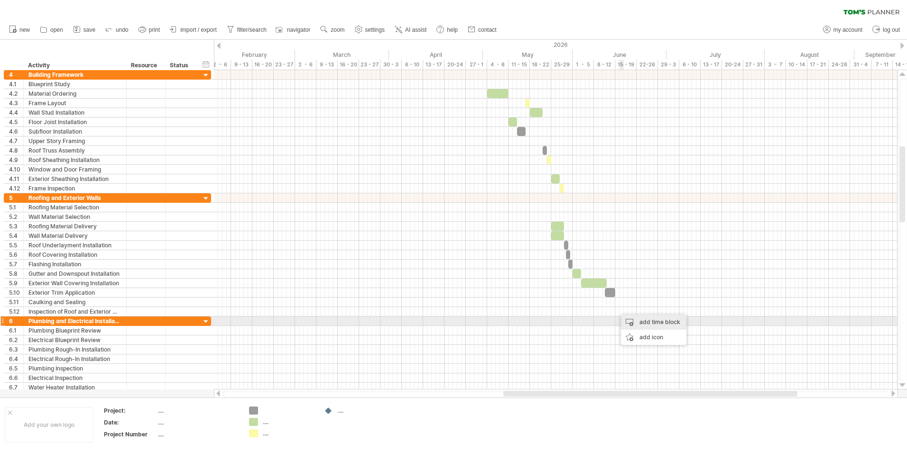
click at [644, 321] on div "add time block" at bounding box center [653, 322] width 65 height 15
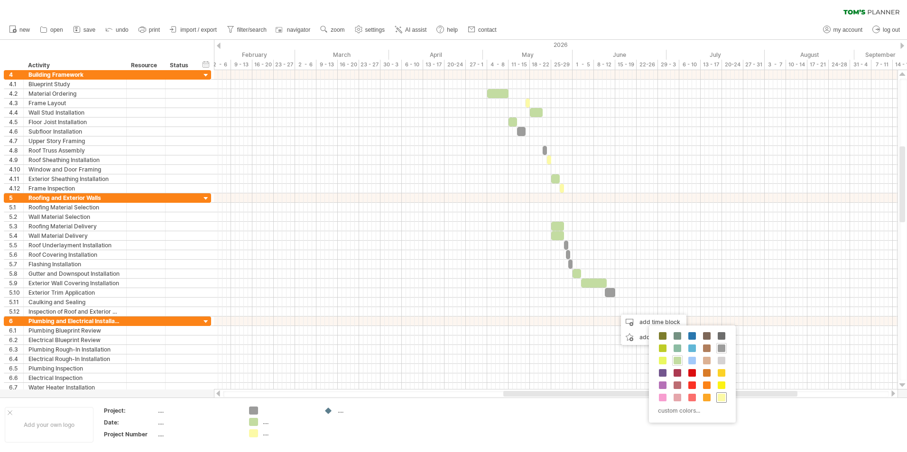
click at [723, 399] on span at bounding box center [722, 398] width 8 height 8
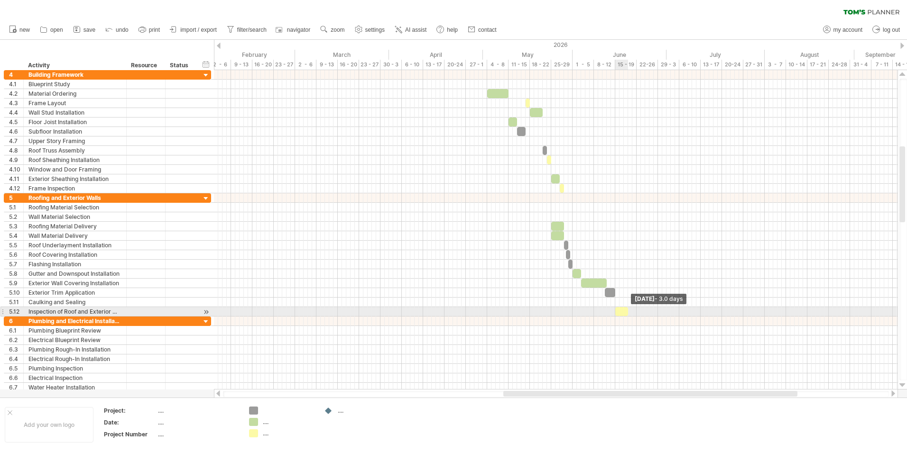
drag, startPoint x: 621, startPoint y: 311, endPoint x: 629, endPoint y: 312, distance: 8.1
click at [629, 312] on span at bounding box center [628, 311] width 4 height 9
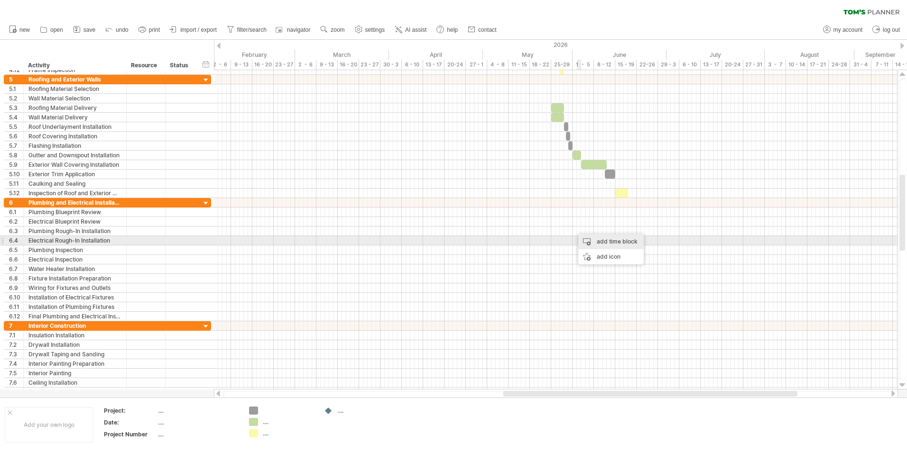
click at [592, 240] on div "add time block" at bounding box center [610, 241] width 65 height 15
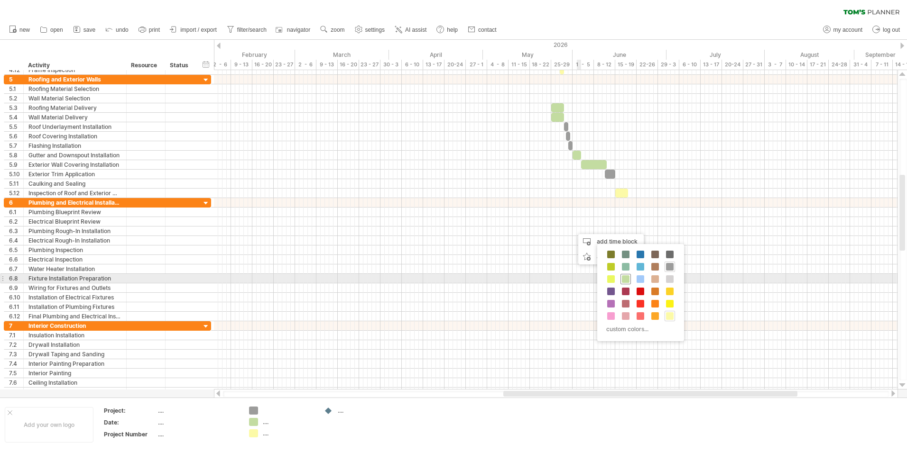
click at [626, 277] on span at bounding box center [626, 280] width 8 height 8
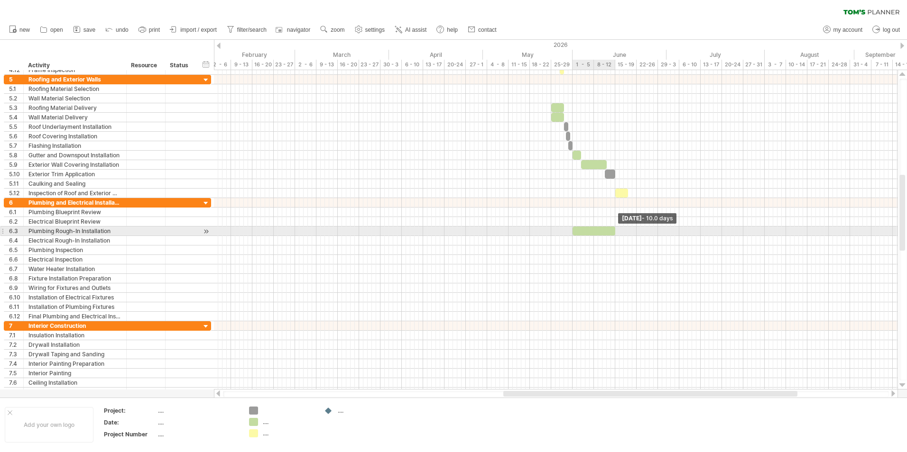
drag, startPoint x: 592, startPoint y: 235, endPoint x: 615, endPoint y: 234, distance: 22.3
click at [615, 234] on span at bounding box center [615, 231] width 4 height 9
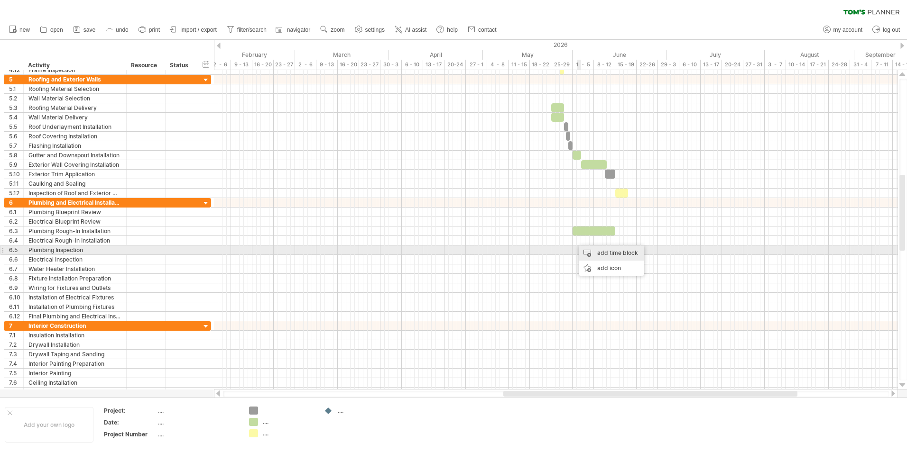
click at [597, 252] on div "add time block" at bounding box center [611, 253] width 65 height 15
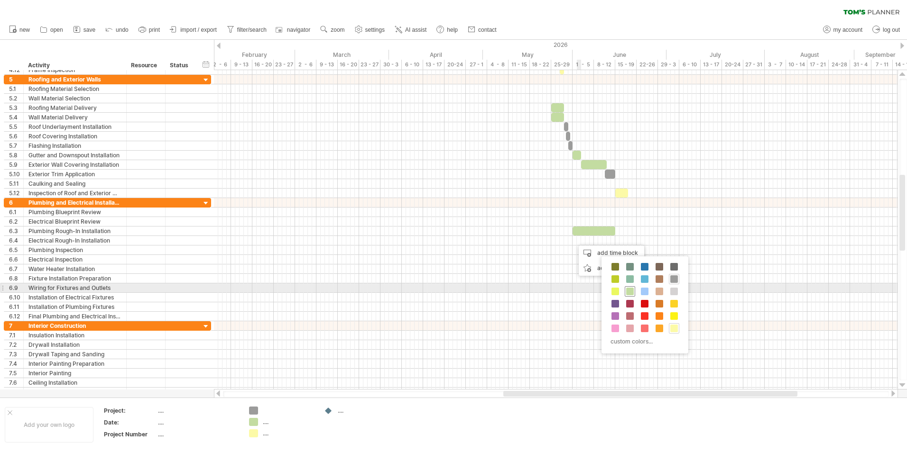
click at [628, 290] on span at bounding box center [630, 292] width 8 height 8
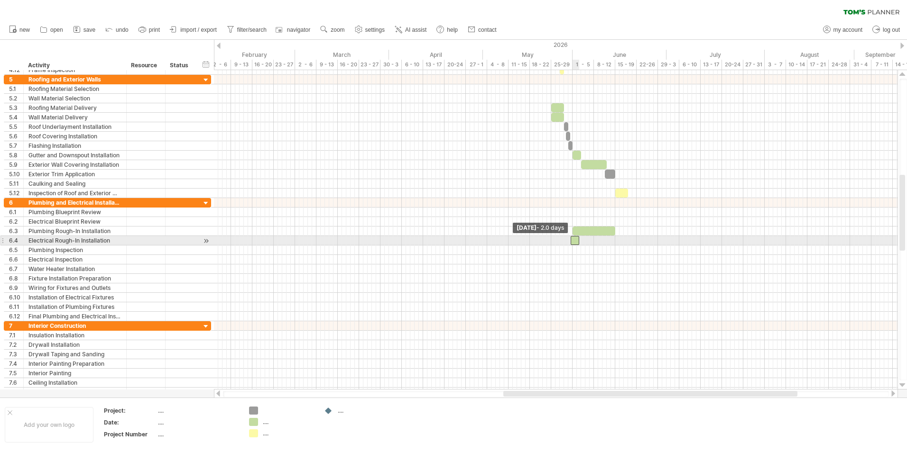
click at [570, 243] on span at bounding box center [571, 240] width 4 height 9
click at [572, 243] on span at bounding box center [573, 240] width 4 height 9
drag, startPoint x: 577, startPoint y: 241, endPoint x: 635, endPoint y: 243, distance: 57.4
click at [635, 243] on span at bounding box center [637, 240] width 4 height 9
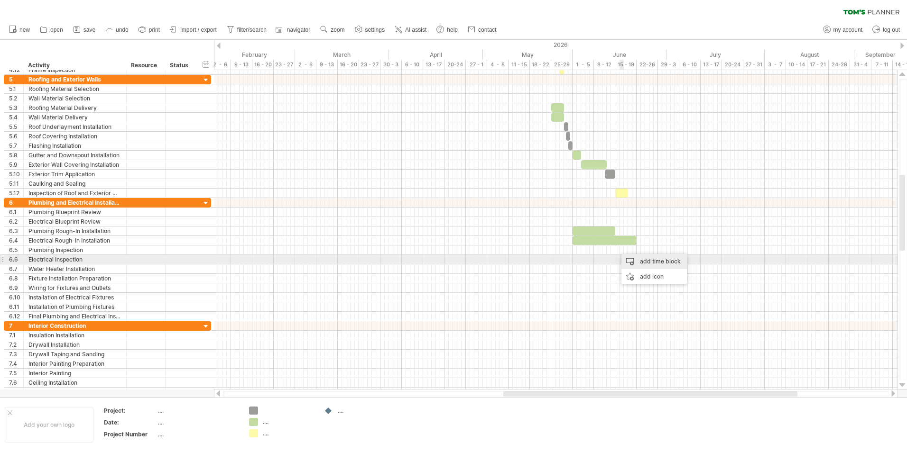
click at [641, 259] on div "add time block" at bounding box center [653, 261] width 65 height 15
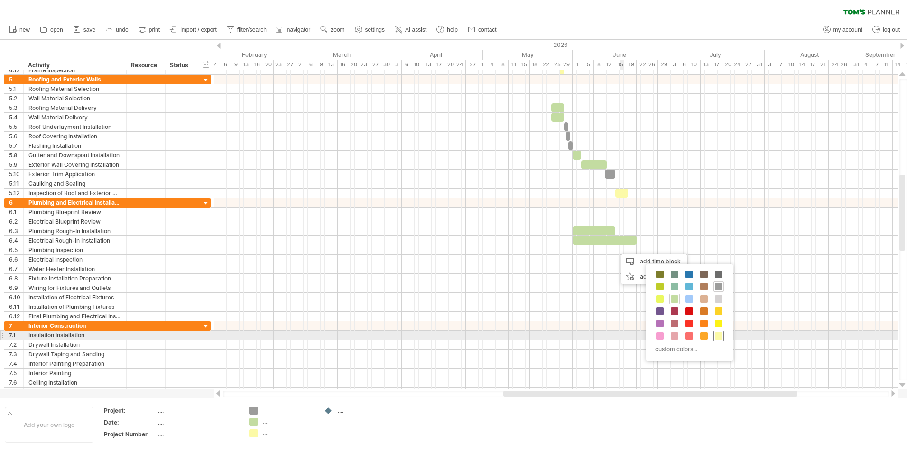
click at [720, 335] on span at bounding box center [719, 336] width 8 height 8
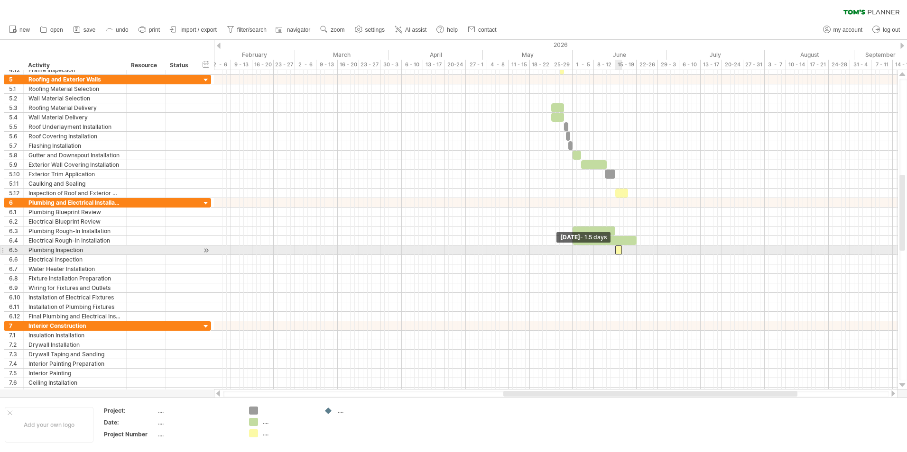
click at [616, 251] on span at bounding box center [615, 250] width 4 height 9
click at [624, 250] on span at bounding box center [626, 250] width 4 height 9
click at [615, 253] on span at bounding box center [615, 250] width 4 height 9
click at [626, 250] on span at bounding box center [628, 250] width 4 height 9
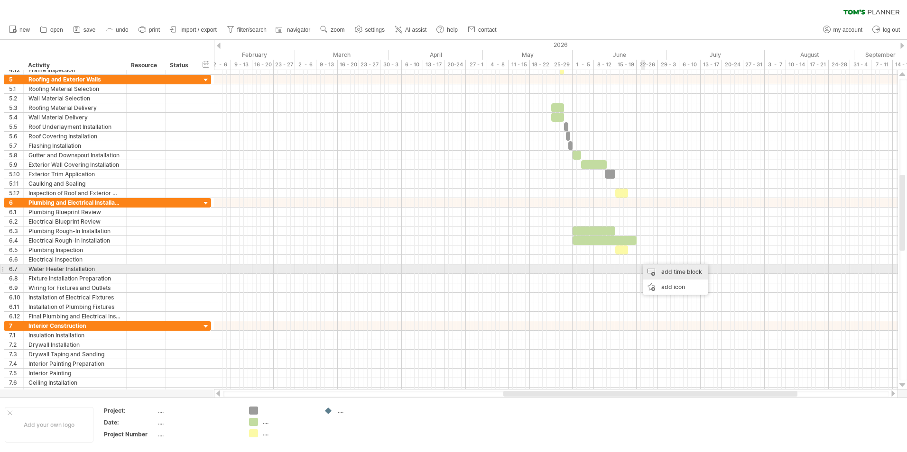
click at [653, 270] on div "add time block" at bounding box center [675, 272] width 65 height 15
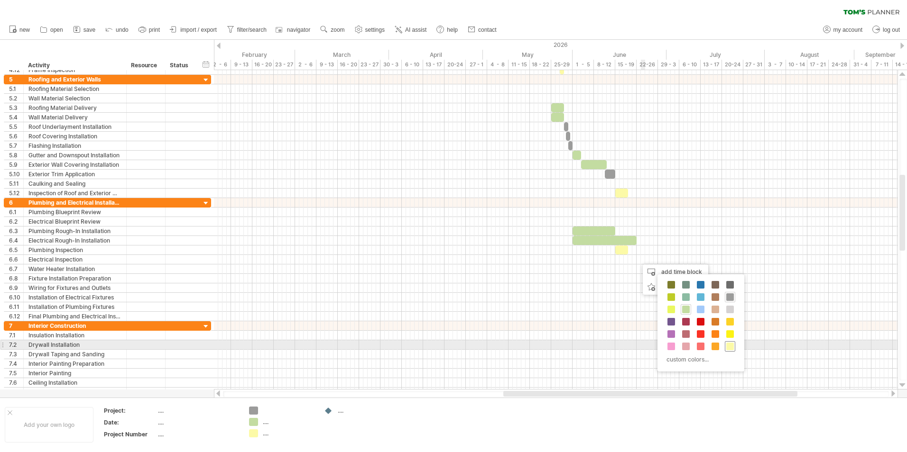
drag, startPoint x: 729, startPoint y: 349, endPoint x: 726, endPoint y: 335, distance: 14.6
click at [729, 348] on span at bounding box center [730, 347] width 8 height 8
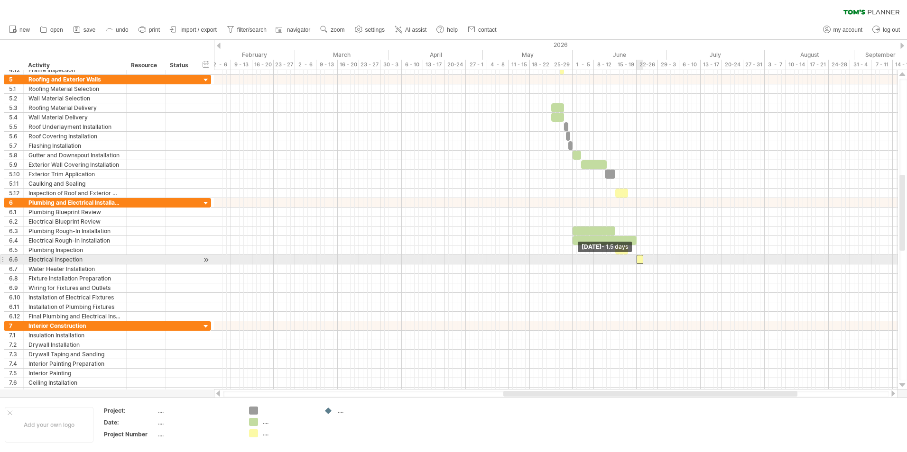
click at [635, 258] on span at bounding box center [637, 259] width 4 height 9
click at [646, 258] on span at bounding box center [648, 259] width 4 height 9
click at [649, 261] on span at bounding box center [649, 259] width 4 height 9
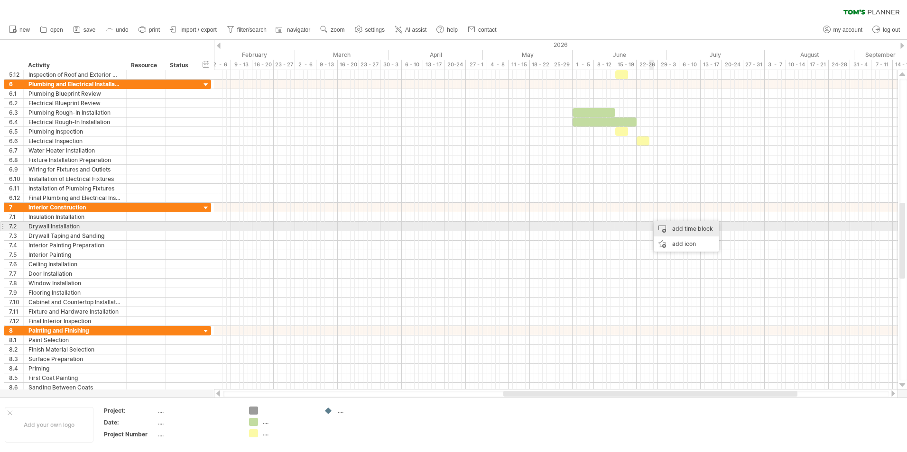
click at [667, 225] on div "add time block" at bounding box center [686, 228] width 65 height 15
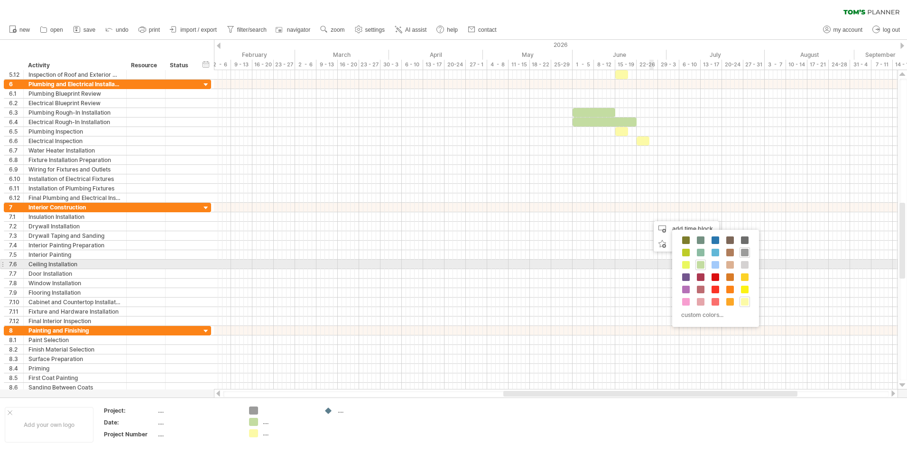
click at [706, 267] on div "custom colors..." at bounding box center [715, 278] width 87 height 97
click at [702, 265] on span at bounding box center [701, 265] width 8 height 8
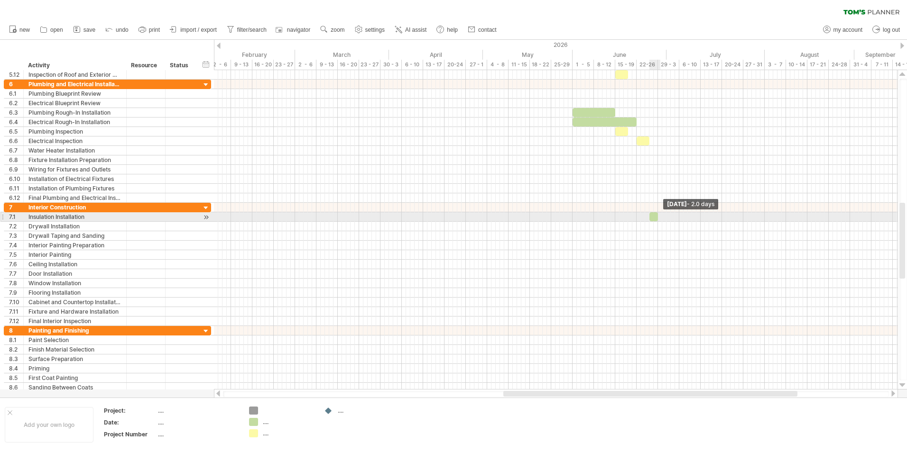
drag, startPoint x: 653, startPoint y: 218, endPoint x: 658, endPoint y: 220, distance: 5.6
click at [658, 220] on span at bounding box center [658, 216] width 4 height 9
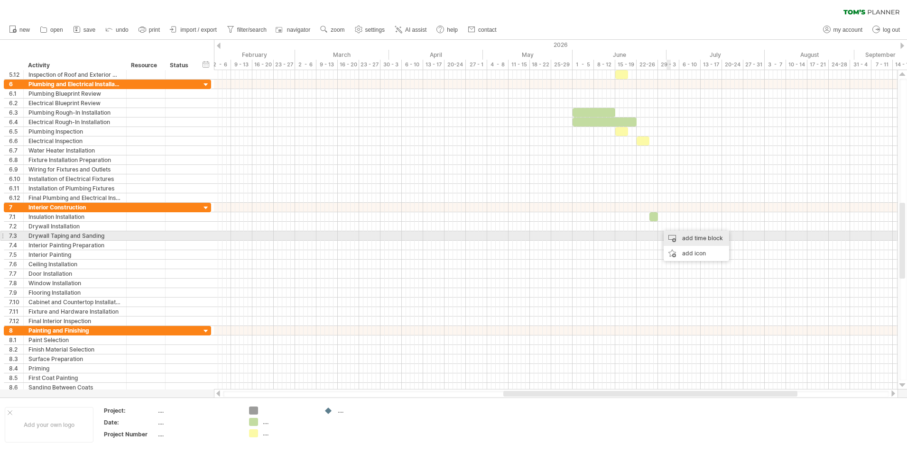
click at [679, 235] on div "add time block" at bounding box center [696, 238] width 65 height 15
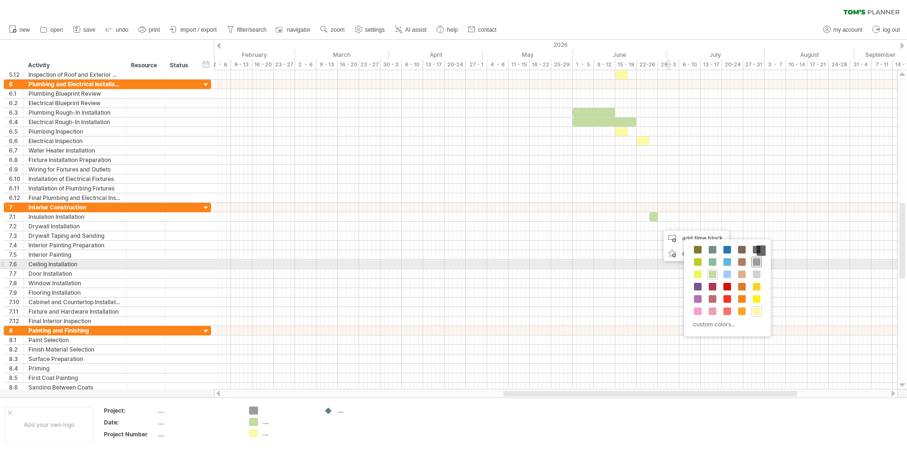
click at [756, 260] on span at bounding box center [757, 262] width 8 height 8
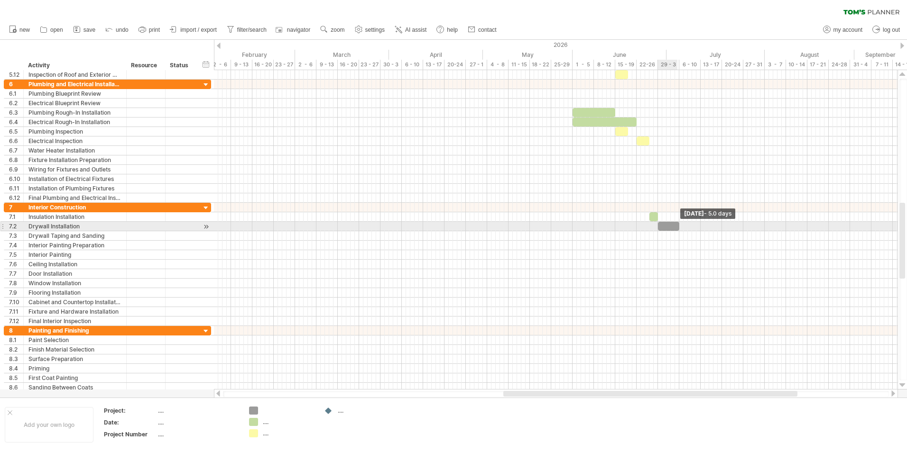
drag, startPoint x: 663, startPoint y: 227, endPoint x: 679, endPoint y: 228, distance: 16.2
click at [679, 228] on span at bounding box center [679, 226] width 4 height 9
click at [668, 228] on div at bounding box center [668, 226] width 21 height 9
click at [675, 227] on div at bounding box center [668, 226] width 21 height 9
click at [678, 227] on span at bounding box center [679, 226] width 4 height 9
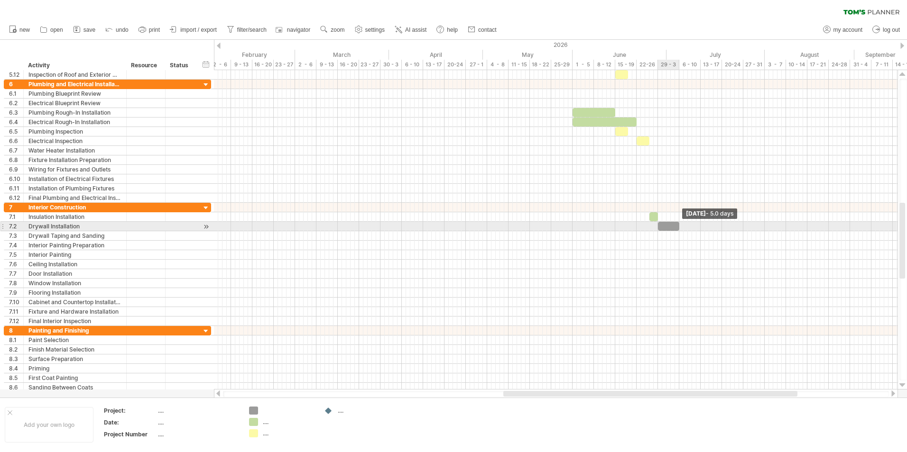
click at [678, 227] on span at bounding box center [679, 226] width 4 height 9
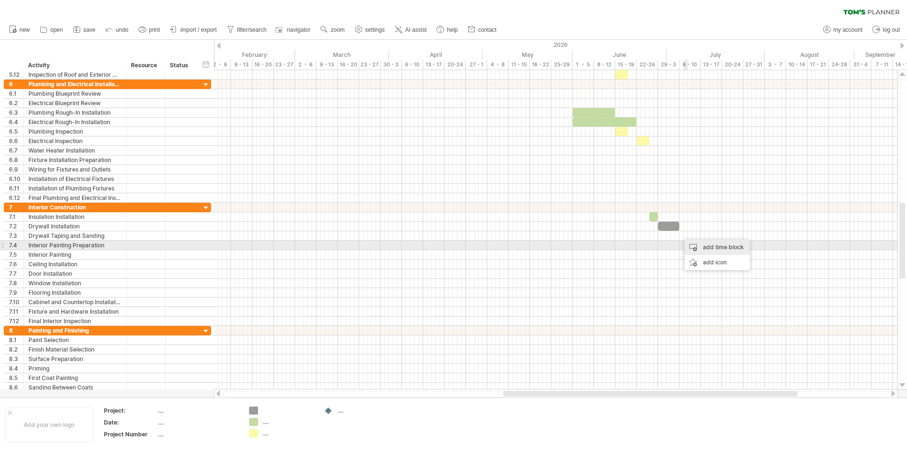
click at [708, 245] on div "add time block" at bounding box center [716, 247] width 65 height 15
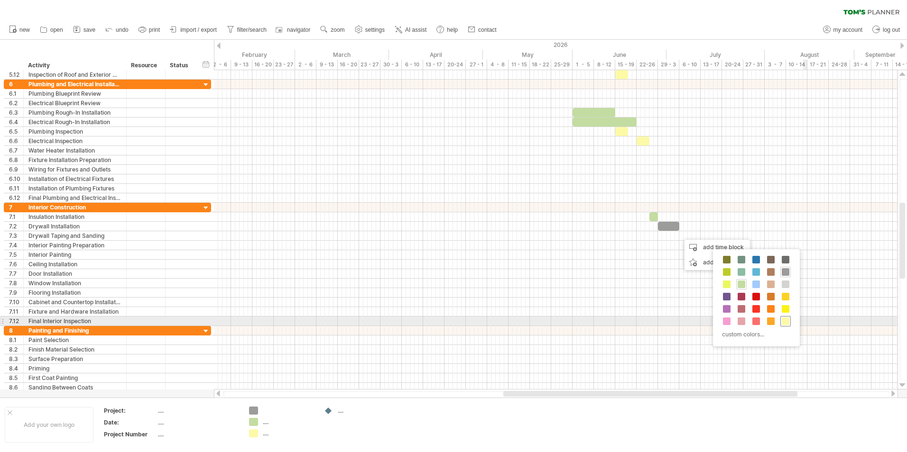
click at [785, 321] on span at bounding box center [786, 322] width 8 height 8
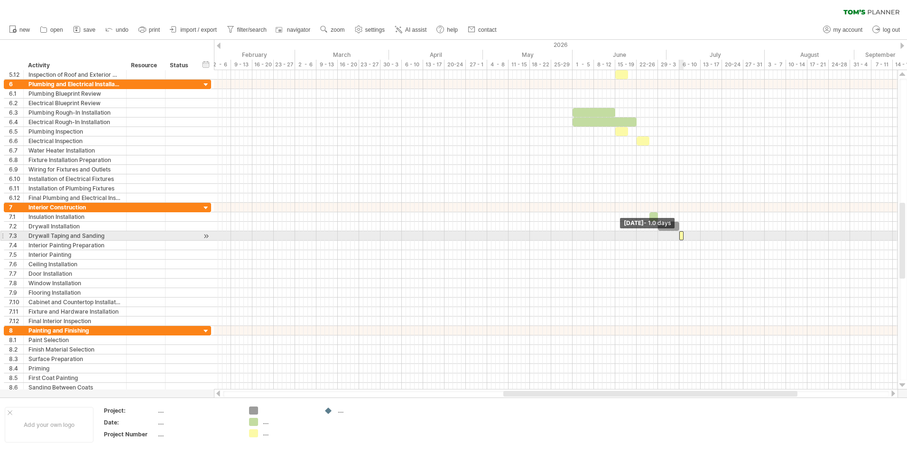
click at [680, 236] on span at bounding box center [679, 235] width 4 height 9
drag, startPoint x: 685, startPoint y: 237, endPoint x: 703, endPoint y: 239, distance: 18.1
click at [703, 239] on div "example time blocks: start [DATE] - 5.0 days [DATE] - 1.0 days" at bounding box center [555, 230] width 683 height 320
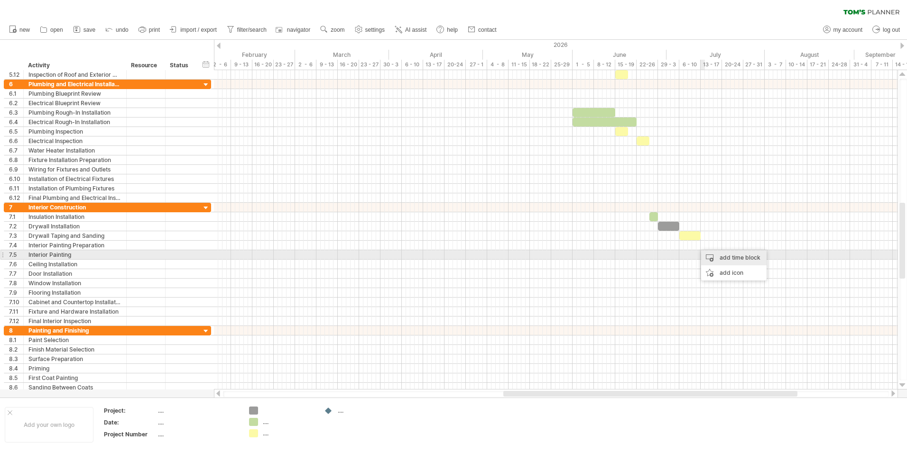
click at [714, 254] on div "add time block" at bounding box center [733, 257] width 65 height 15
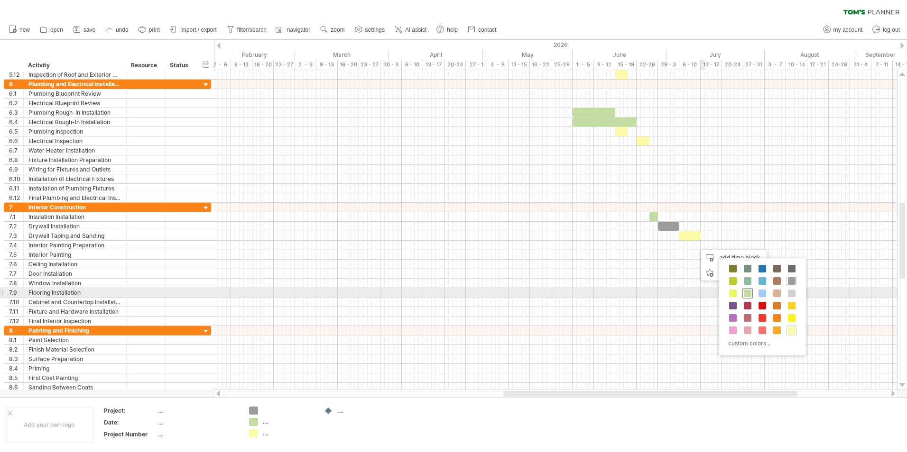
click at [748, 291] on span at bounding box center [748, 294] width 8 height 8
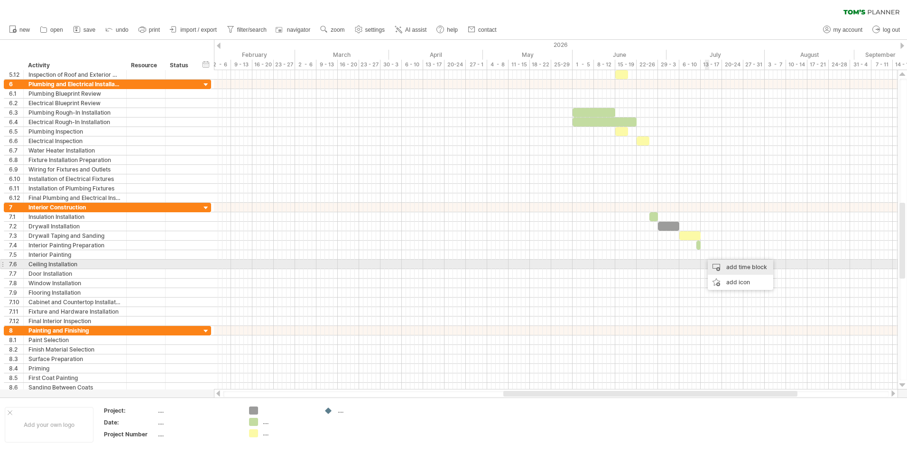
click at [723, 269] on div "add time block" at bounding box center [740, 267] width 65 height 15
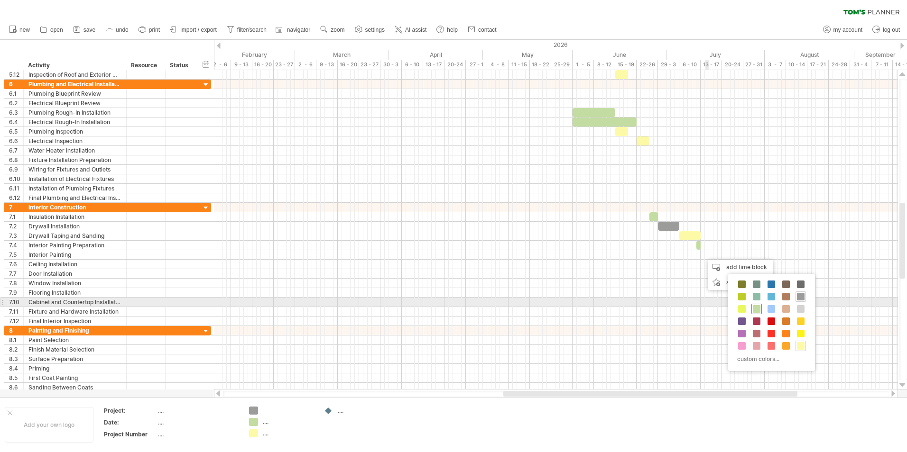
click at [755, 306] on span at bounding box center [757, 309] width 8 height 8
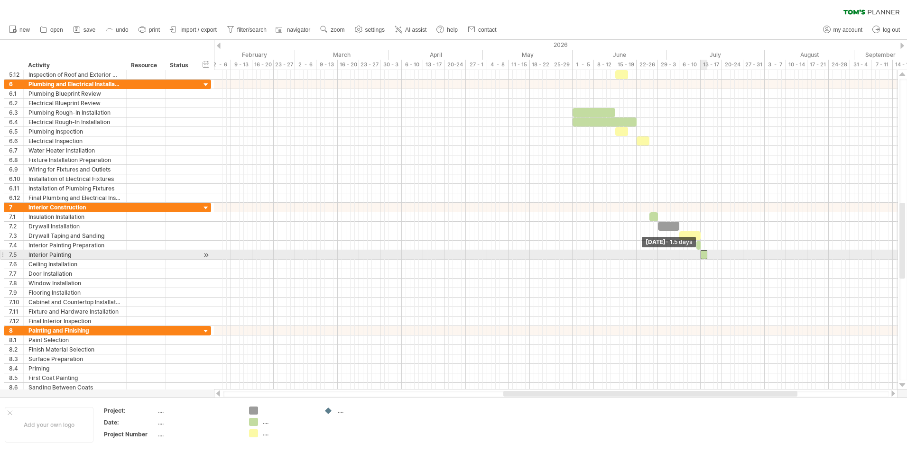
click at [699, 258] on span at bounding box center [701, 254] width 4 height 9
drag, startPoint x: 708, startPoint y: 255, endPoint x: 721, endPoint y: 257, distance: 13.9
click at [721, 257] on span at bounding box center [722, 254] width 4 height 9
drag, startPoint x: 721, startPoint y: 255, endPoint x: 731, endPoint y: 255, distance: 9.5
click at [731, 255] on span at bounding box center [731, 254] width 4 height 9
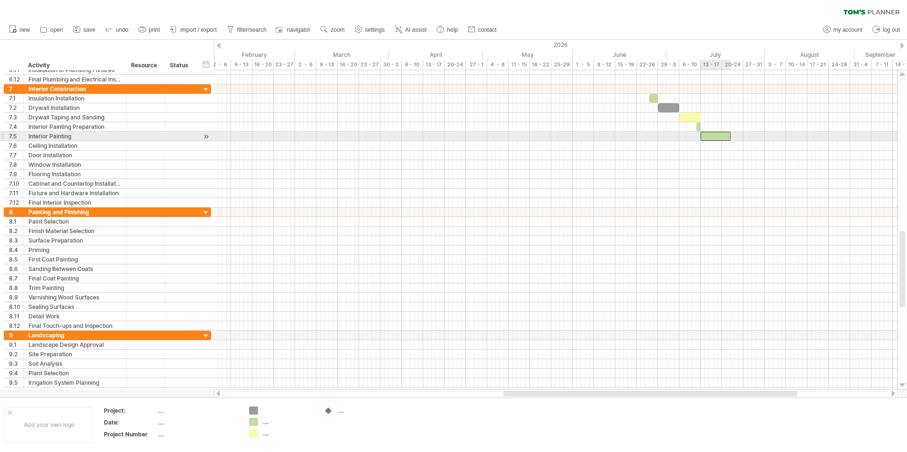
click at [726, 136] on div at bounding box center [716, 136] width 30 height 9
drag, startPoint x: 732, startPoint y: 134, endPoint x: 744, endPoint y: 135, distance: 11.9
click at [744, 135] on span at bounding box center [743, 136] width 4 height 9
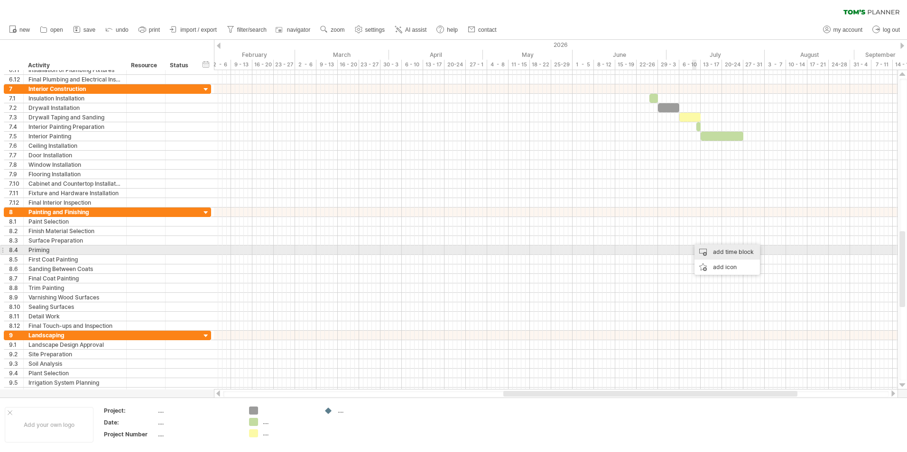
click at [709, 248] on div "add time block" at bounding box center [726, 252] width 65 height 15
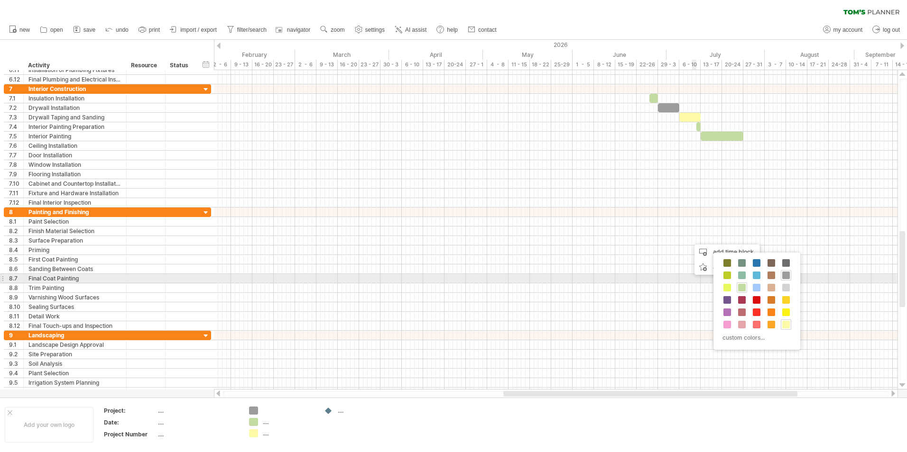
click at [745, 286] on span at bounding box center [742, 288] width 8 height 8
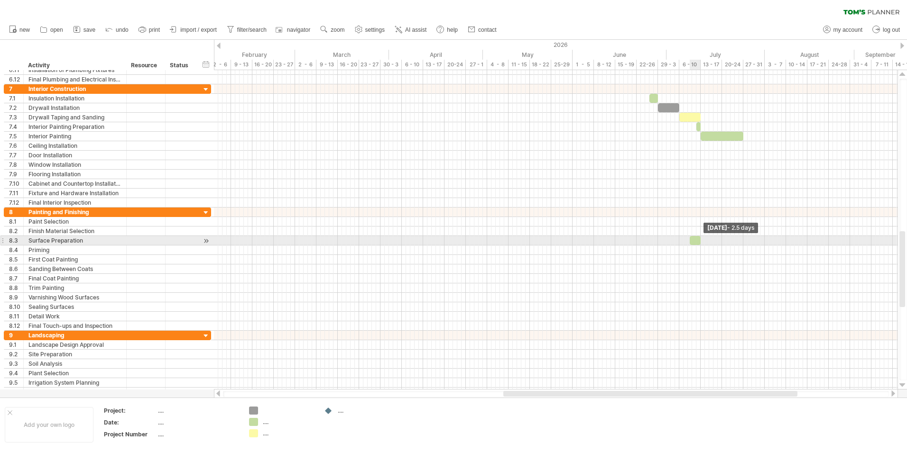
drag, startPoint x: 694, startPoint y: 240, endPoint x: 700, endPoint y: 240, distance: 6.2
click at [700, 240] on span at bounding box center [701, 240] width 4 height 9
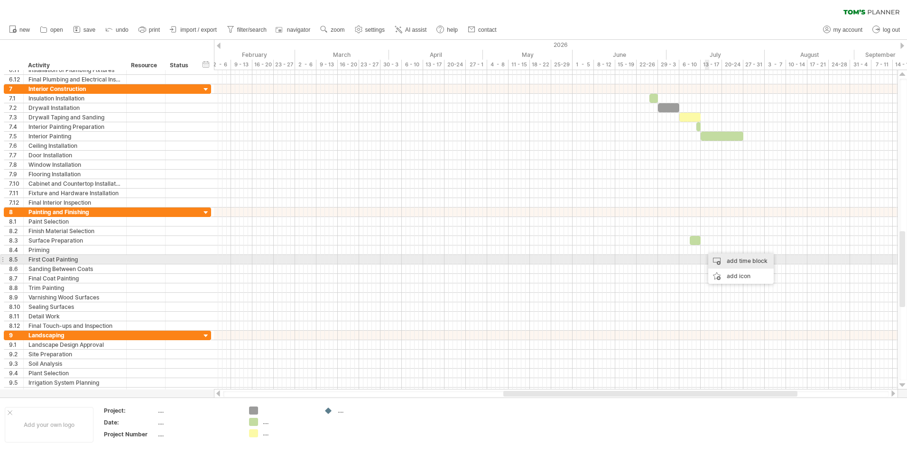
click at [714, 259] on div "add time block" at bounding box center [740, 261] width 65 height 15
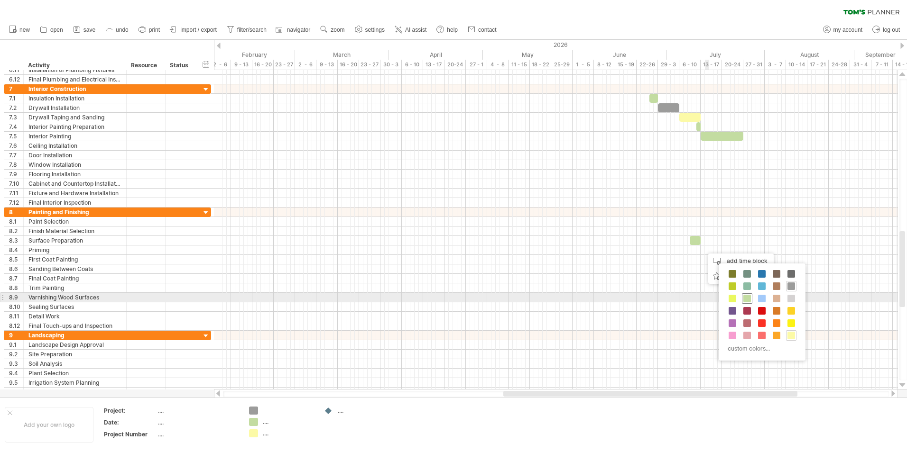
click at [748, 299] on span at bounding box center [747, 299] width 8 height 8
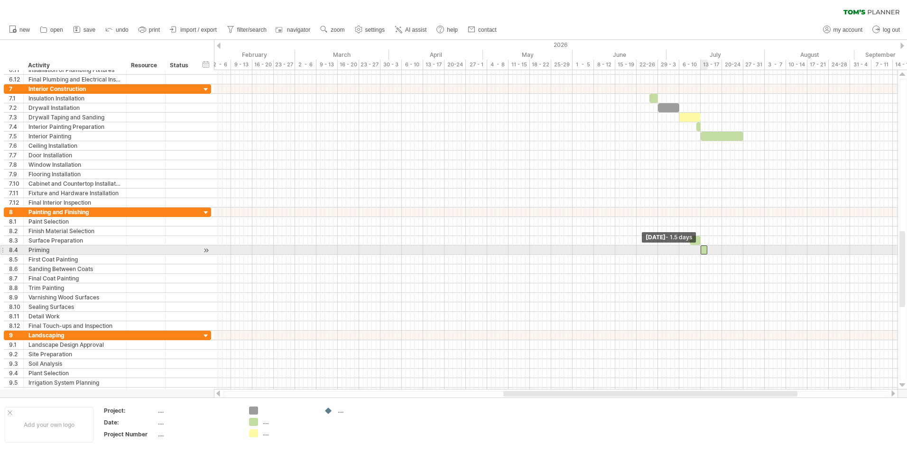
click at [700, 251] on span at bounding box center [701, 250] width 4 height 9
click at [709, 251] on span at bounding box center [709, 250] width 4 height 9
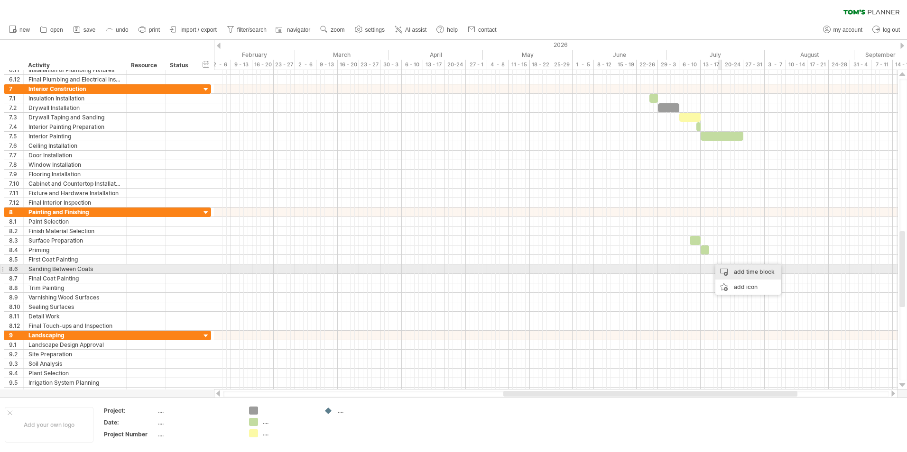
click at [736, 268] on div "add time block" at bounding box center [747, 272] width 65 height 15
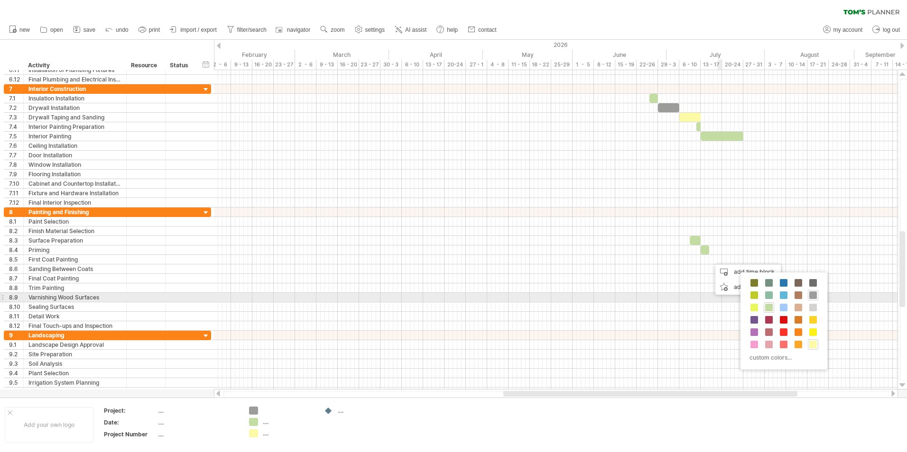
click at [812, 295] on span at bounding box center [813, 296] width 8 height 8
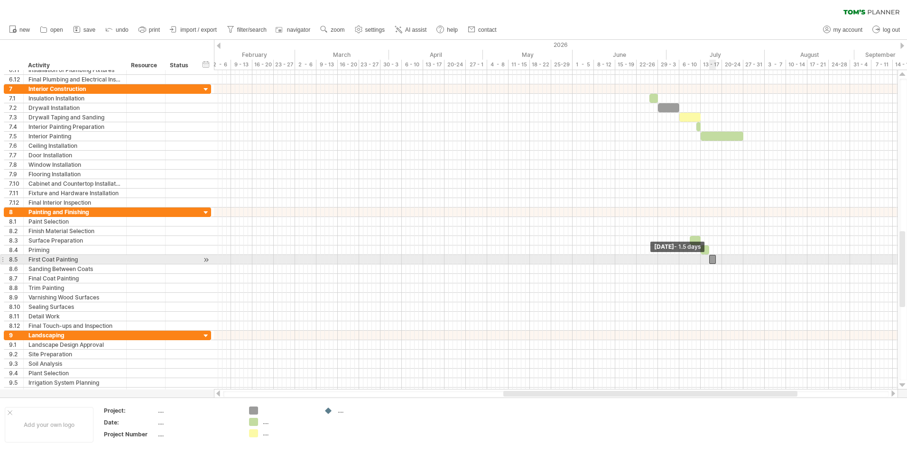
click at [710, 261] on span at bounding box center [709, 259] width 4 height 9
drag, startPoint x: 714, startPoint y: 260, endPoint x: 720, endPoint y: 260, distance: 5.7
click at [720, 260] on div at bounding box center [715, 259] width 13 height 9
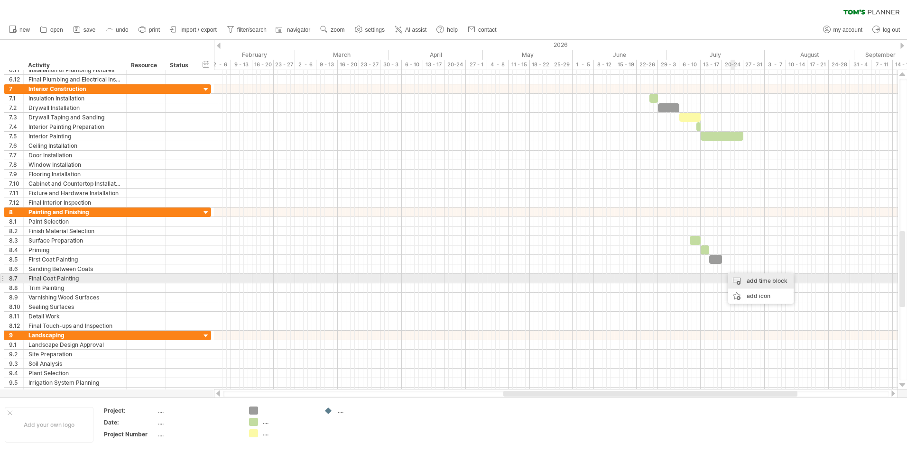
click at [740, 277] on div "add time block" at bounding box center [760, 281] width 65 height 15
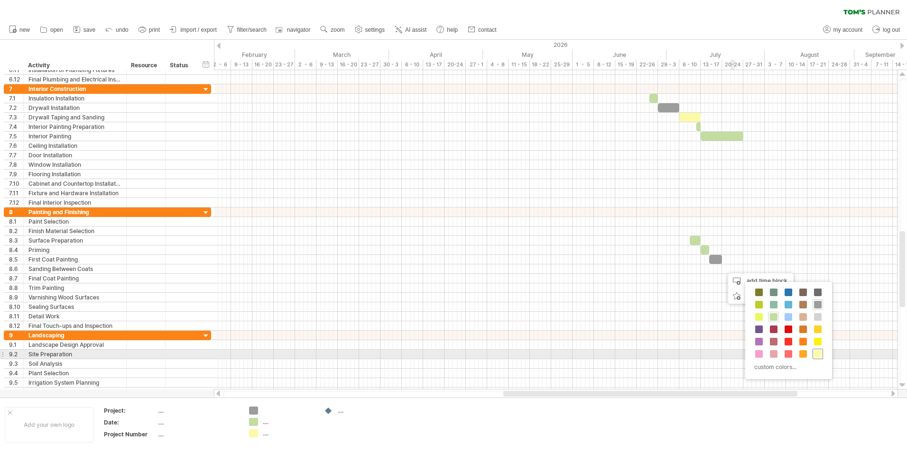
click at [815, 354] on span at bounding box center [818, 355] width 8 height 8
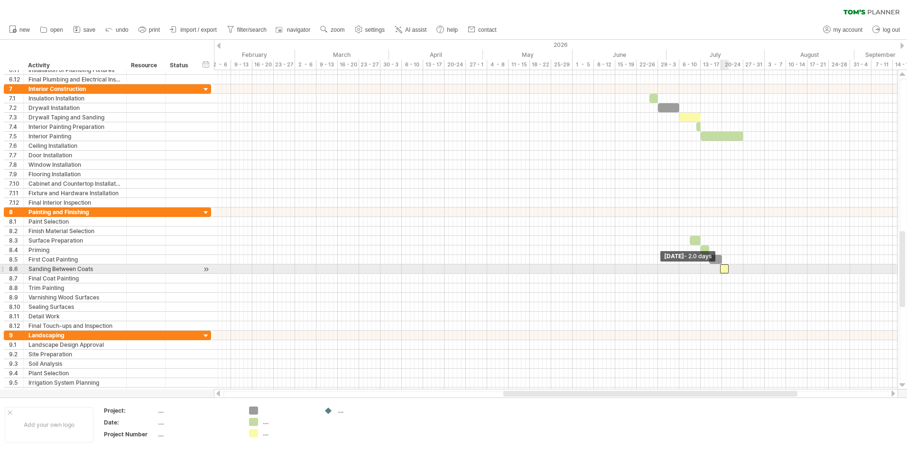
click at [719, 271] on span at bounding box center [720, 269] width 4 height 9
click at [721, 271] on span at bounding box center [722, 269] width 4 height 9
click at [726, 269] on div at bounding box center [725, 269] width 7 height 9
click at [724, 270] on span at bounding box center [726, 269] width 4 height 9
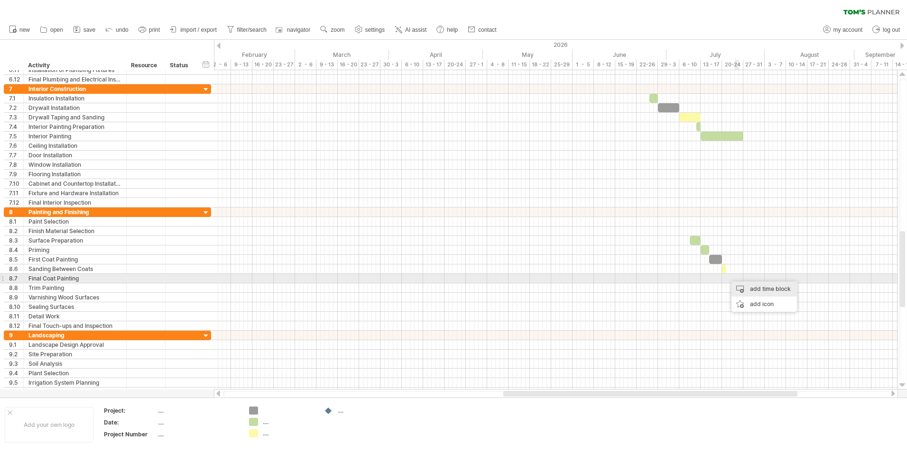
click at [744, 285] on div "add time block" at bounding box center [763, 289] width 65 height 15
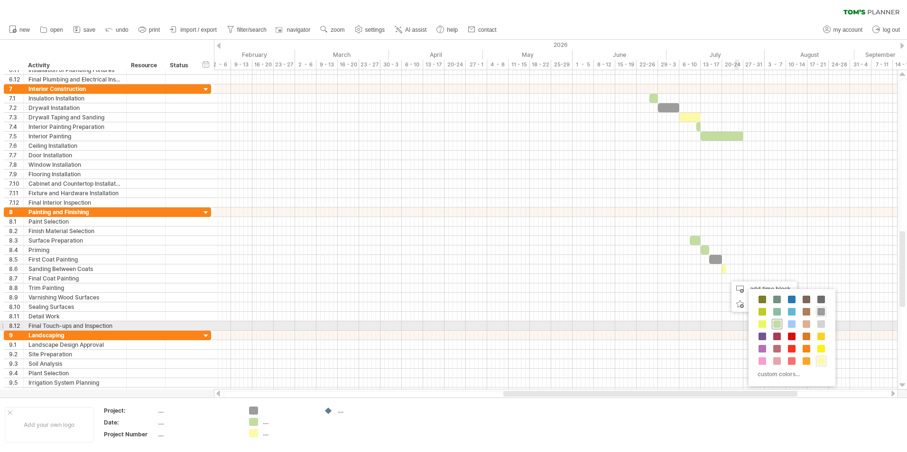
click at [778, 323] on span at bounding box center [777, 325] width 8 height 8
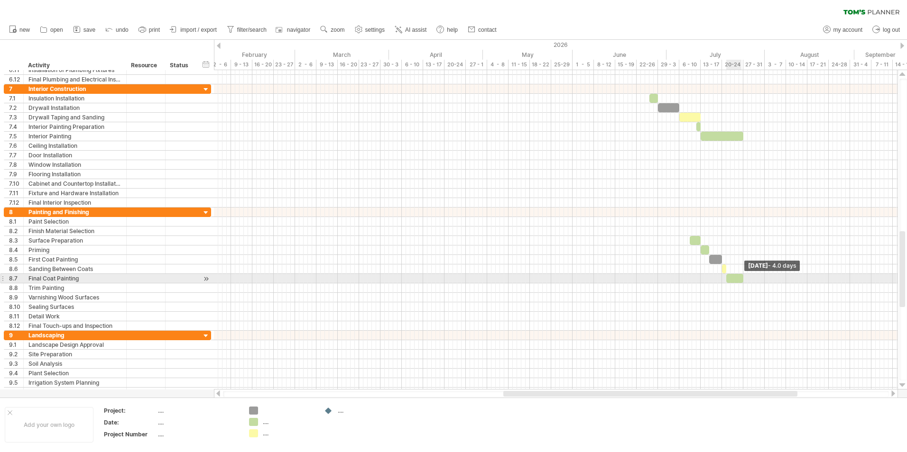
drag, startPoint x: 731, startPoint y: 278, endPoint x: 743, endPoint y: 278, distance: 11.9
click at [743, 278] on span at bounding box center [743, 278] width 4 height 9
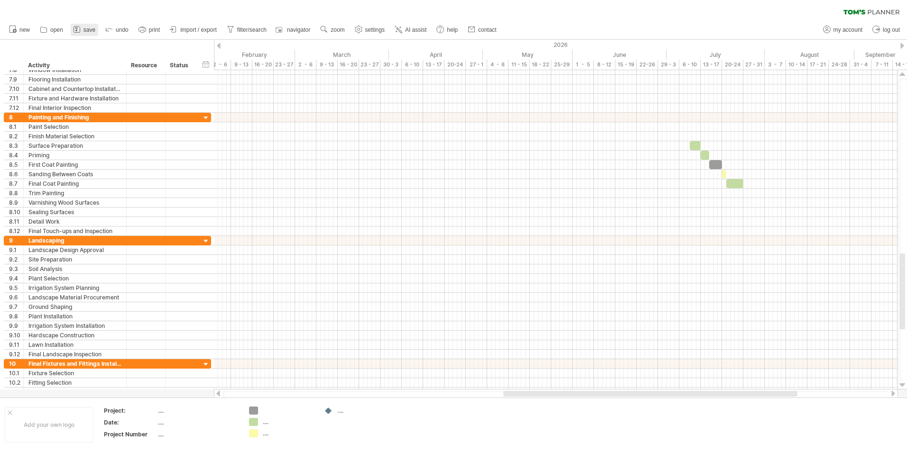
click at [90, 29] on span "save" at bounding box center [89, 30] width 12 height 7
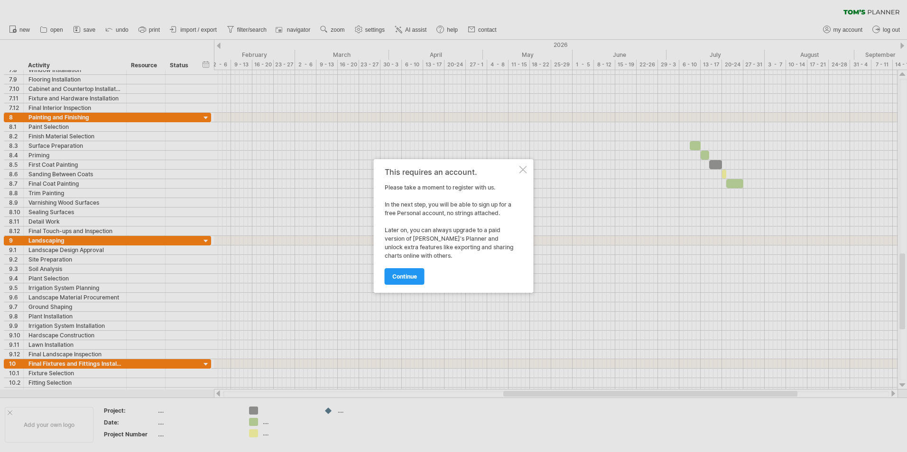
click at [521, 168] on div at bounding box center [523, 170] width 8 height 8
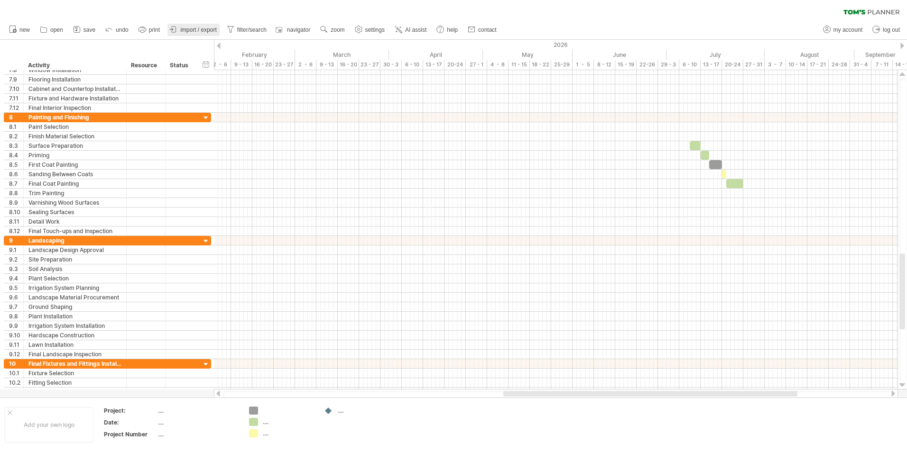
click at [180, 31] on link "import / export" at bounding box center [193, 30] width 52 height 12
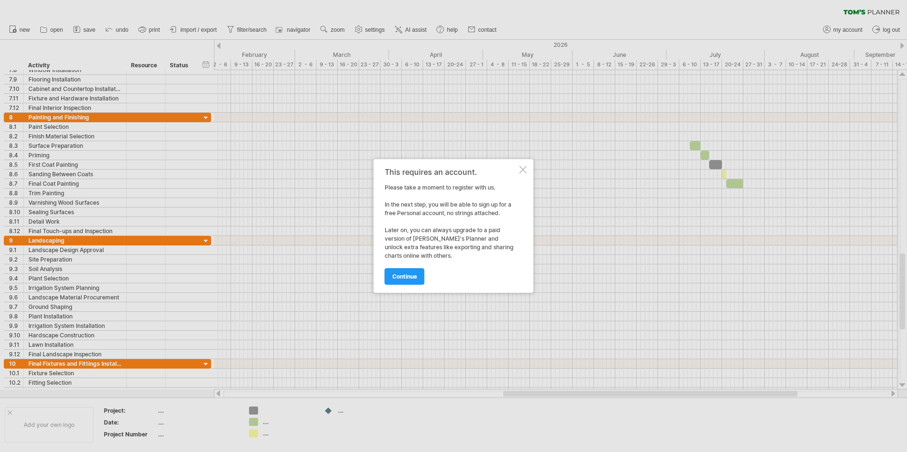
click at [526, 168] on div at bounding box center [523, 170] width 8 height 8
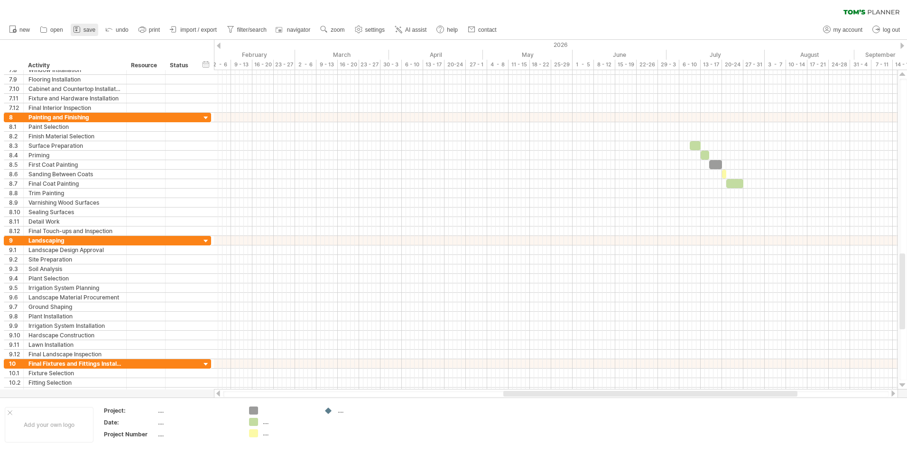
click at [78, 29] on icon at bounding box center [76, 29] width 9 height 9
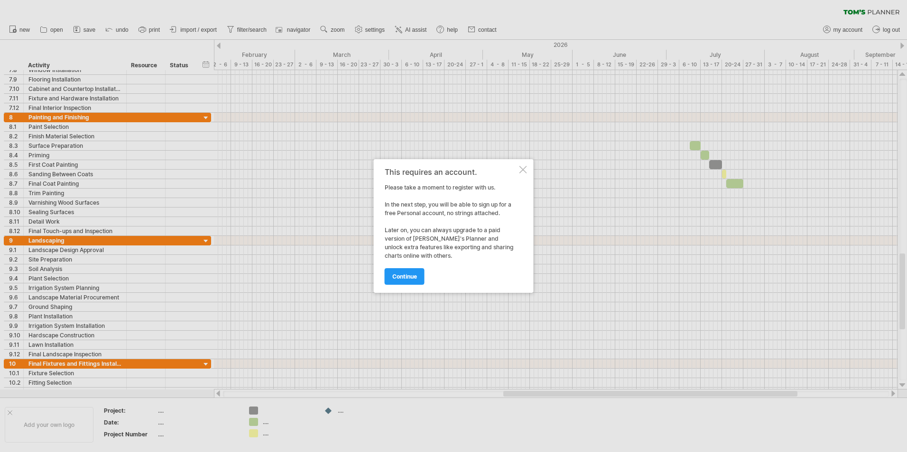
click at [417, 286] on div "This requires an account. Please take a moment to register with us. In the next…" at bounding box center [454, 226] width 160 height 134
click at [415, 279] on span "continue" at bounding box center [404, 276] width 25 height 7
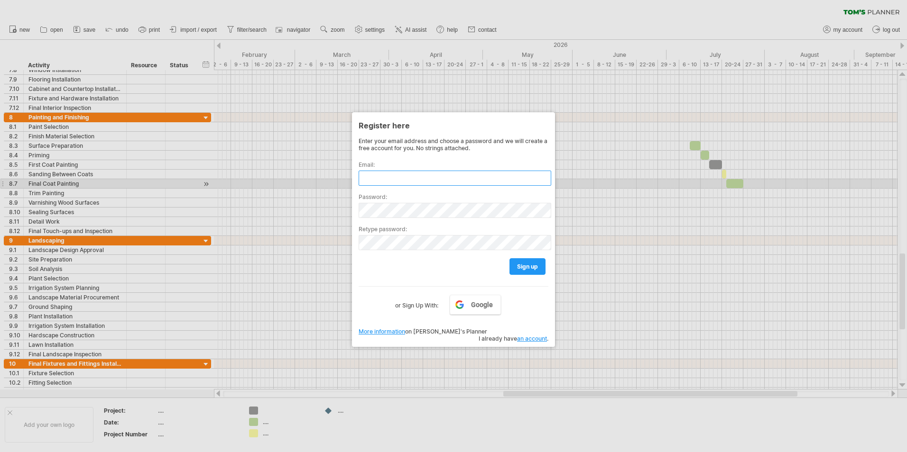
click at [381, 181] on input "text" at bounding box center [455, 178] width 193 height 15
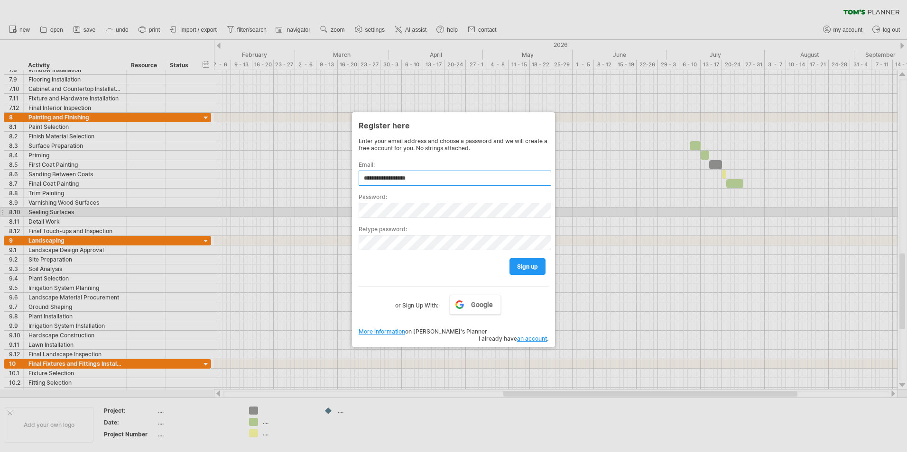
type input "**********"
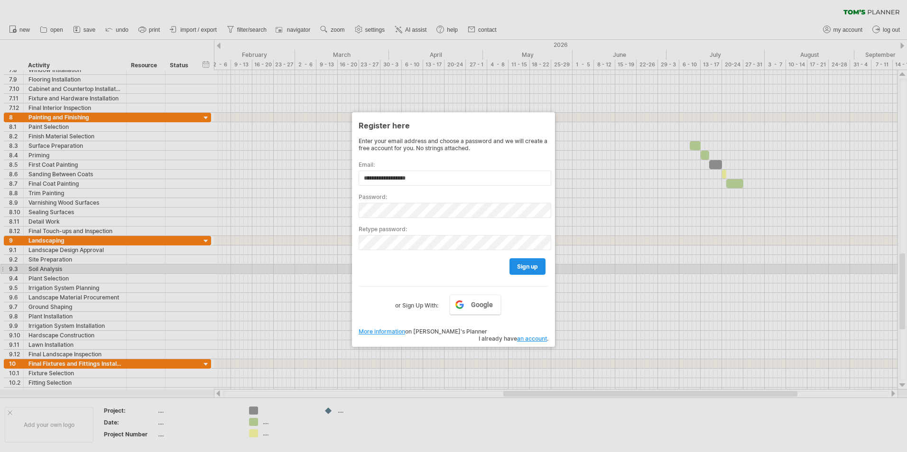
click at [528, 267] on span "sign up" at bounding box center [527, 266] width 21 height 7
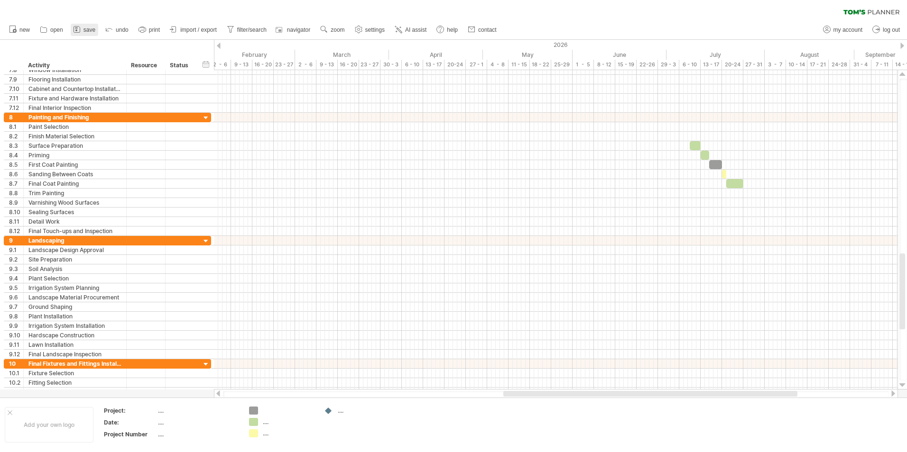
click at [88, 28] on span "save" at bounding box center [89, 30] width 12 height 7
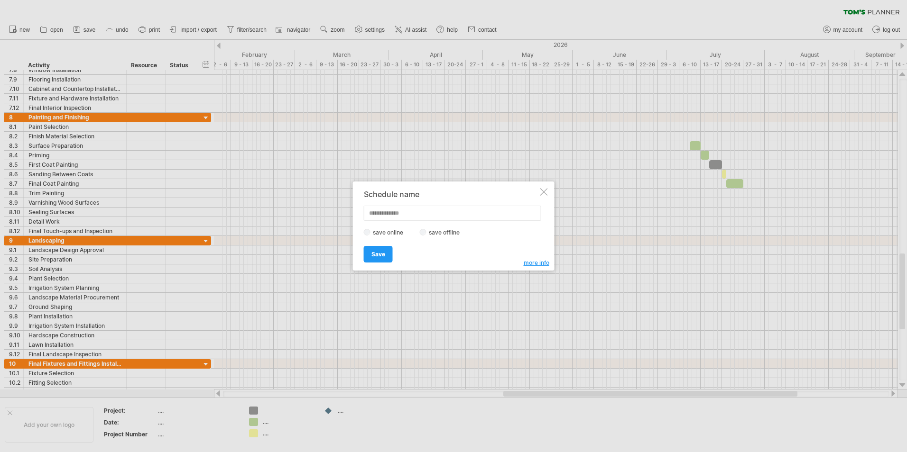
click at [384, 216] on input "text" at bounding box center [452, 213] width 177 height 15
type input "**********"
click at [384, 251] on span "Save" at bounding box center [378, 254] width 14 height 7
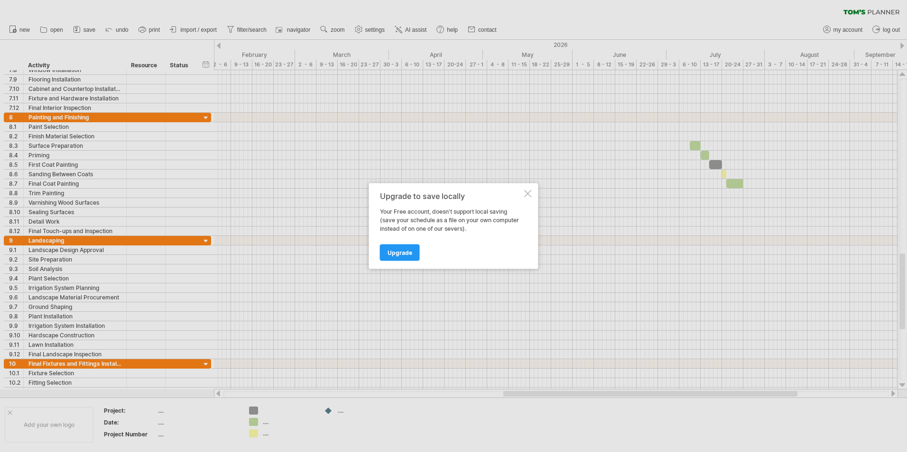
click at [533, 196] on div "Upgrade to save locally Your Free account, doesn't support local saving (save y…" at bounding box center [453, 227] width 169 height 86
click at [528, 190] on div at bounding box center [528, 194] width 8 height 8
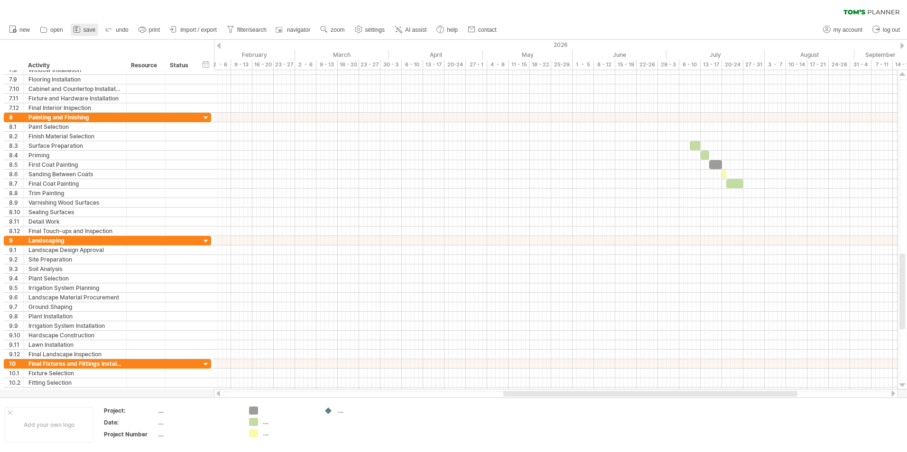
click at [84, 29] on span "save" at bounding box center [89, 30] width 12 height 7
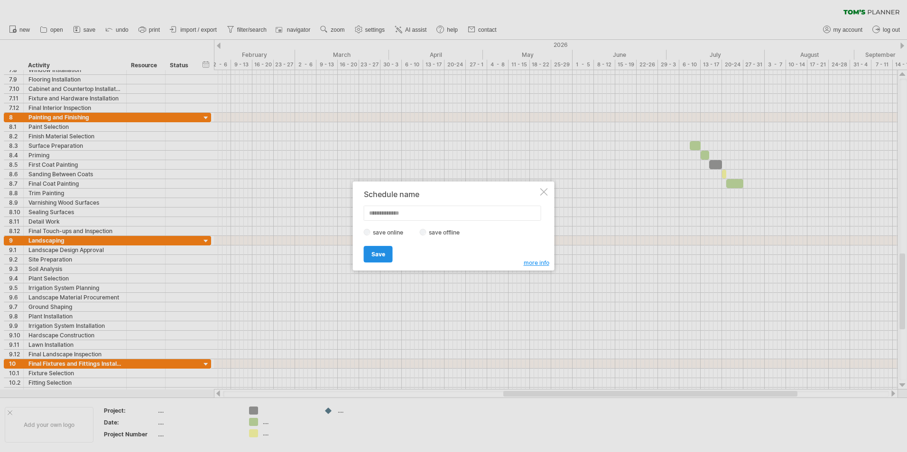
click at [385, 249] on link "Save" at bounding box center [378, 254] width 29 height 17
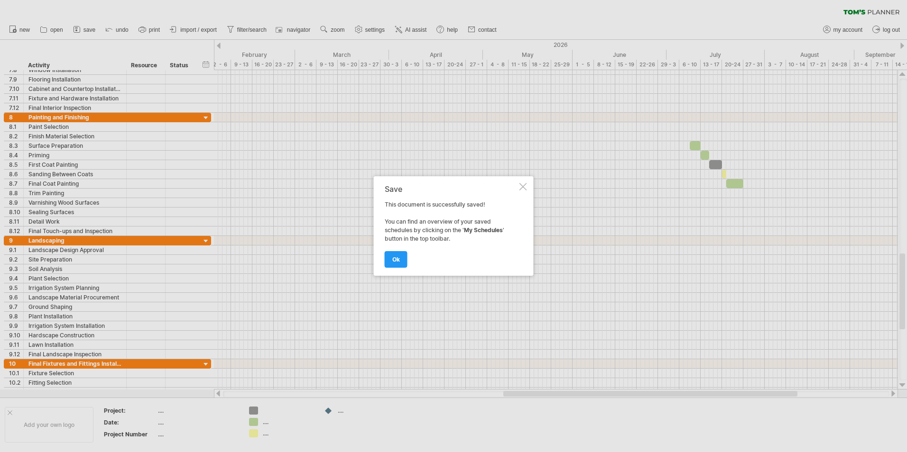
click at [525, 185] on div at bounding box center [523, 187] width 8 height 8
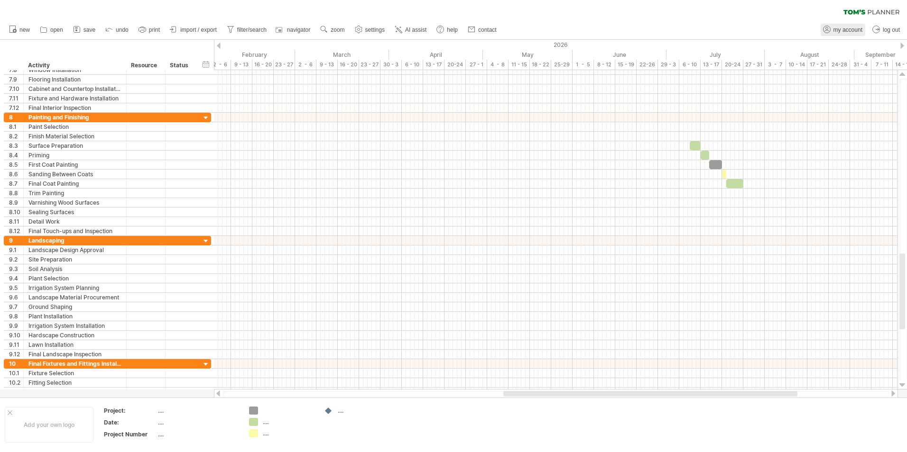
click at [848, 32] on span "my account" at bounding box center [847, 30] width 29 height 7
type input "**********"
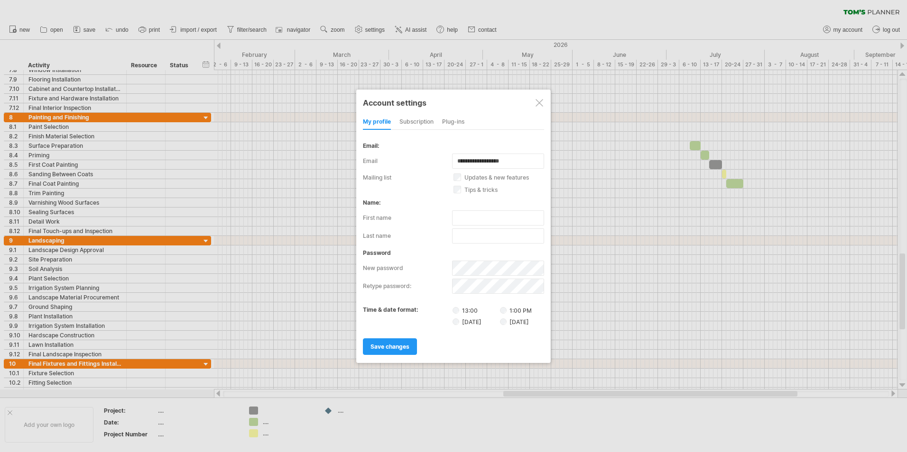
click at [408, 120] on div "subscription" at bounding box center [416, 122] width 34 height 15
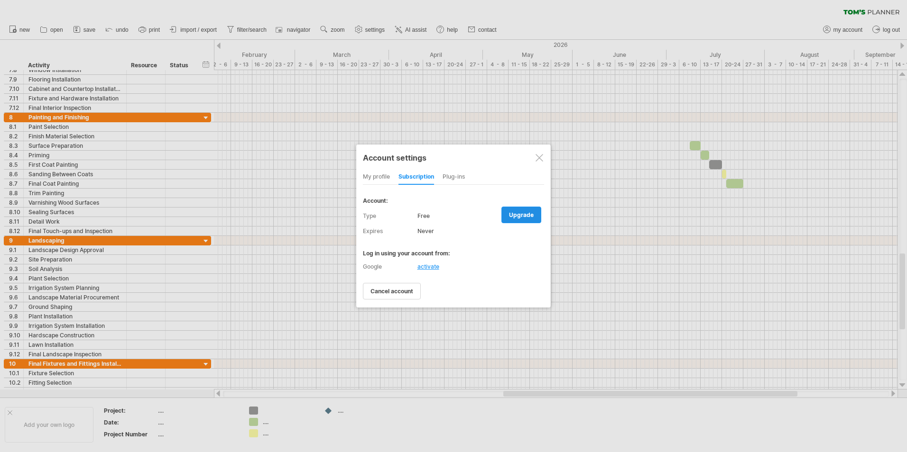
click at [526, 210] on link "upgrade" at bounding box center [521, 215] width 40 height 17
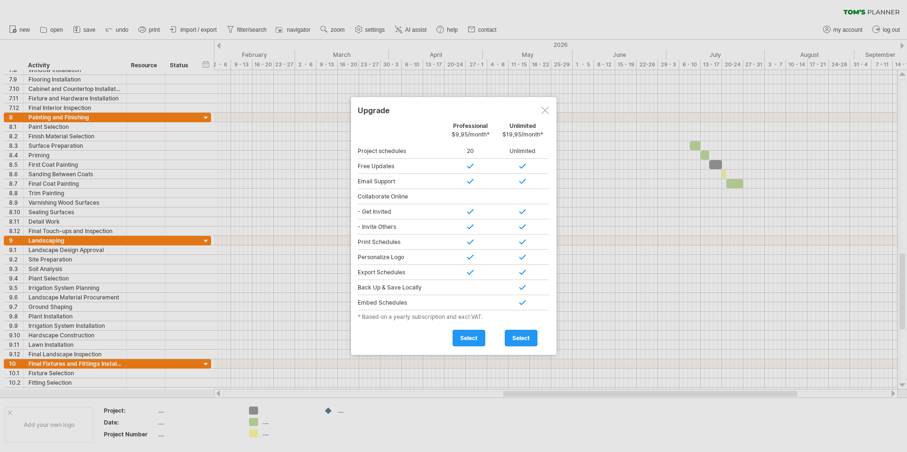
click at [545, 107] on div at bounding box center [545, 111] width 8 height 8
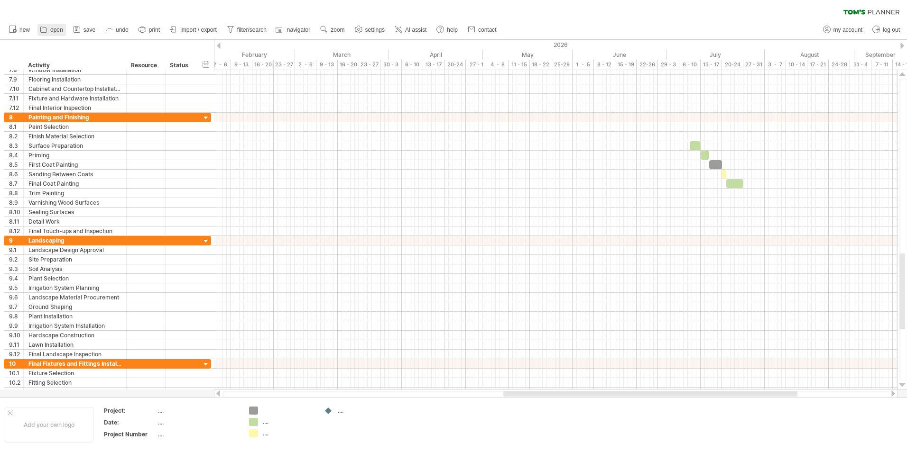
click at [41, 28] on icon at bounding box center [44, 30] width 6 height 6
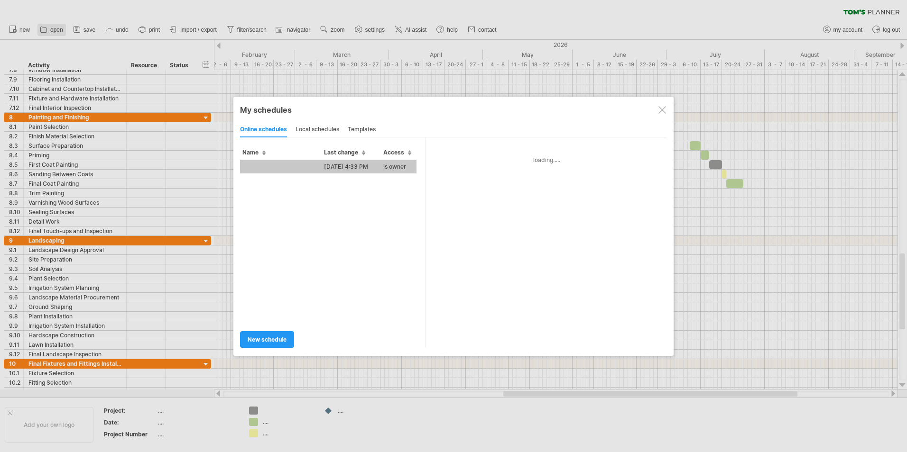
type input "**********"
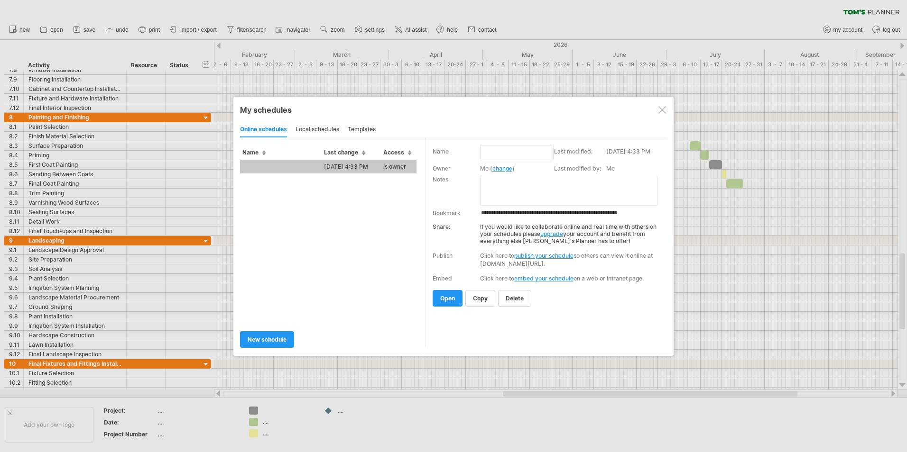
click at [300, 164] on td at bounding box center [281, 167] width 82 height 14
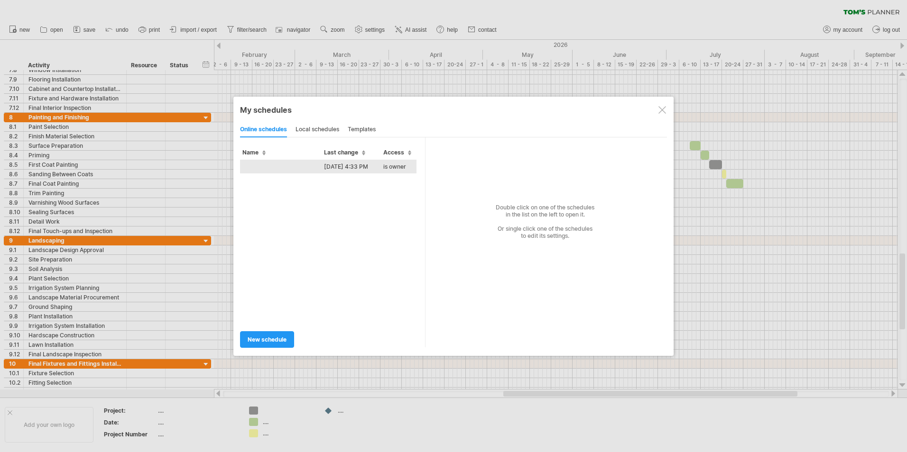
click at [347, 167] on td "[DATE] 4:33 PM" at bounding box center [351, 167] width 59 height 14
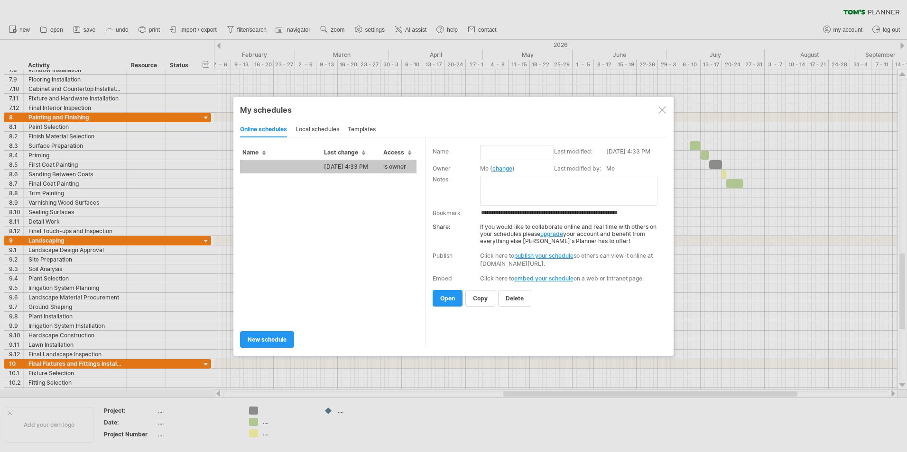
click at [295, 165] on td at bounding box center [281, 167] width 82 height 14
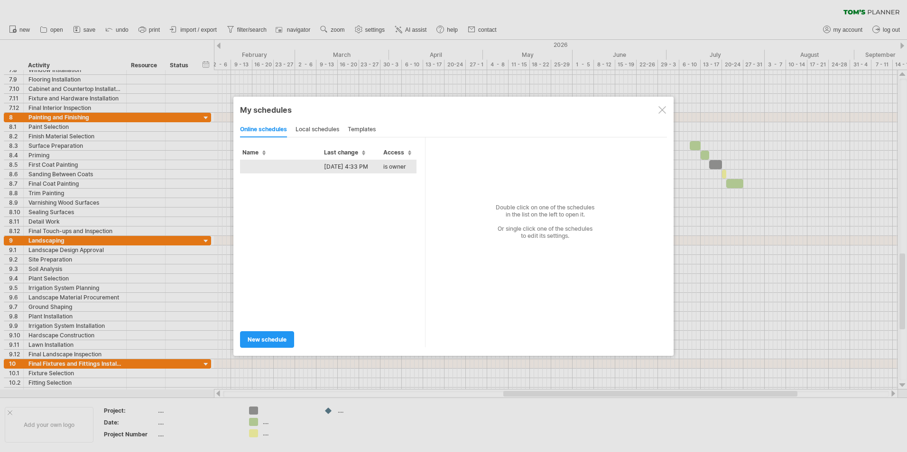
click at [335, 163] on td "[DATE] 4:33 PM" at bounding box center [351, 167] width 59 height 14
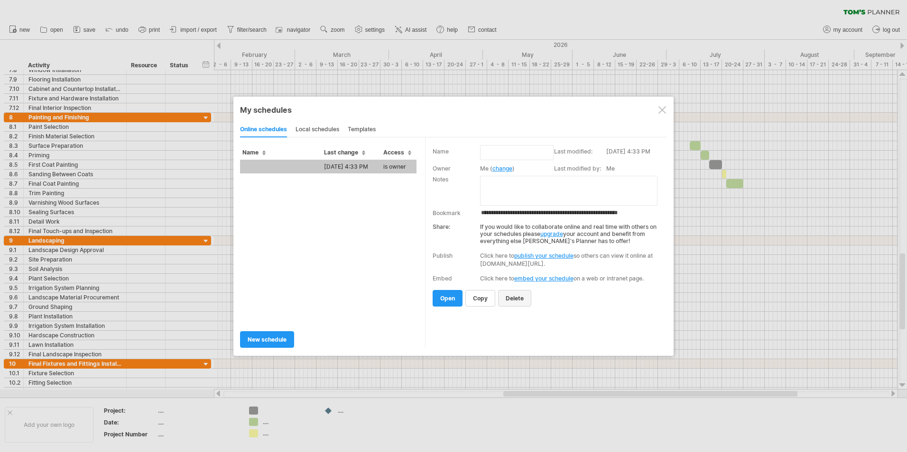
click at [518, 301] on span "delete" at bounding box center [515, 298] width 18 height 7
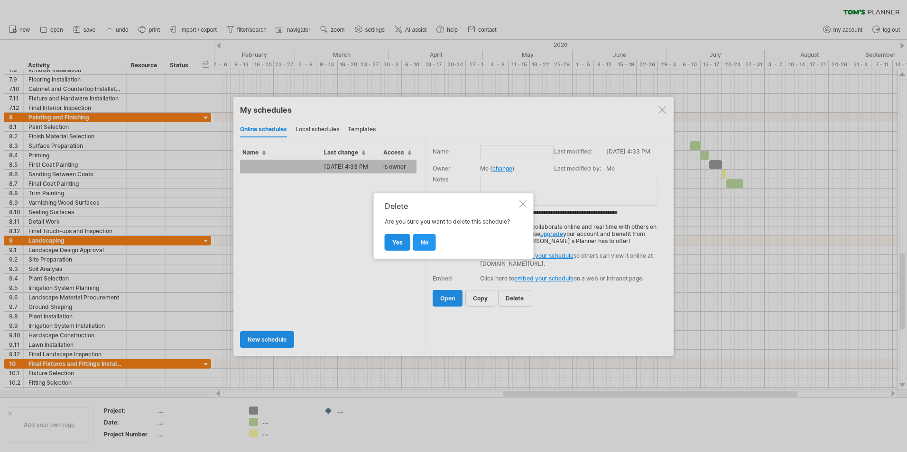
click at [392, 245] on span "yes" at bounding box center [397, 242] width 10 height 7
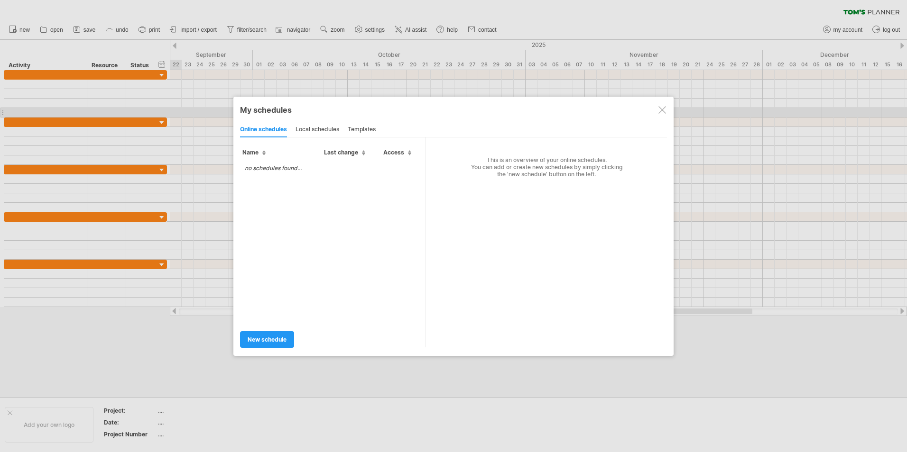
click at [664, 113] on div at bounding box center [662, 110] width 8 height 8
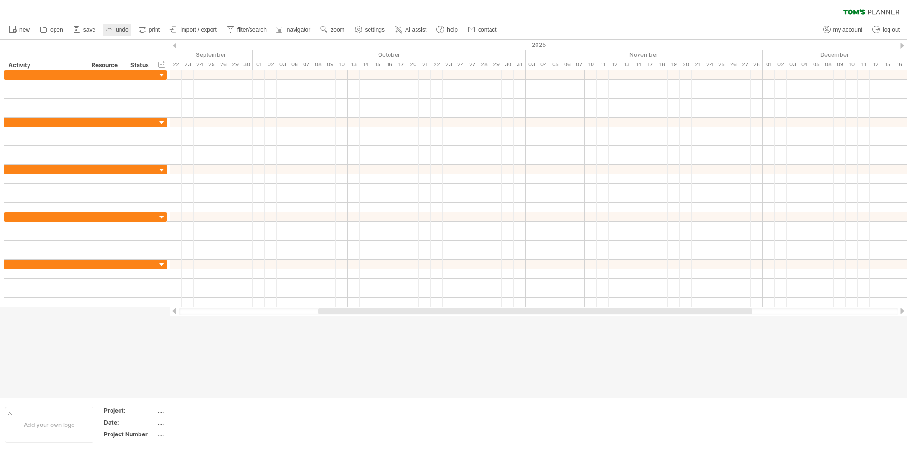
click at [113, 28] on icon at bounding box center [108, 28] width 9 height 9
click at [57, 27] on span "open" at bounding box center [56, 30] width 13 height 7
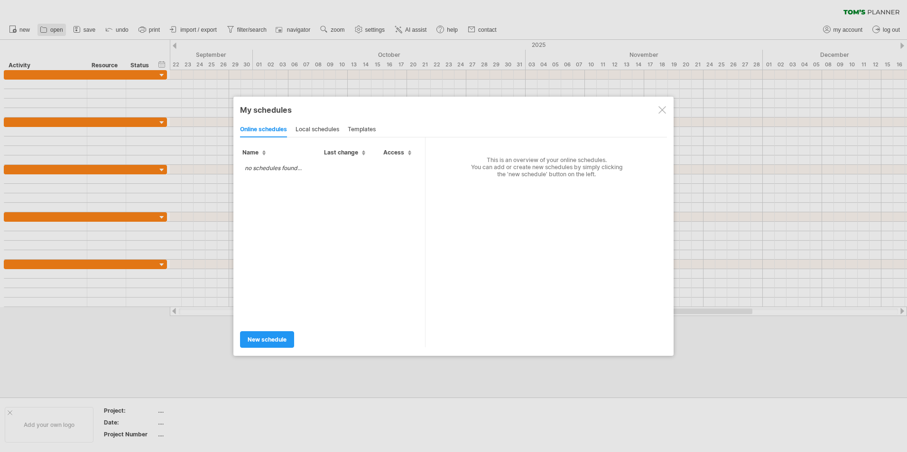
click at [57, 27] on div at bounding box center [453, 226] width 907 height 452
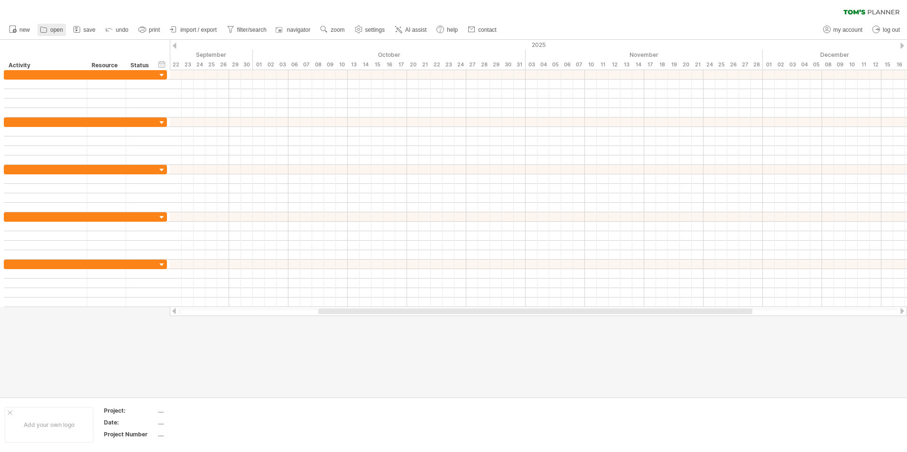
click at [57, 27] on span "open" at bounding box center [56, 30] width 13 height 7
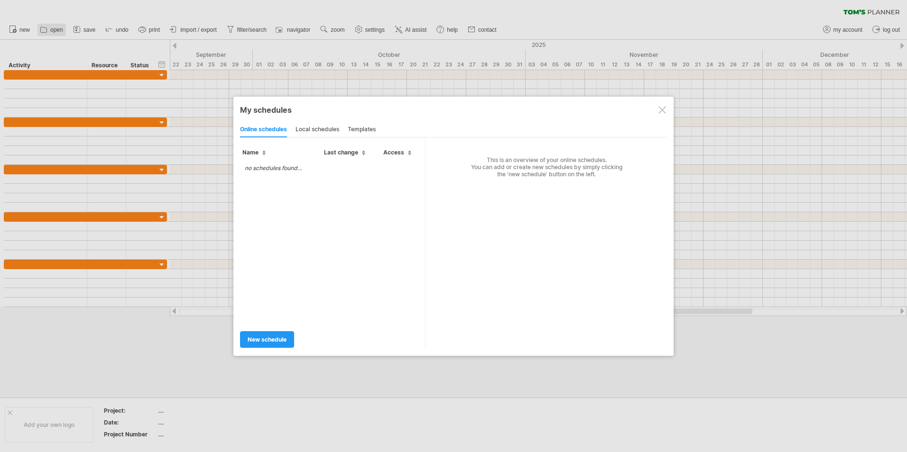
click at [57, 27] on div at bounding box center [453, 226] width 907 height 452
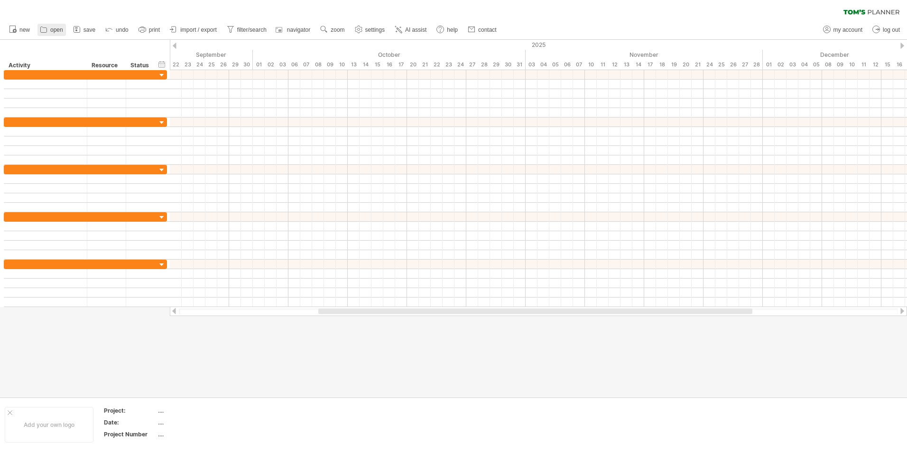
click at [62, 31] on span "open" at bounding box center [56, 30] width 13 height 7
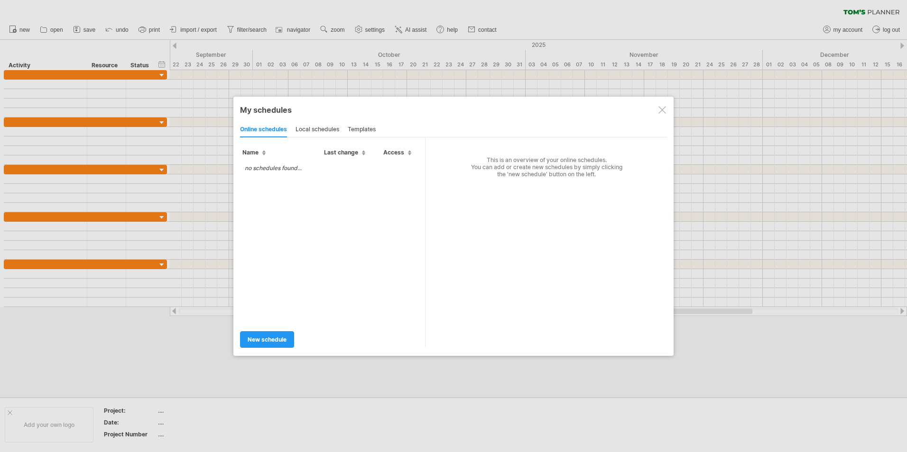
click at [101, 28] on div at bounding box center [453, 226] width 907 height 452
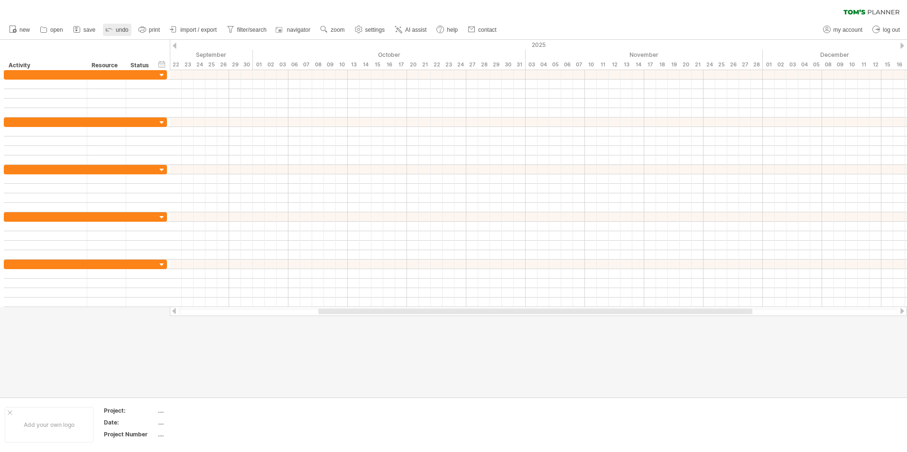
click at [126, 29] on span "undo" at bounding box center [122, 30] width 13 height 7
click at [58, 31] on span "open" at bounding box center [56, 30] width 13 height 7
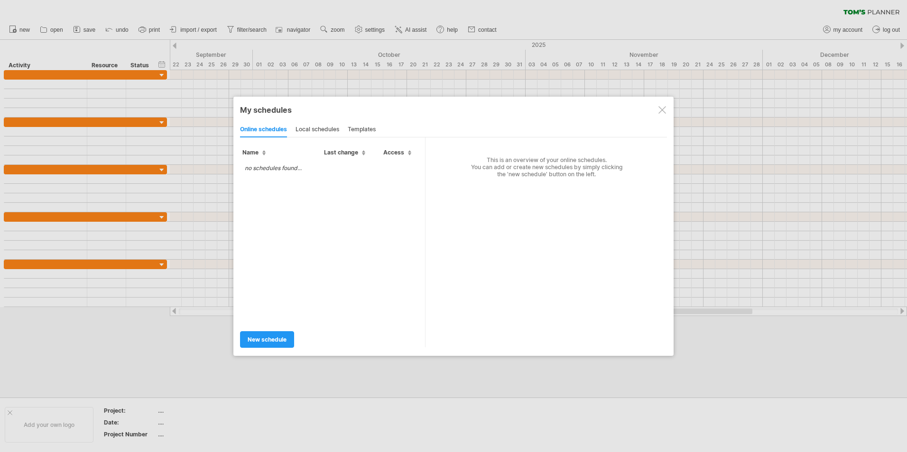
click at [364, 130] on div "templates" at bounding box center [362, 129] width 28 height 15
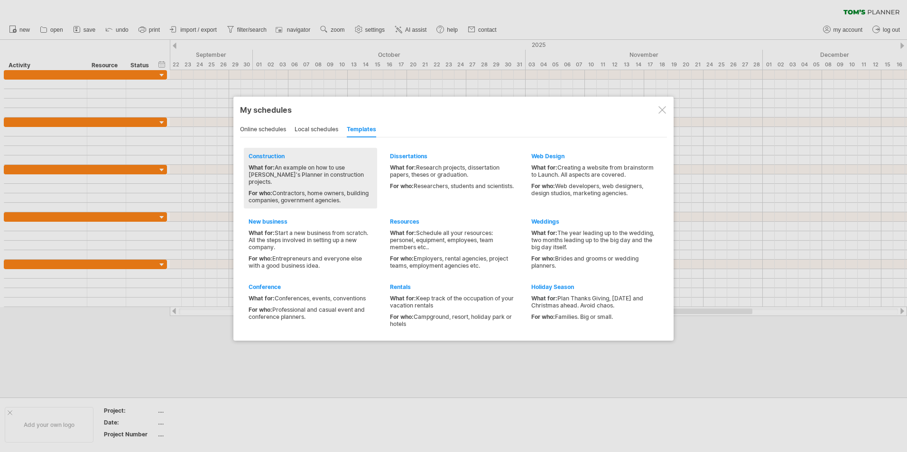
click at [259, 158] on div "Construction" at bounding box center [311, 156] width 124 height 7
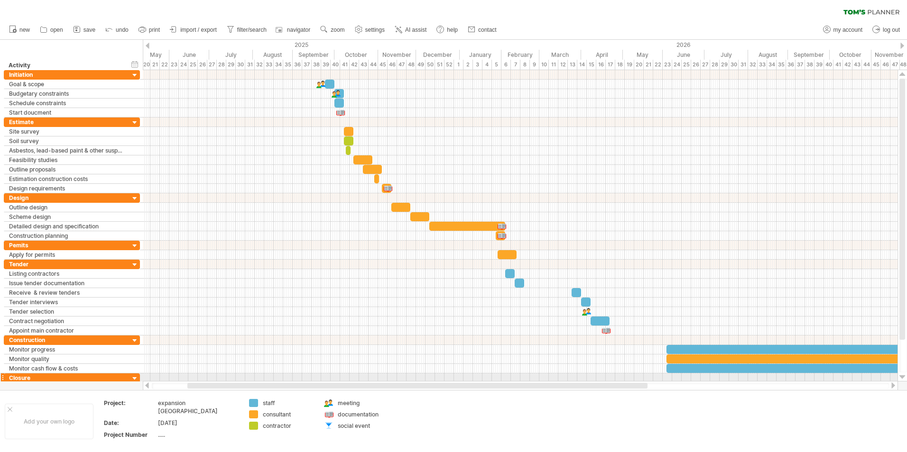
drag, startPoint x: 390, startPoint y: 384, endPoint x: 336, endPoint y: 381, distance: 54.2
click at [336, 381] on div "Trying to reach [DOMAIN_NAME] Connected again... 0% clear filter new" at bounding box center [453, 226] width 907 height 452
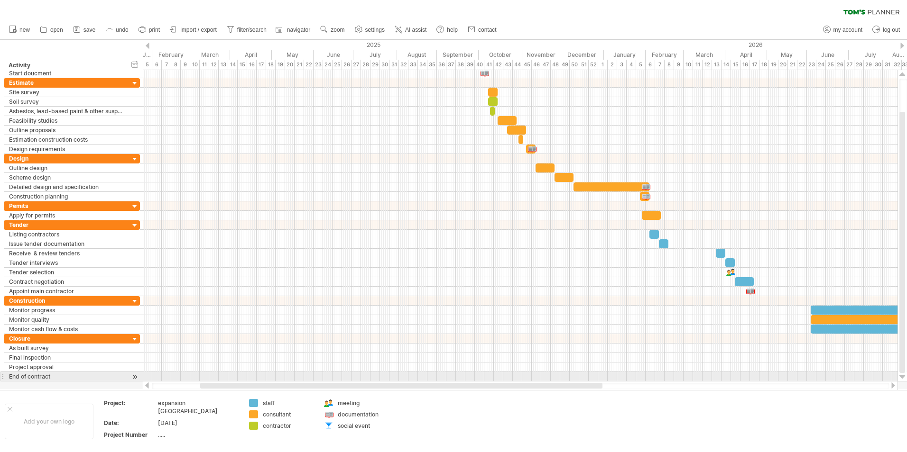
drag, startPoint x: 368, startPoint y: 384, endPoint x: 291, endPoint y: 374, distance: 77.0
click at [291, 374] on div "Trying to reach [DOMAIN_NAME] Connected again... 0% clear filter new" at bounding box center [453, 226] width 907 height 452
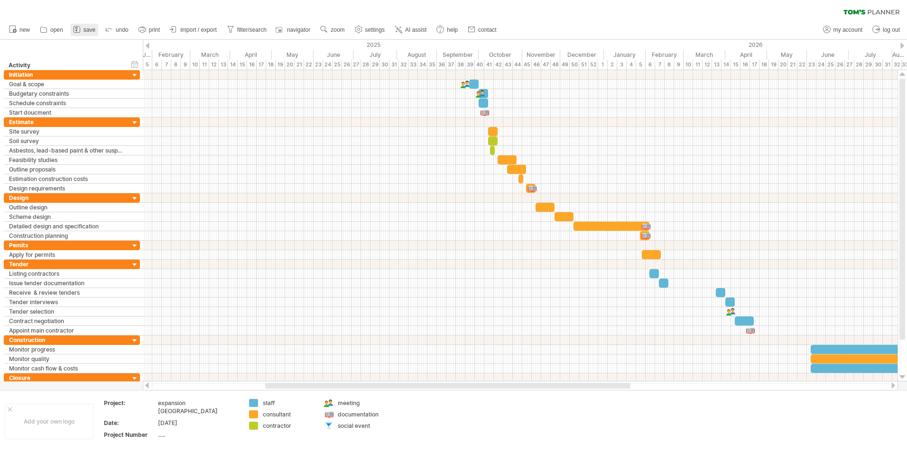
click at [85, 28] on span "save" at bounding box center [89, 30] width 12 height 7
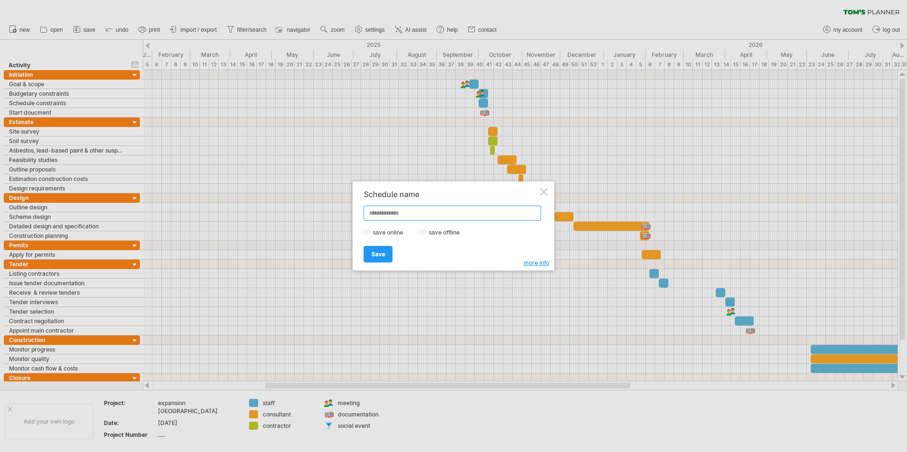
click at [378, 213] on input "text" at bounding box center [452, 213] width 177 height 15
type input "**********"
click at [546, 191] on div at bounding box center [544, 192] width 8 height 8
